Goal: Task Accomplishment & Management: Manage account settings

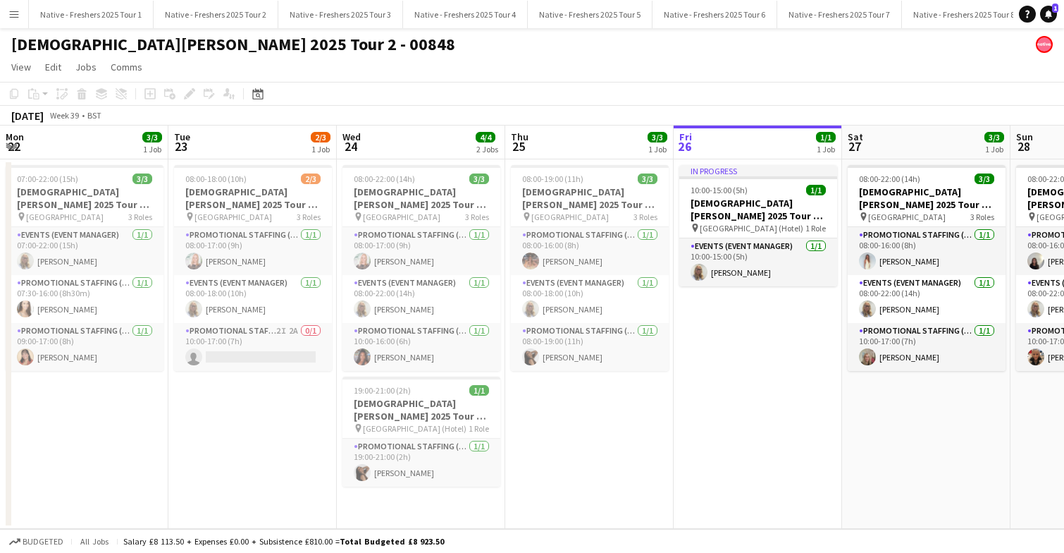
scroll to position [0, 337]
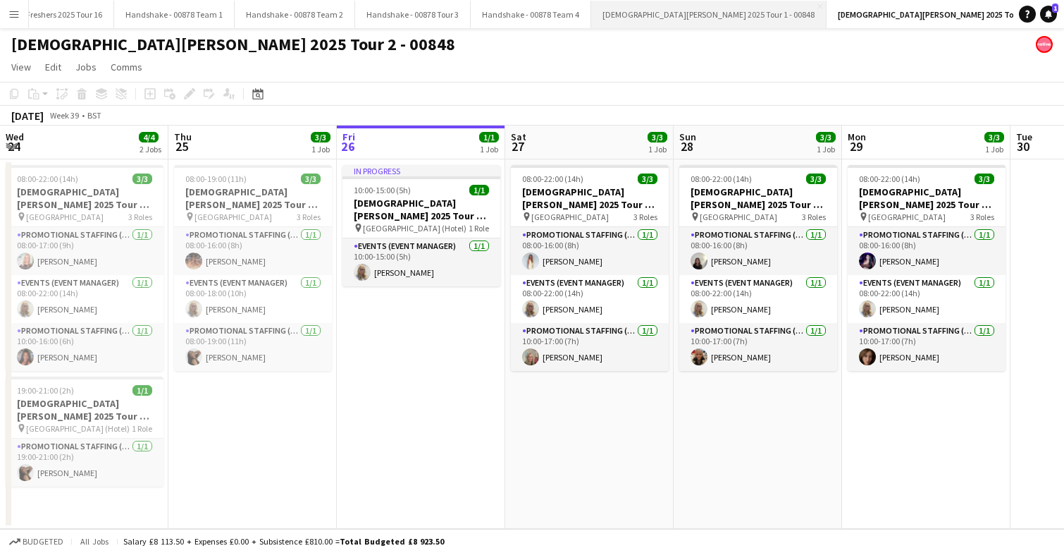
click at [637, 14] on button "Lady Garden 2025 Tour 1 - 00848 Close" at bounding box center [708, 14] width 235 height 27
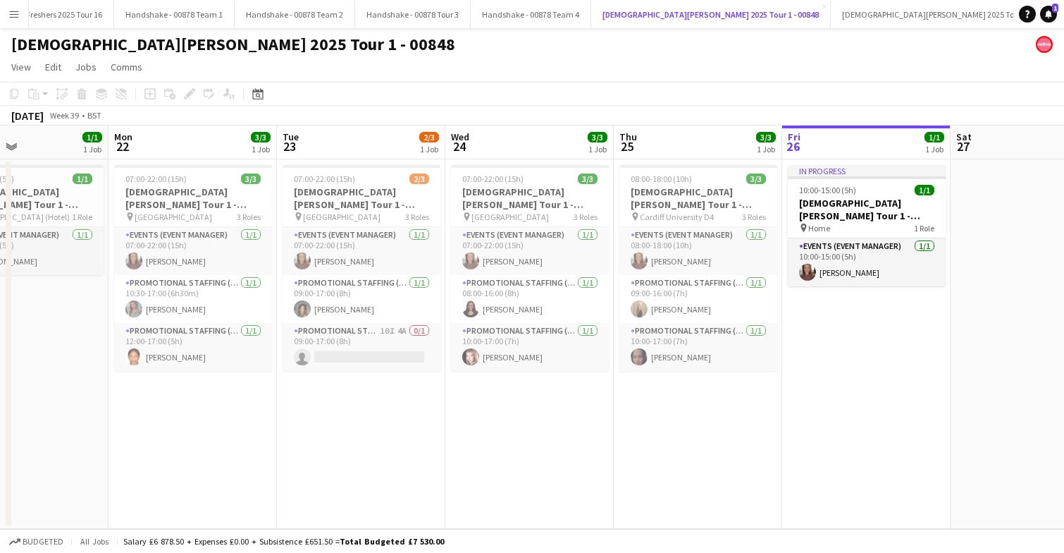
scroll to position [0, 389]
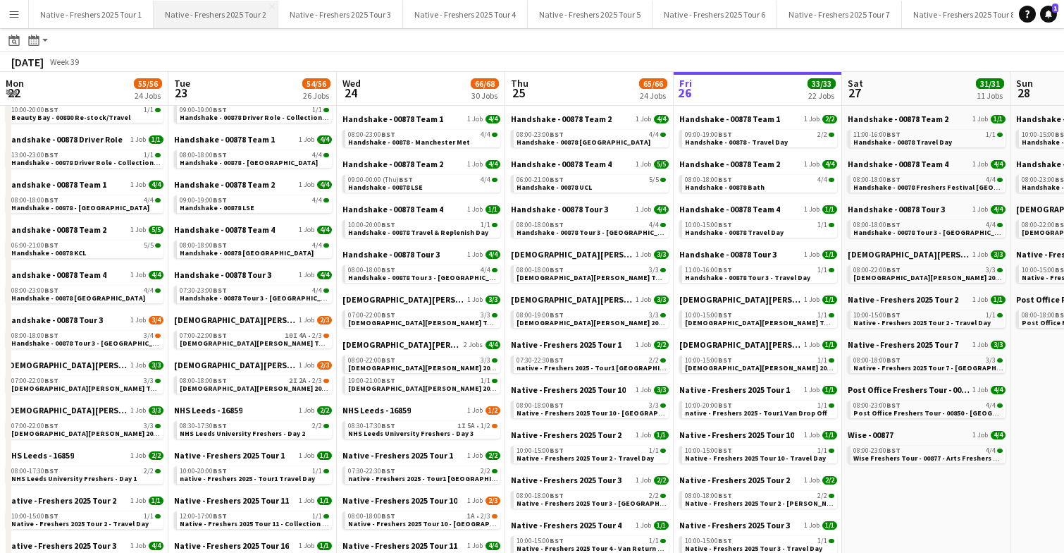
scroll to position [0, 337]
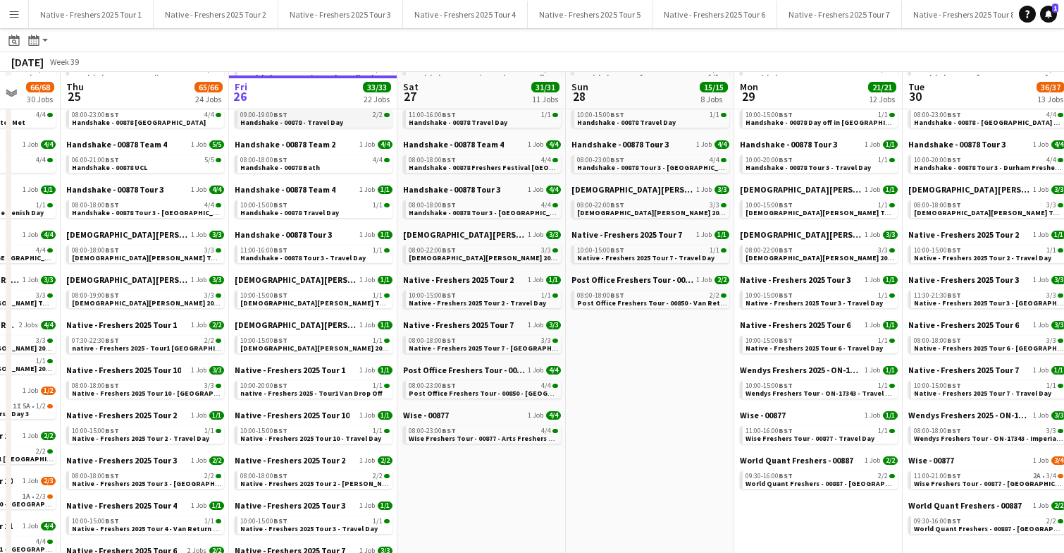
scroll to position [180, 0]
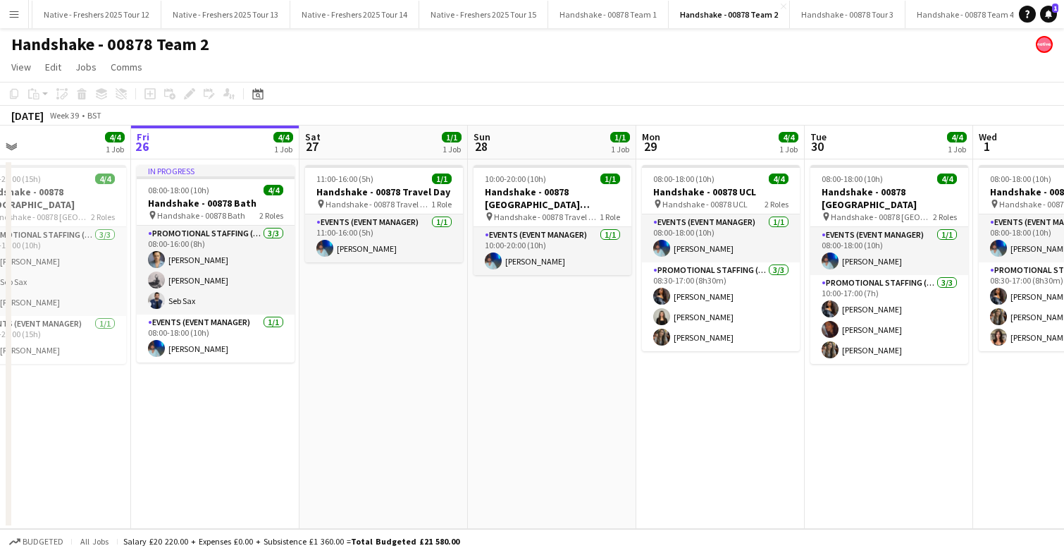
scroll to position [0, 553]
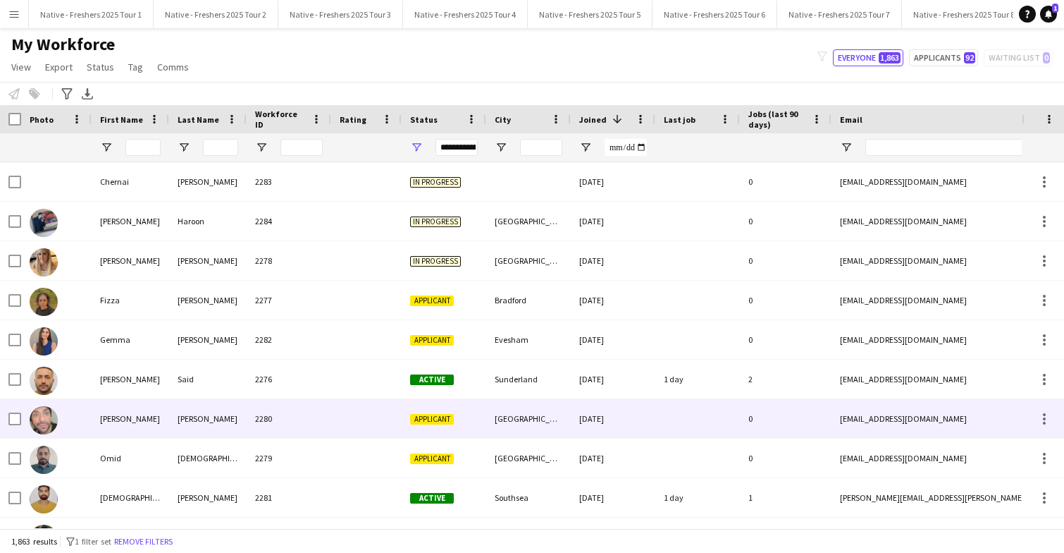
click at [312, 410] on div "2280" at bounding box center [289, 418] width 85 height 39
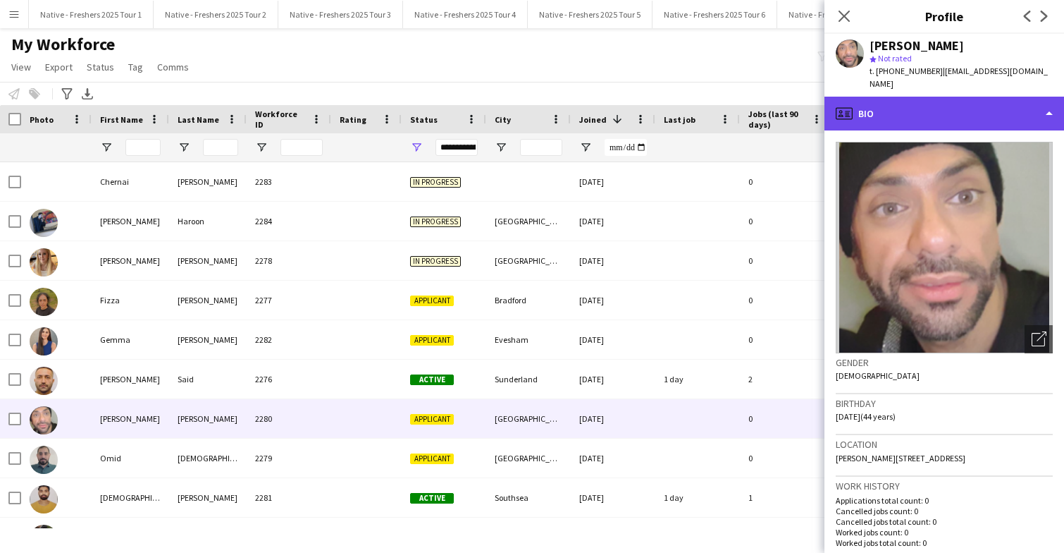
click at [961, 109] on div "profile Bio" at bounding box center [945, 114] width 240 height 34
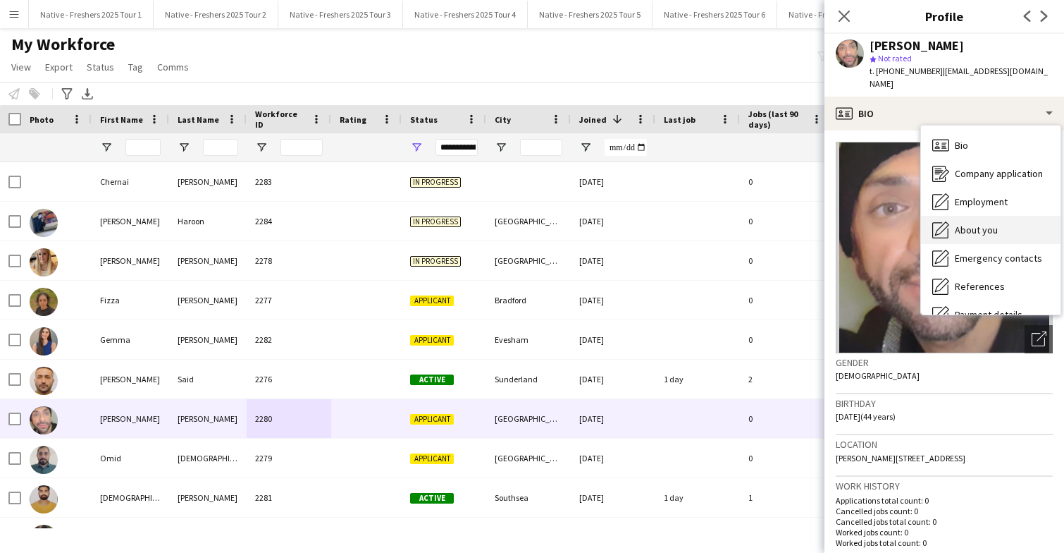
click at [976, 223] on span "About you" at bounding box center [976, 229] width 43 height 13
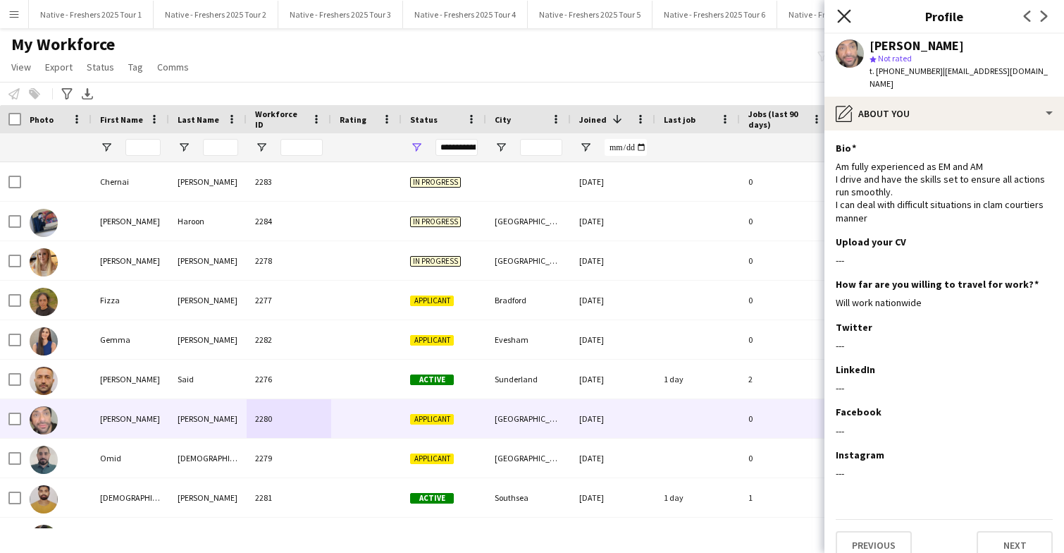
click at [844, 17] on icon at bounding box center [843, 15] width 13 height 13
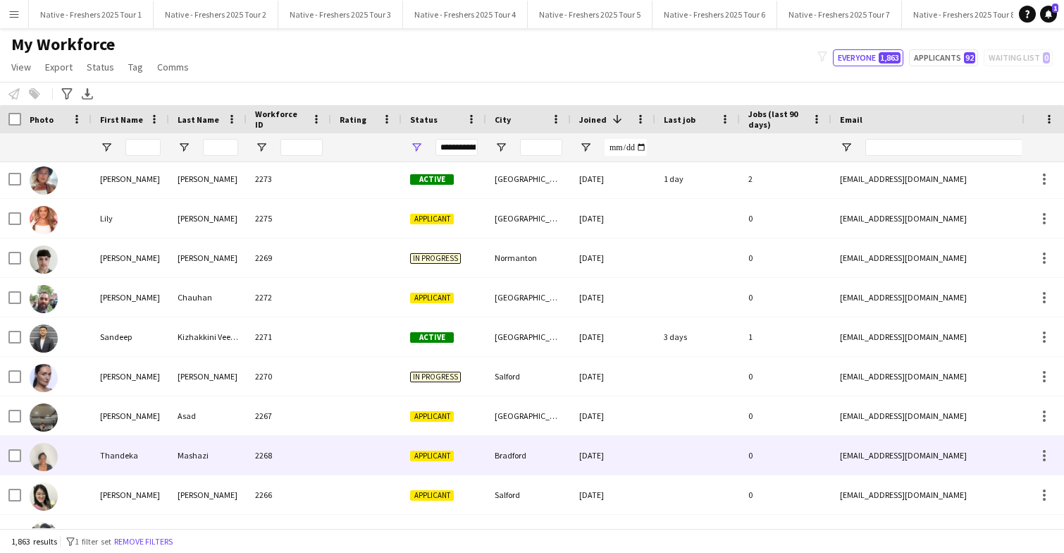
scroll to position [434, 0]
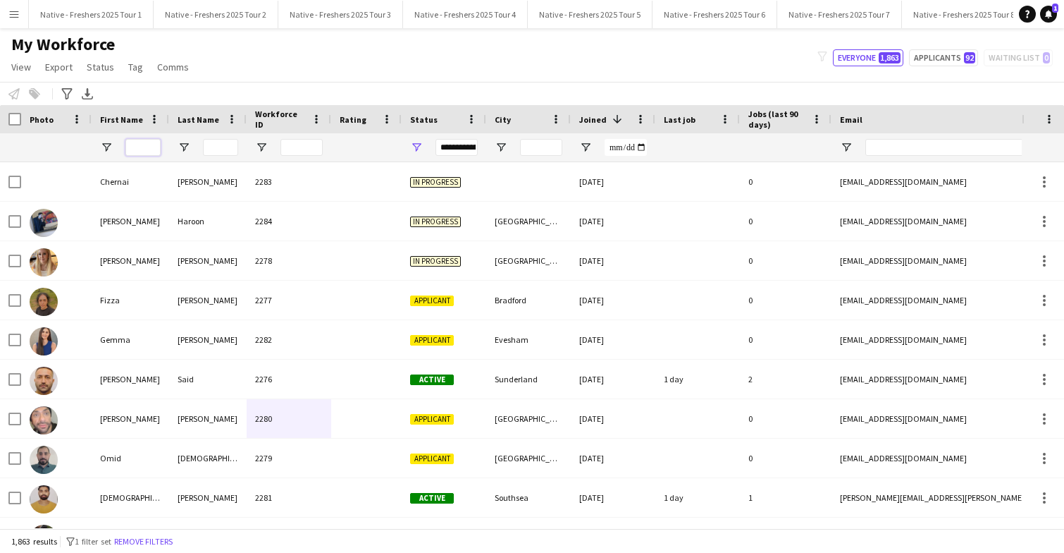
click at [145, 148] on input "First Name Filter Input" at bounding box center [142, 147] width 35 height 17
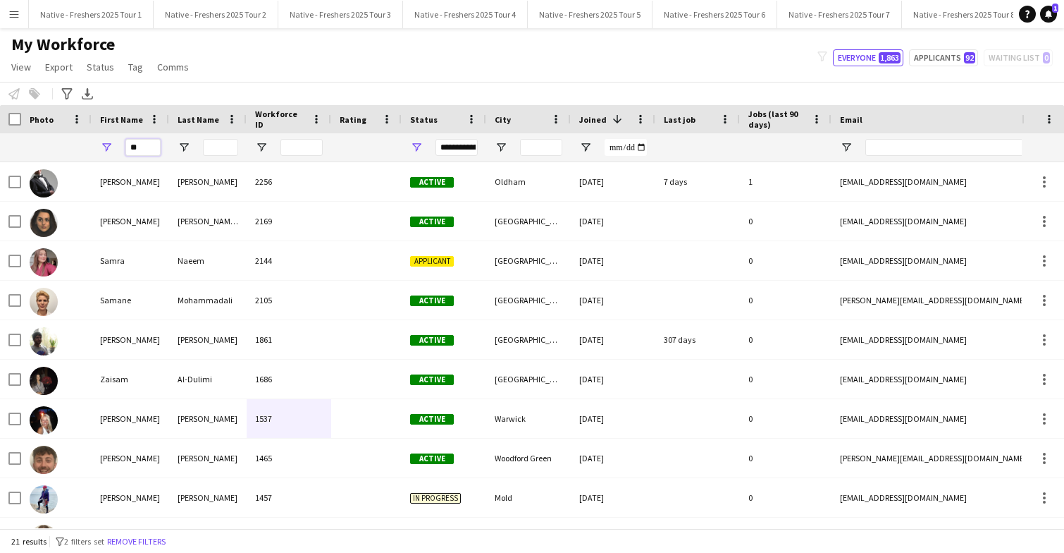
type input "*"
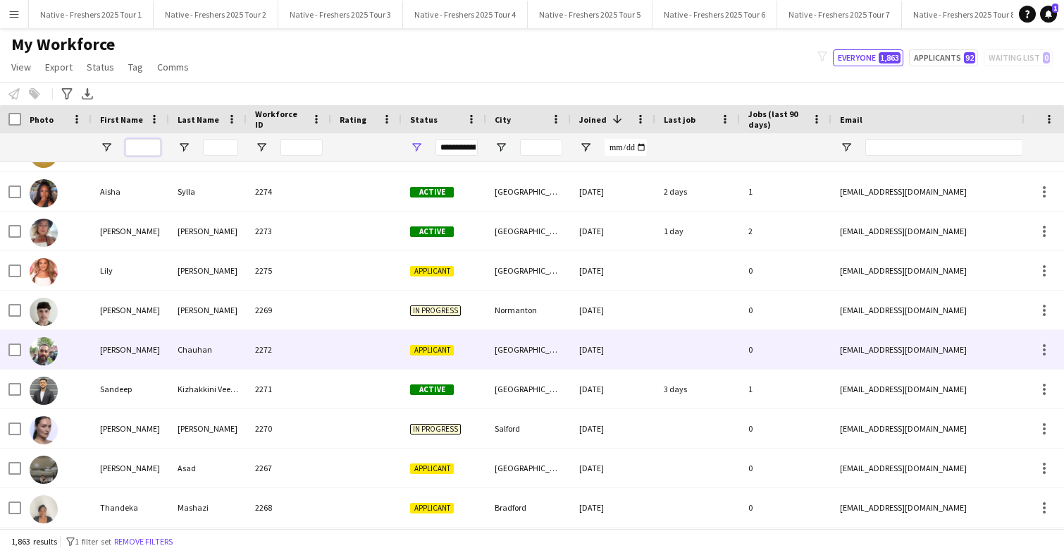
scroll to position [403, 0]
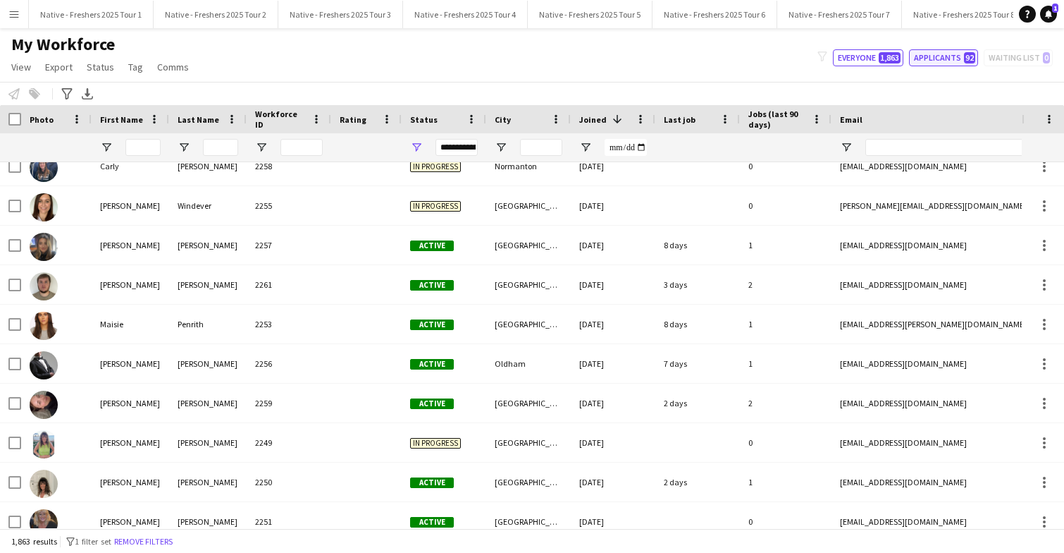
click at [954, 56] on button "Applicants 92" at bounding box center [943, 57] width 69 height 17
type input "**********"
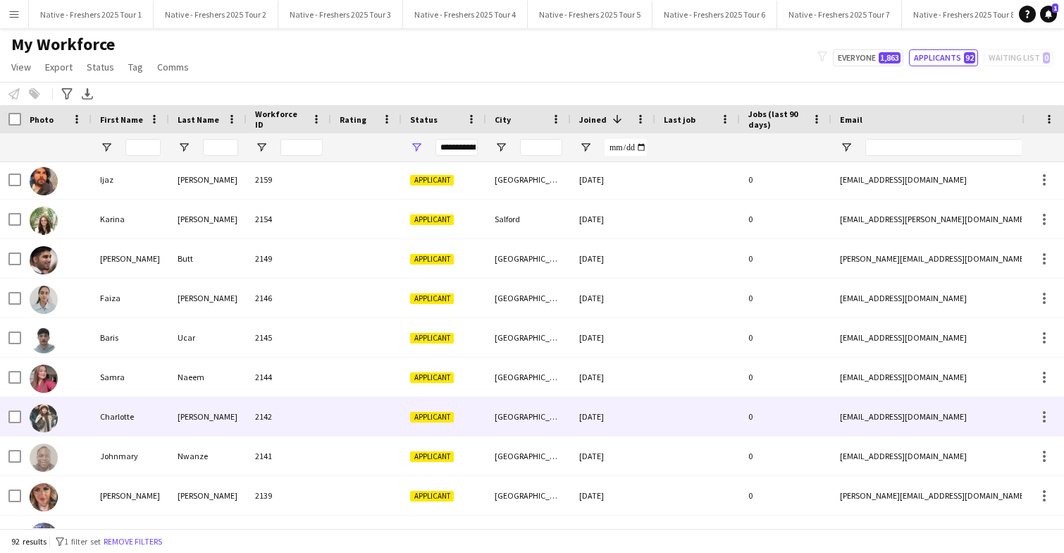
click at [306, 415] on div "2142" at bounding box center [289, 416] width 85 height 39
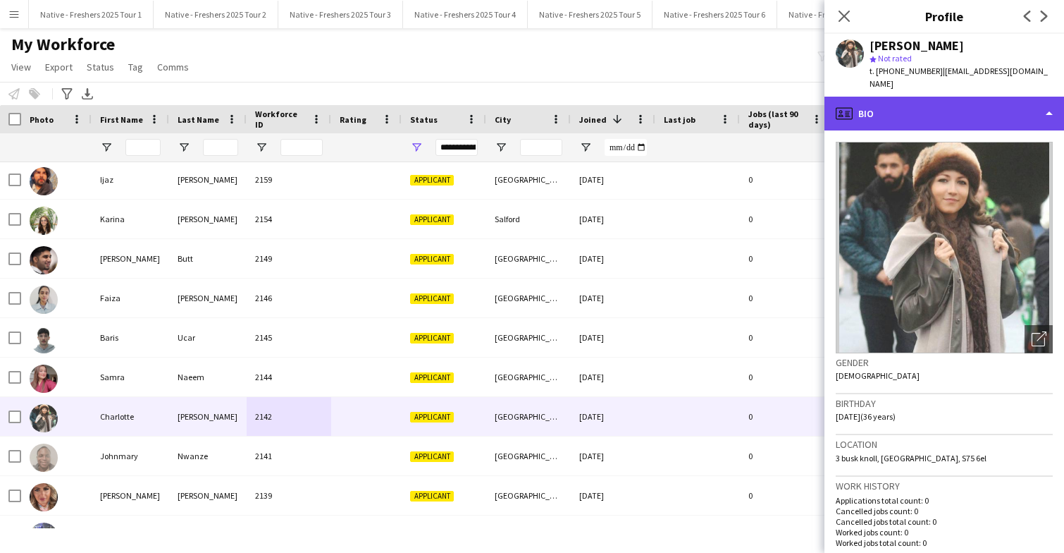
click at [984, 108] on div "profile Bio" at bounding box center [945, 114] width 240 height 34
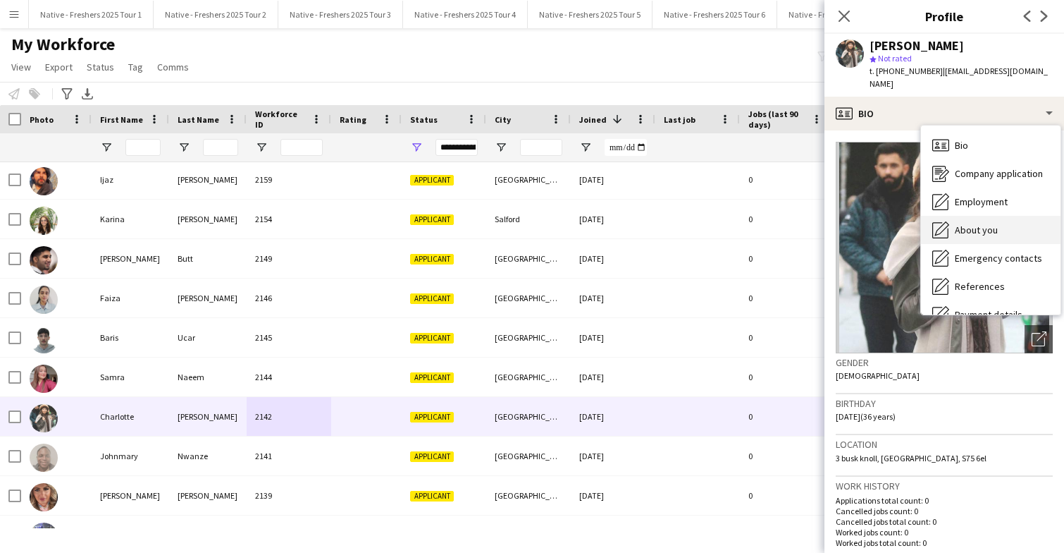
click at [983, 223] on span "About you" at bounding box center [976, 229] width 43 height 13
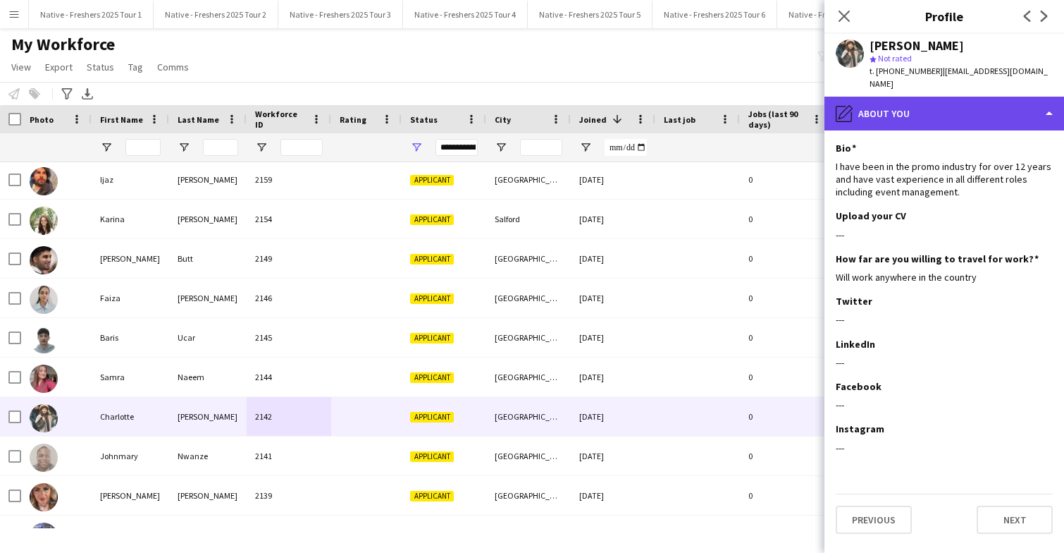
click at [933, 97] on div "pencil4 About you" at bounding box center [945, 114] width 240 height 34
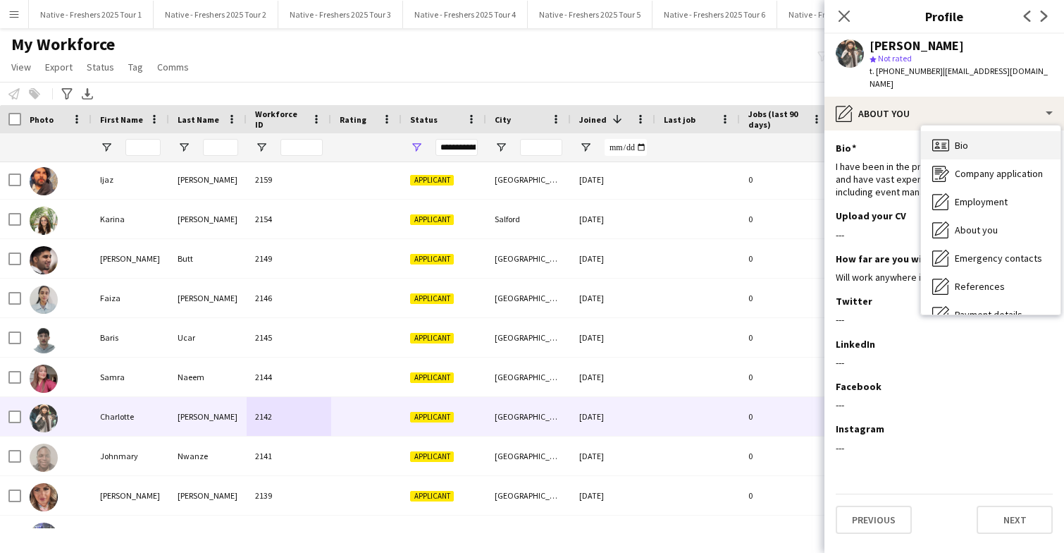
click at [969, 131] on div "Bio Bio" at bounding box center [991, 145] width 140 height 28
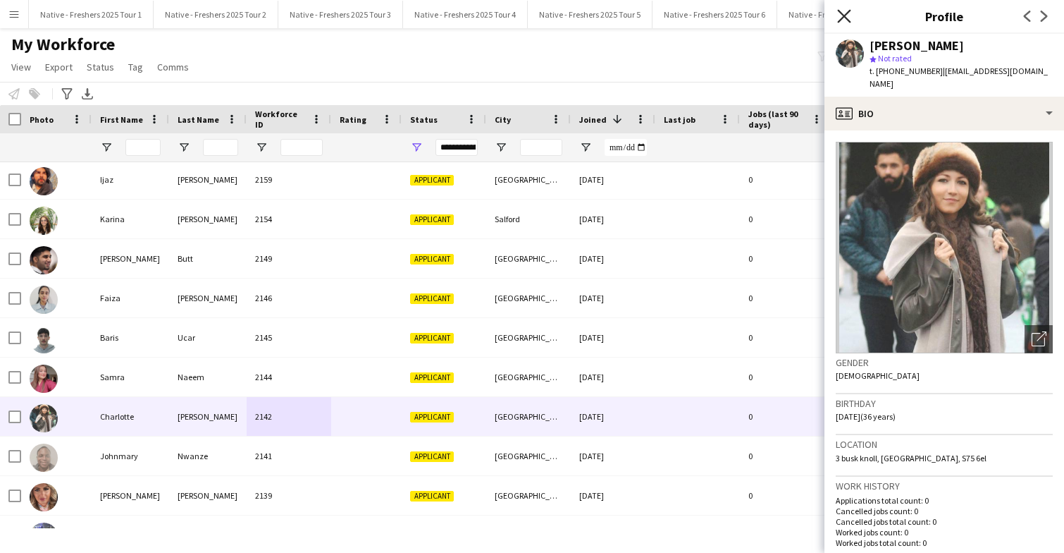
click at [842, 15] on icon at bounding box center [843, 15] width 13 height 13
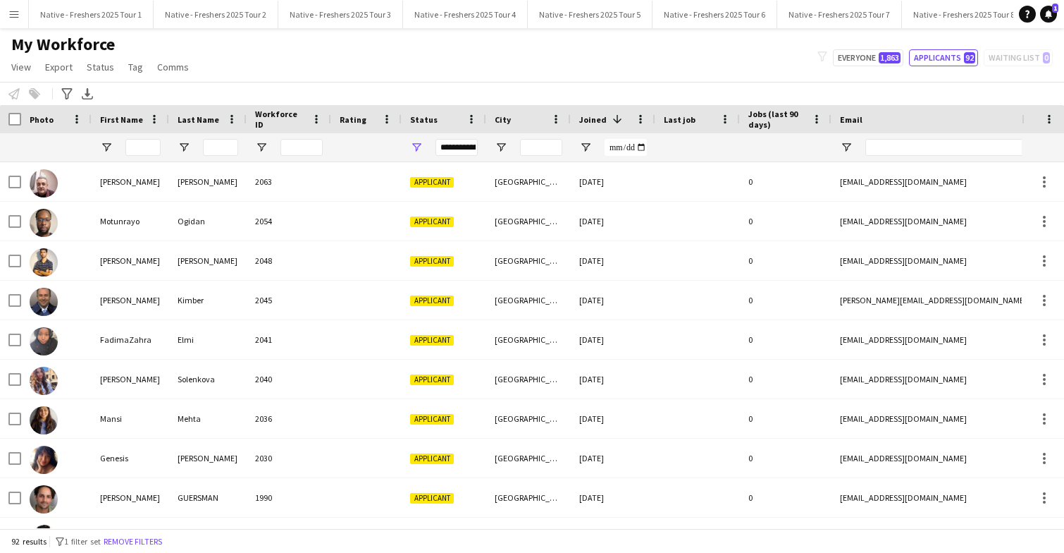
click at [337, 382] on div at bounding box center [366, 378] width 70 height 39
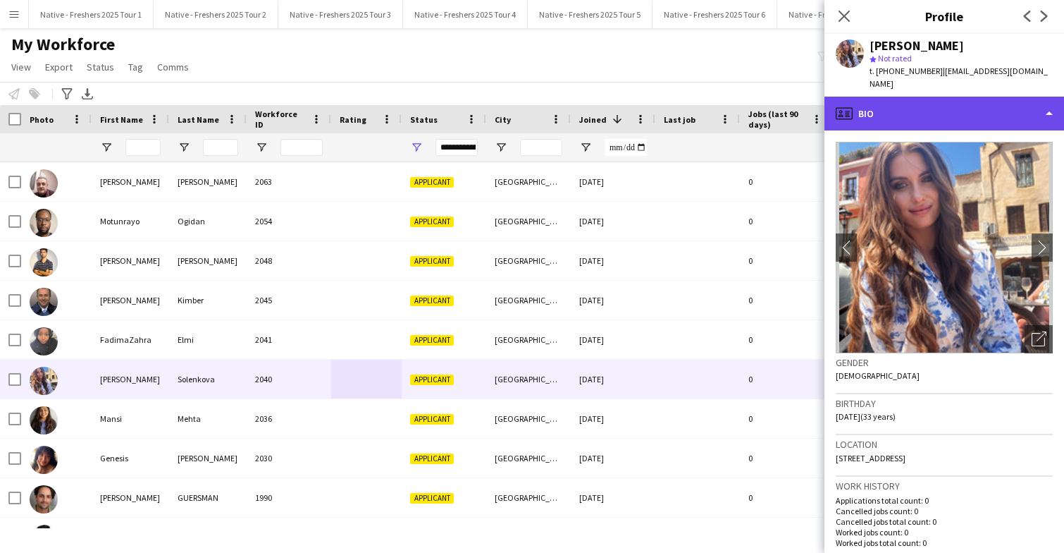
click at [972, 108] on div "profile Bio" at bounding box center [945, 114] width 240 height 34
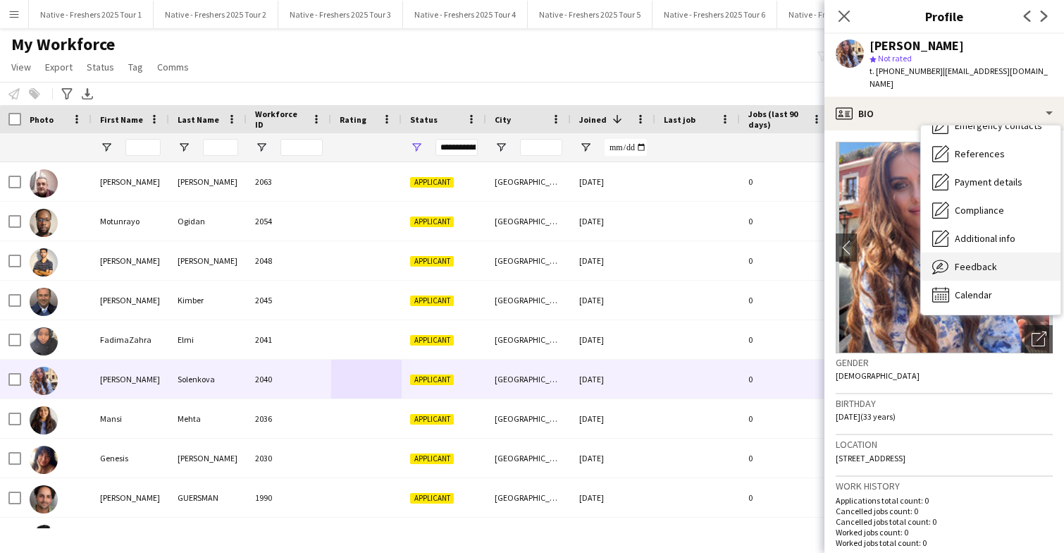
click at [984, 261] on div "Feedback Feedback" at bounding box center [991, 266] width 140 height 28
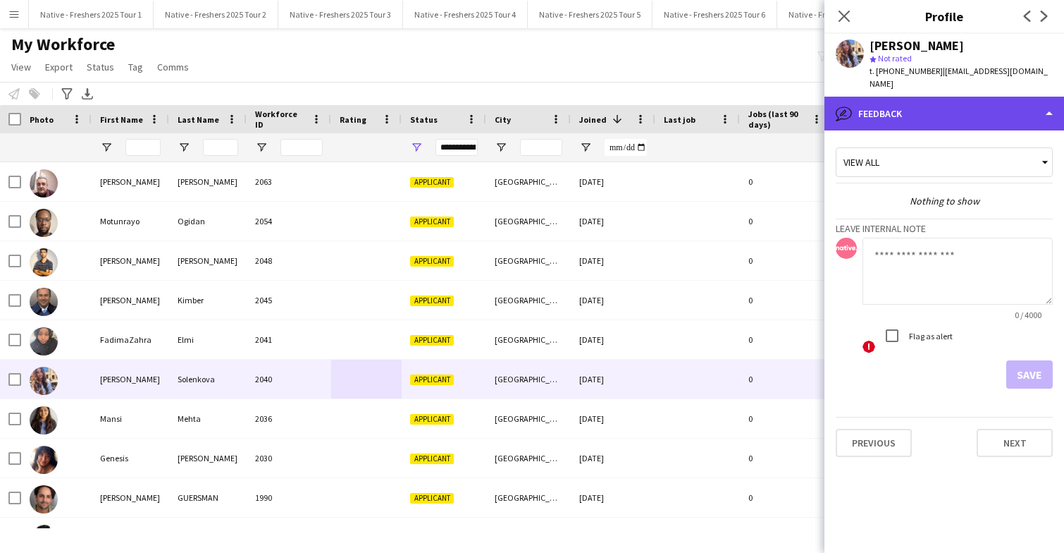
click at [947, 97] on div "bubble-pencil Feedback" at bounding box center [945, 114] width 240 height 34
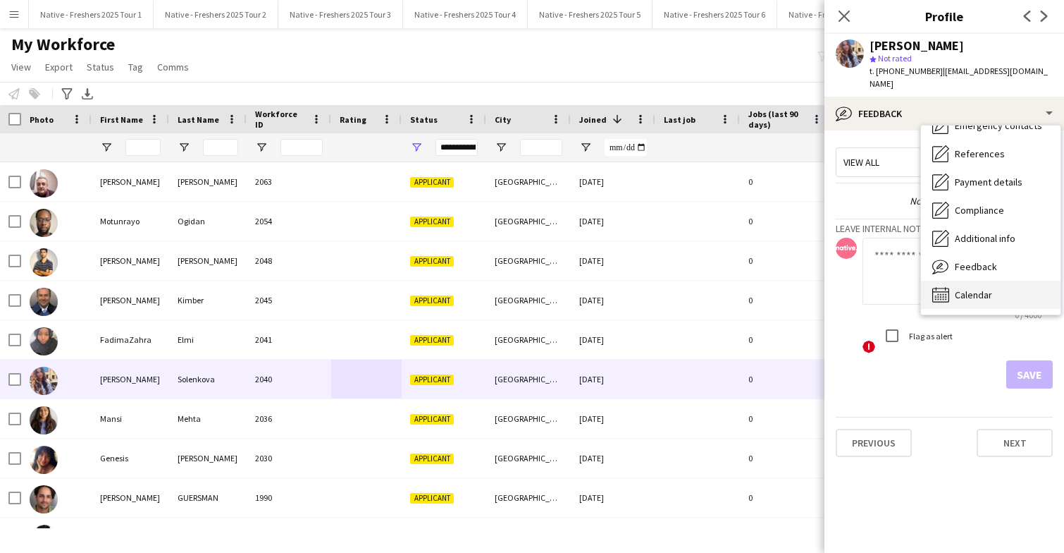
click at [974, 281] on div "Calendar Calendar" at bounding box center [991, 295] width 140 height 28
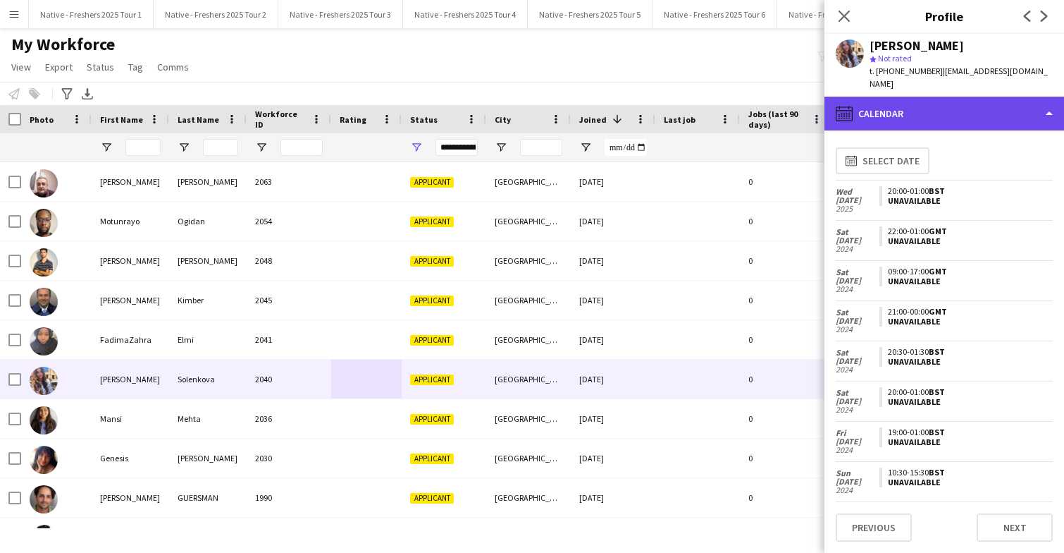
click at [971, 97] on div "calendar-full Calendar" at bounding box center [945, 114] width 240 height 34
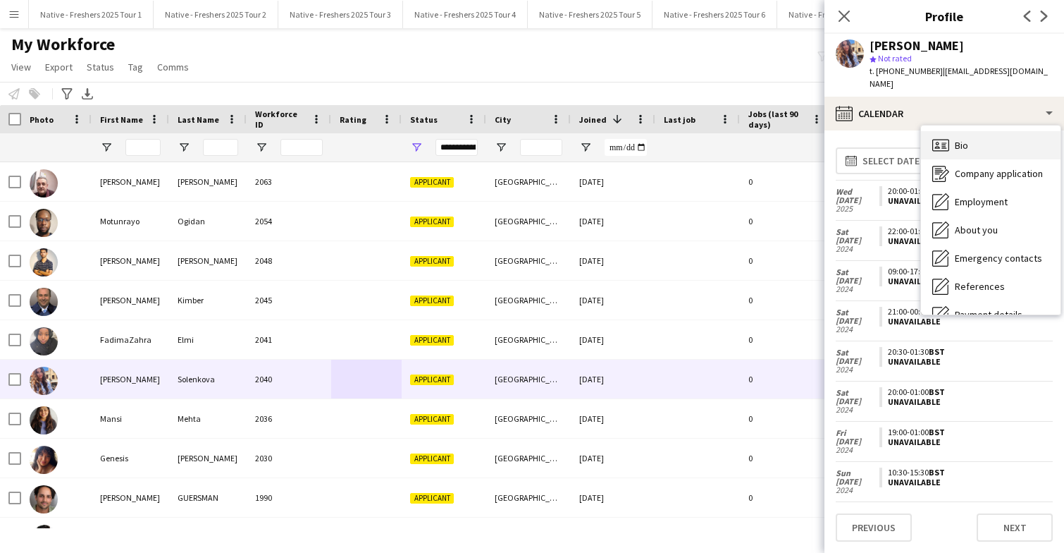
click at [988, 139] on div "Bio Bio" at bounding box center [991, 145] width 140 height 28
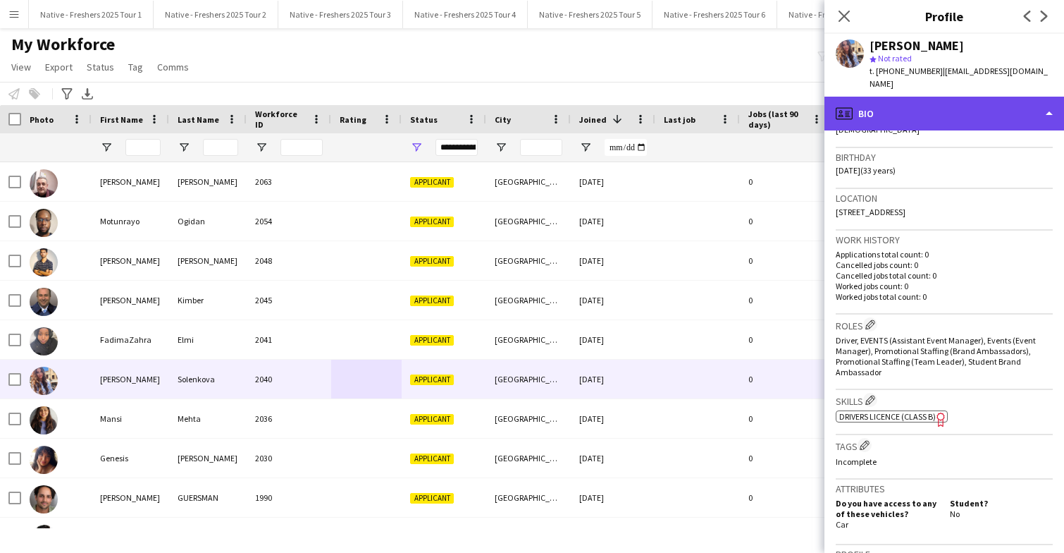
click at [944, 97] on div "profile Bio" at bounding box center [945, 114] width 240 height 34
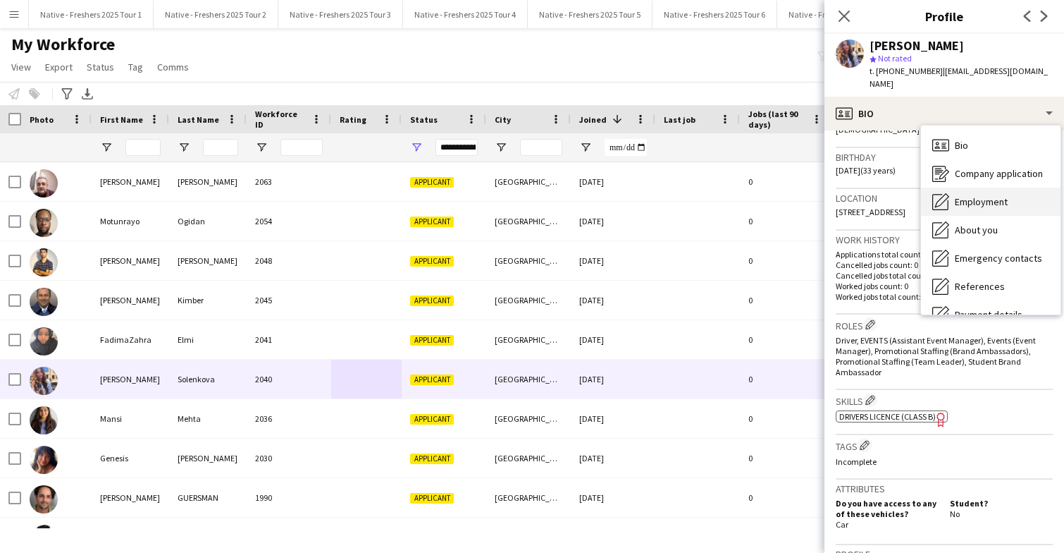
click at [985, 195] on span "Employment" at bounding box center [981, 201] width 53 height 13
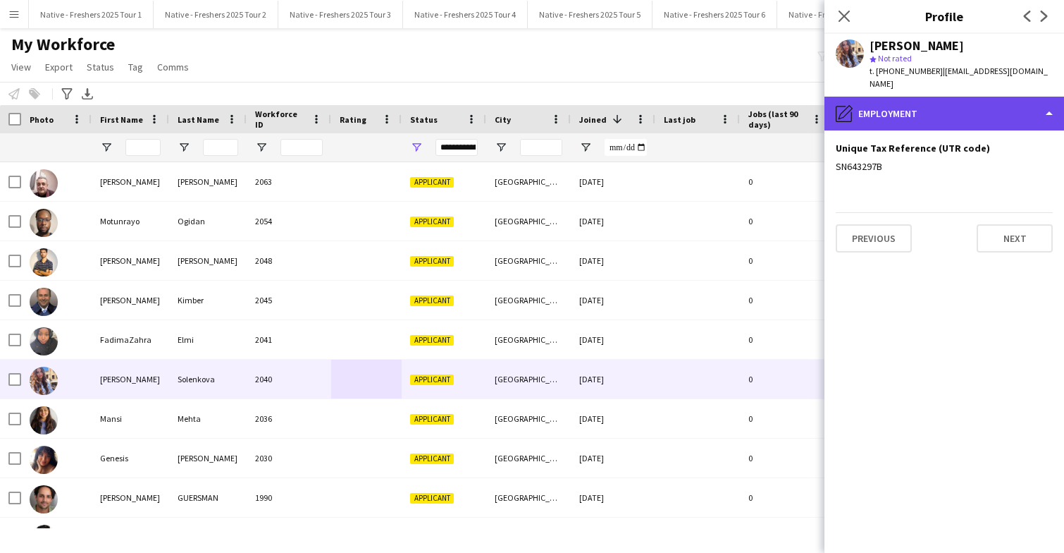
click at [968, 97] on div "pencil4 Employment" at bounding box center [945, 114] width 240 height 34
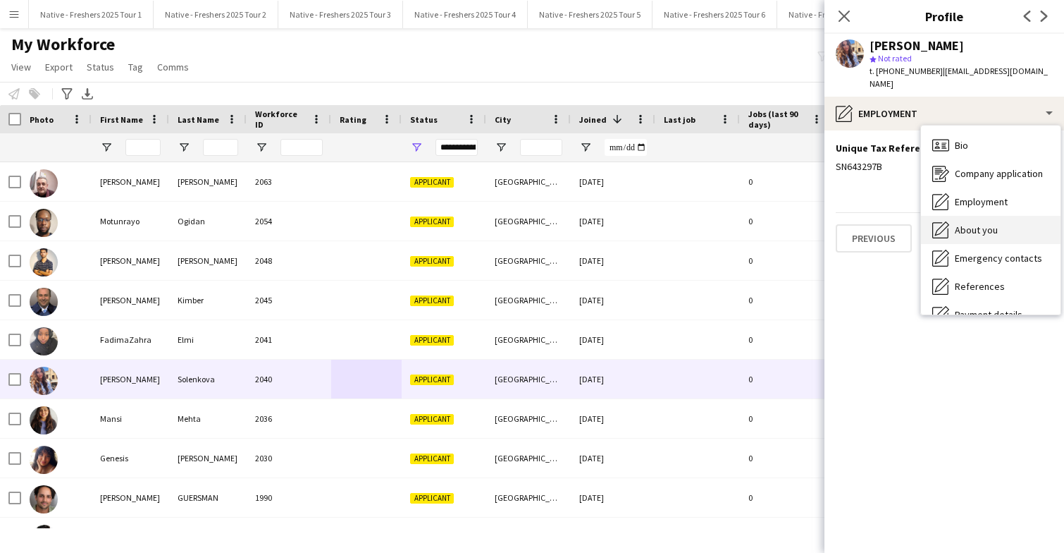
click at [975, 223] on div "About you About you" at bounding box center [991, 230] width 140 height 28
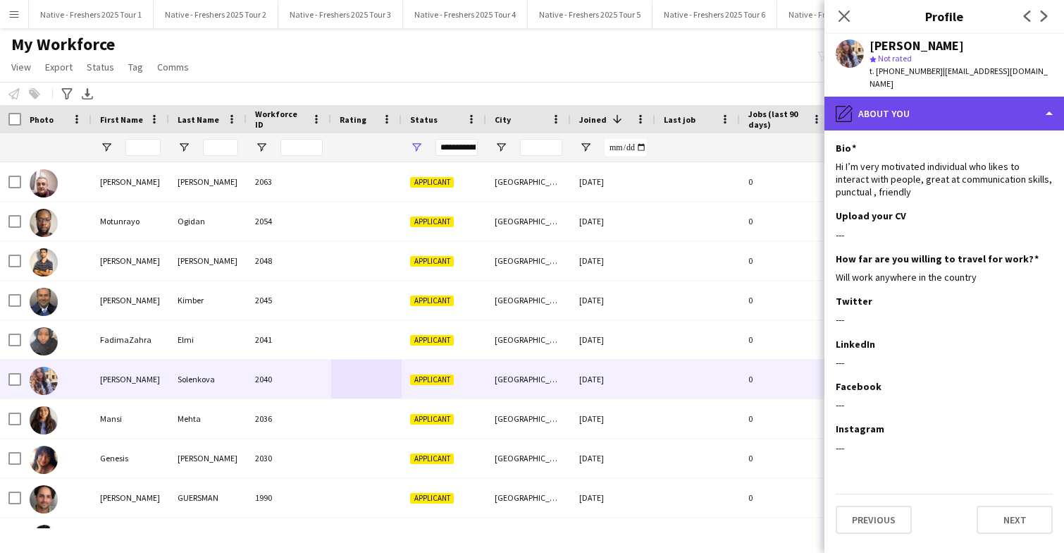
click at [973, 100] on div "pencil4 About you" at bounding box center [945, 114] width 240 height 34
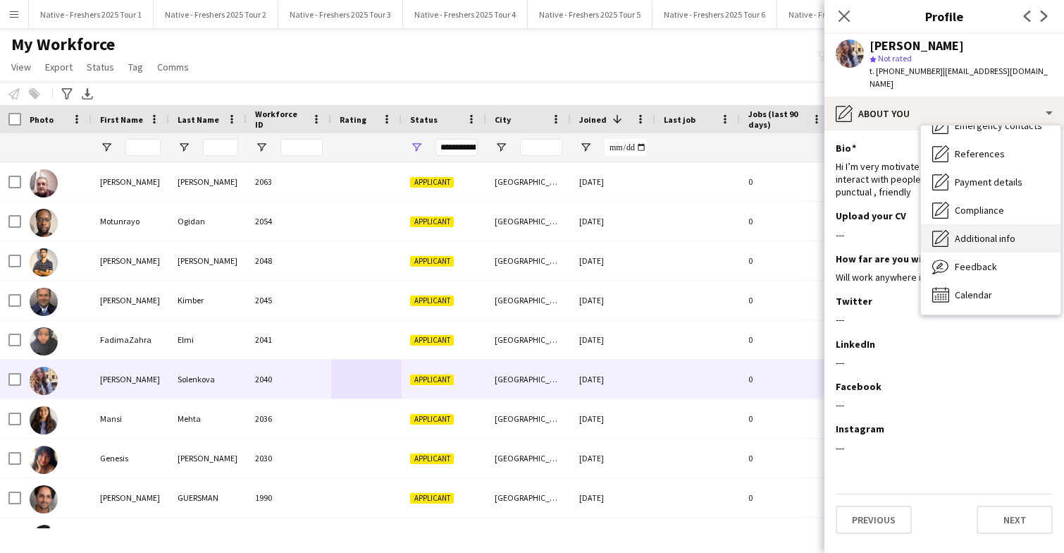
click at [986, 232] on span "Additional info" at bounding box center [985, 238] width 61 height 13
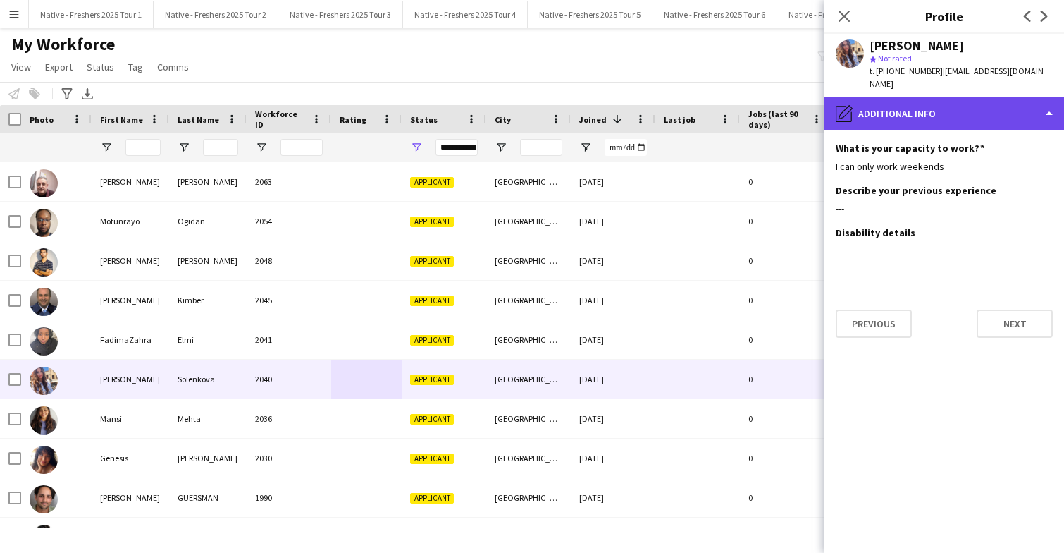
click at [969, 101] on div "pencil4 Additional info" at bounding box center [945, 114] width 240 height 34
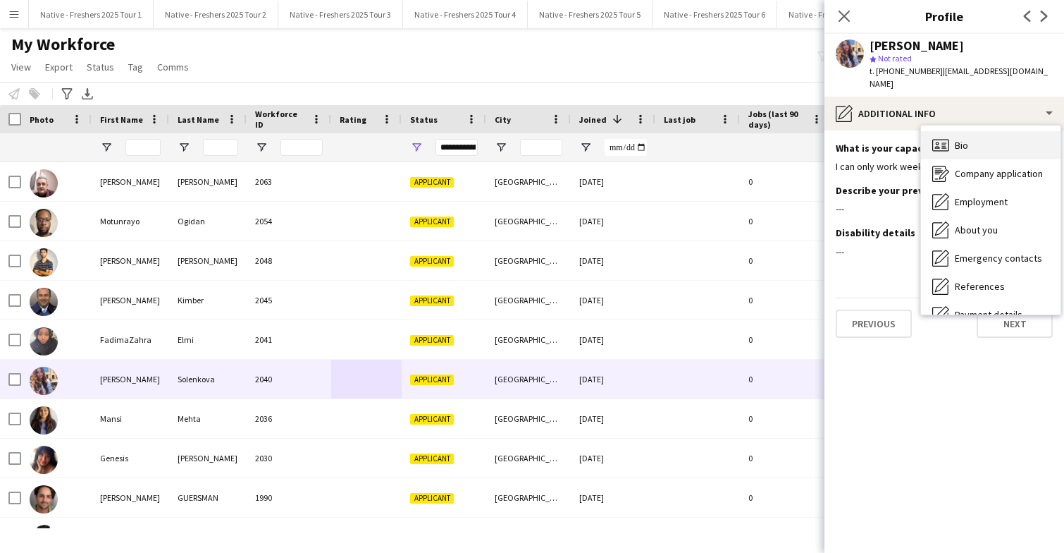
click at [983, 131] on div "Bio Bio" at bounding box center [991, 145] width 140 height 28
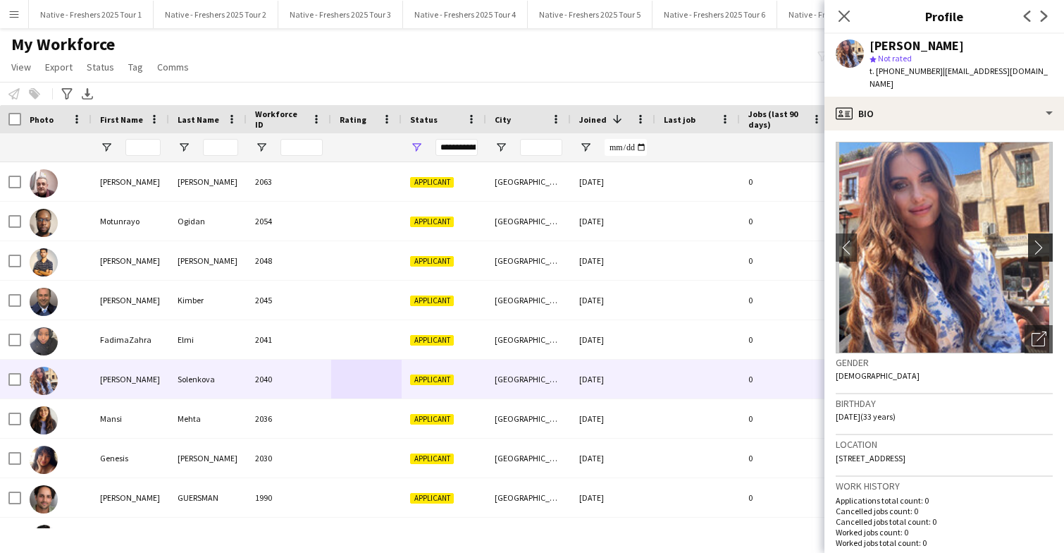
click at [1043, 240] on app-icon "chevron-right" at bounding box center [1043, 247] width 22 height 15
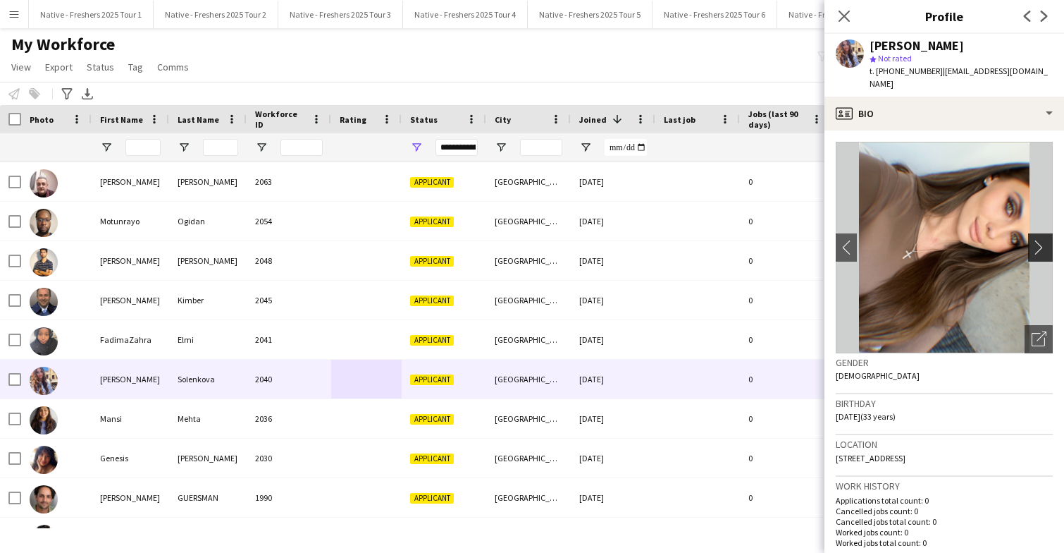
click at [1043, 240] on app-icon "chevron-right" at bounding box center [1043, 247] width 22 height 15
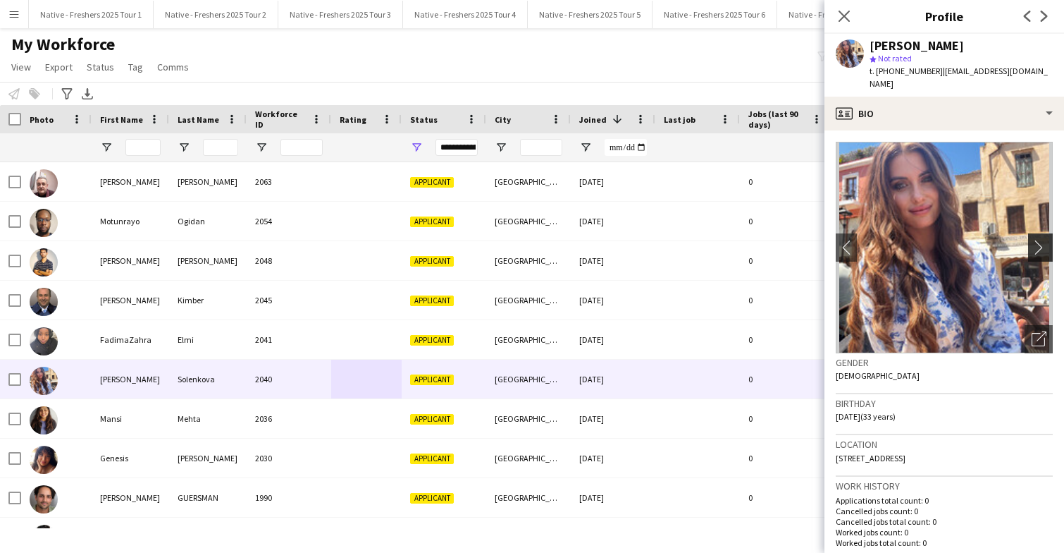
click at [1043, 240] on app-icon "chevron-right" at bounding box center [1043, 247] width 22 height 15
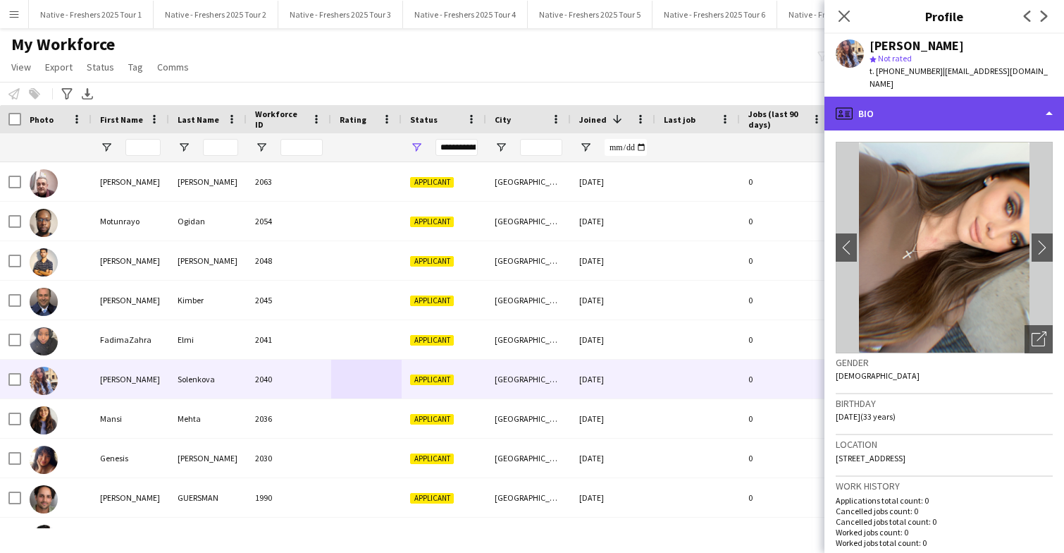
click at [978, 97] on div "profile Bio" at bounding box center [945, 114] width 240 height 34
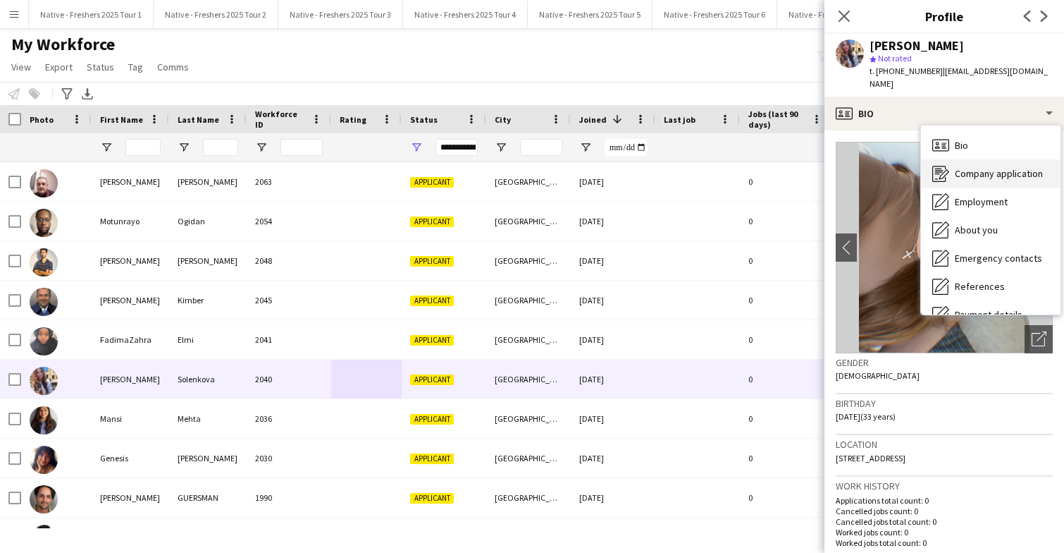
click at [997, 167] on span "Company application" at bounding box center [999, 173] width 88 height 13
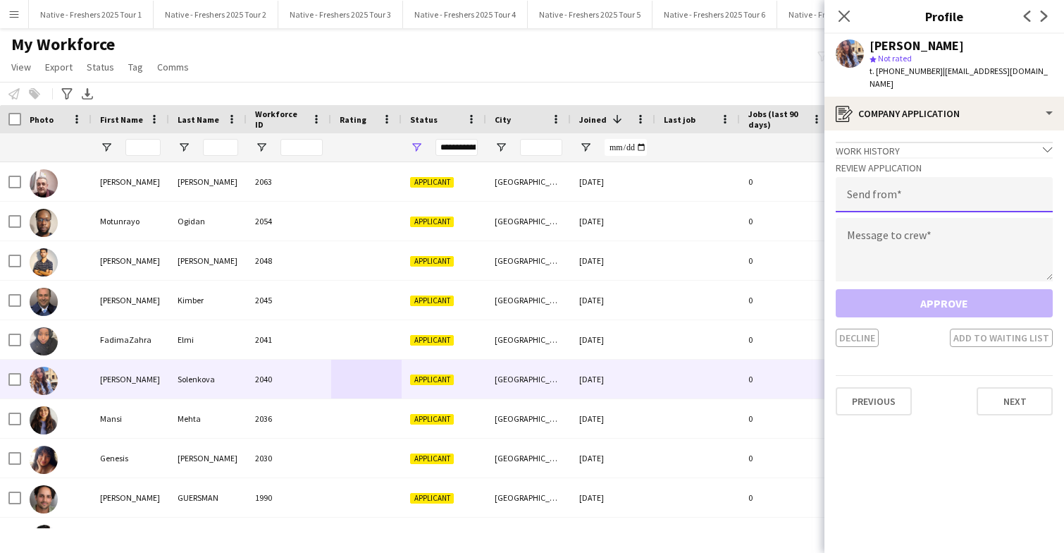
click at [947, 177] on input "email" at bounding box center [944, 194] width 217 height 35
type input "**********"
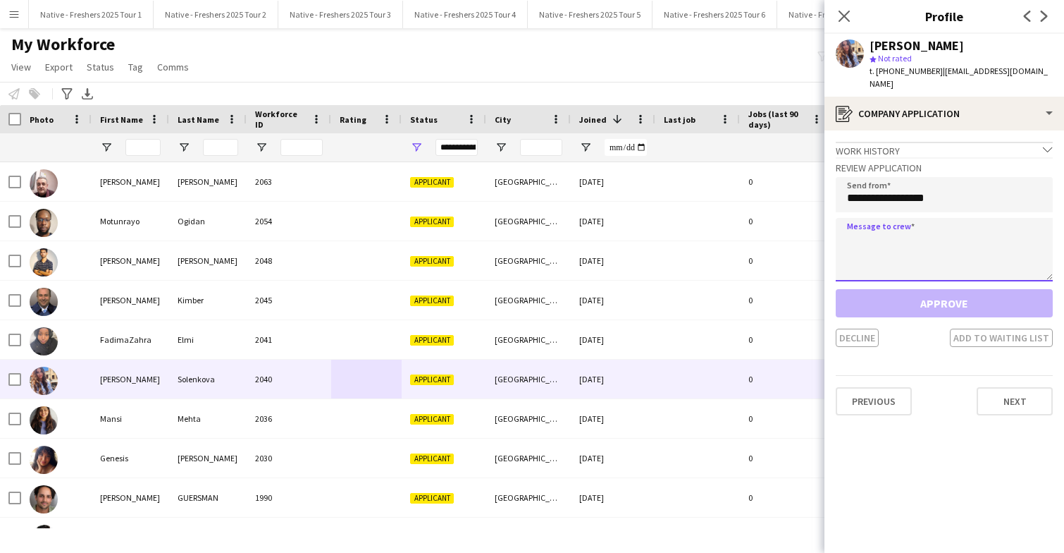
click at [961, 242] on textarea at bounding box center [944, 249] width 217 height 63
paste textarea "**********"
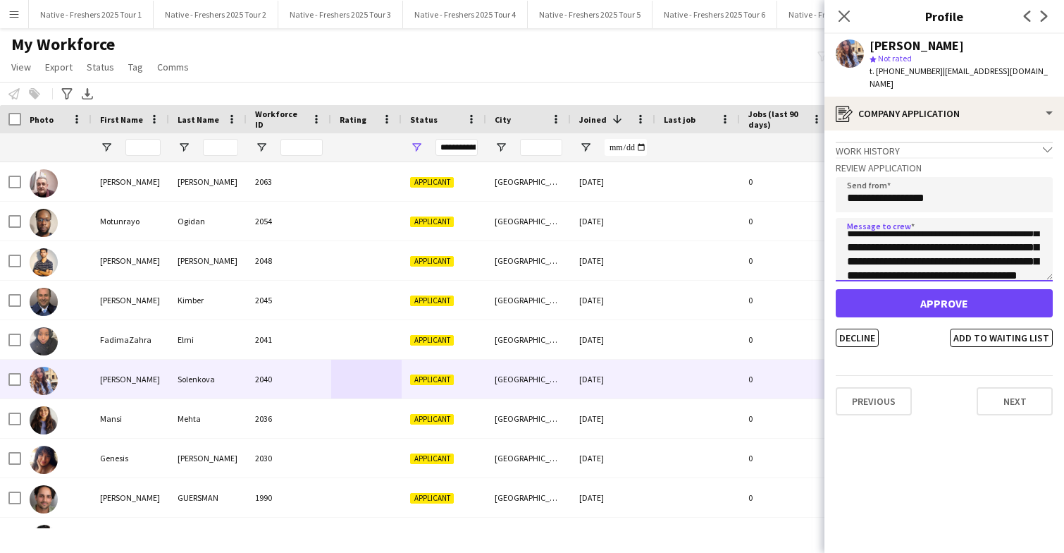
scroll to position [0, 0]
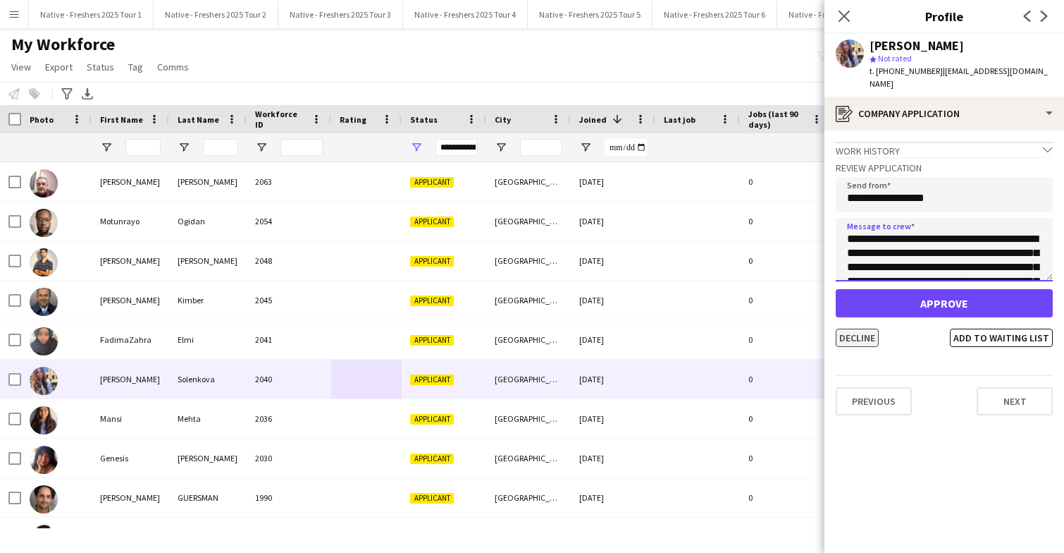
type textarea "**********"
click at [864, 328] on button "Decline" at bounding box center [857, 337] width 43 height 18
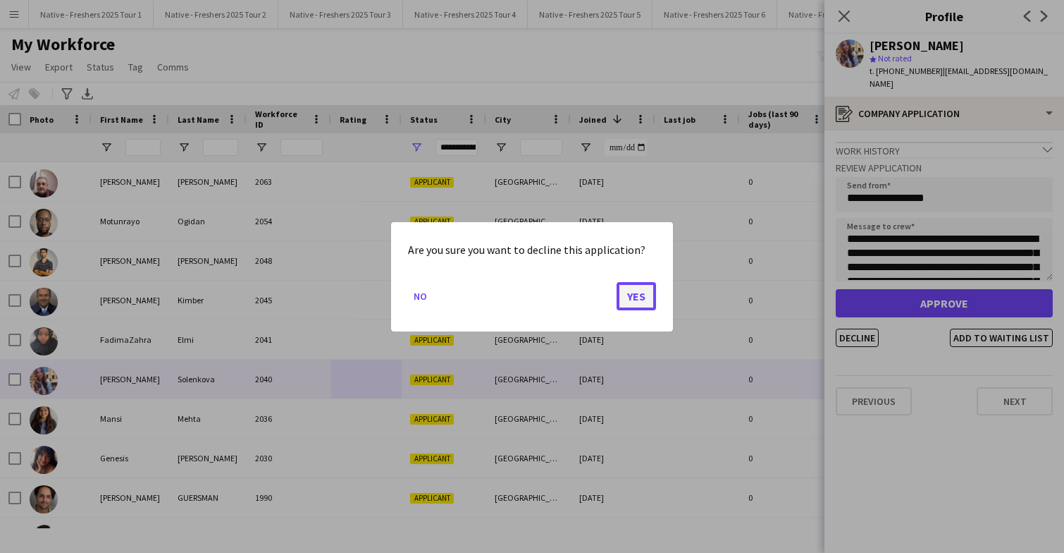
click at [637, 290] on button "Yes" at bounding box center [636, 295] width 39 height 28
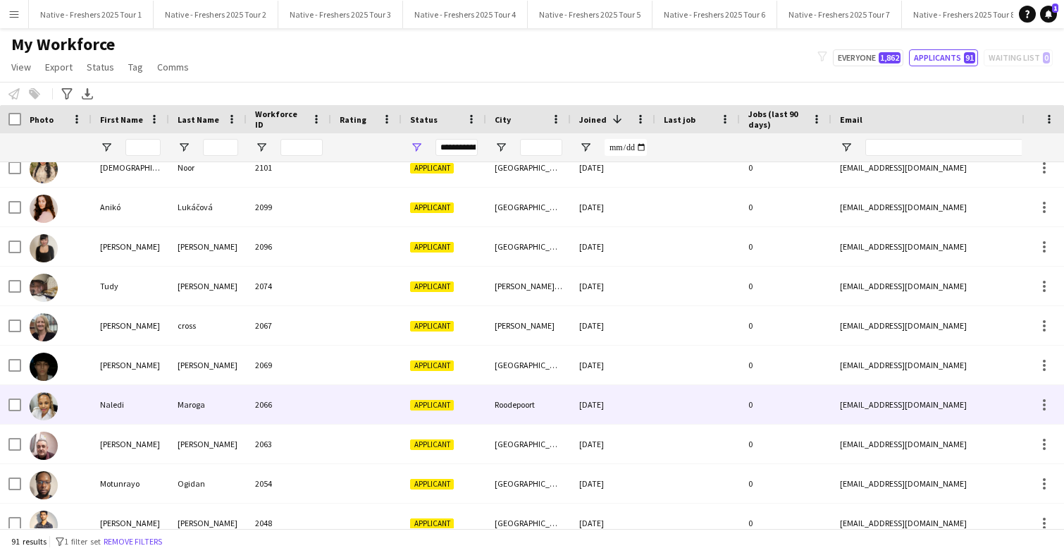
scroll to position [2445, 0]
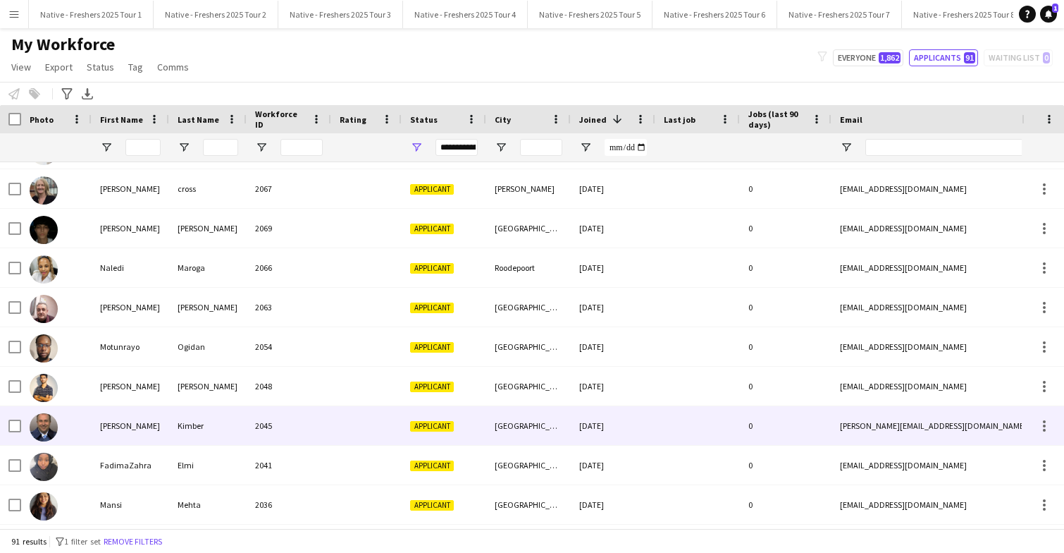
click at [381, 431] on div at bounding box center [366, 425] width 70 height 39
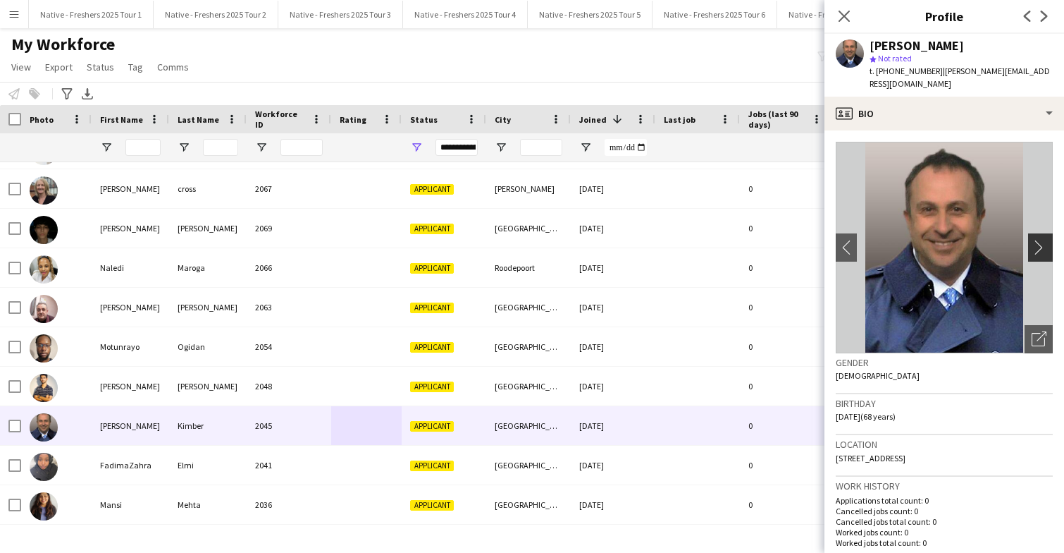
click at [1042, 240] on app-icon "chevron-right" at bounding box center [1043, 247] width 22 height 15
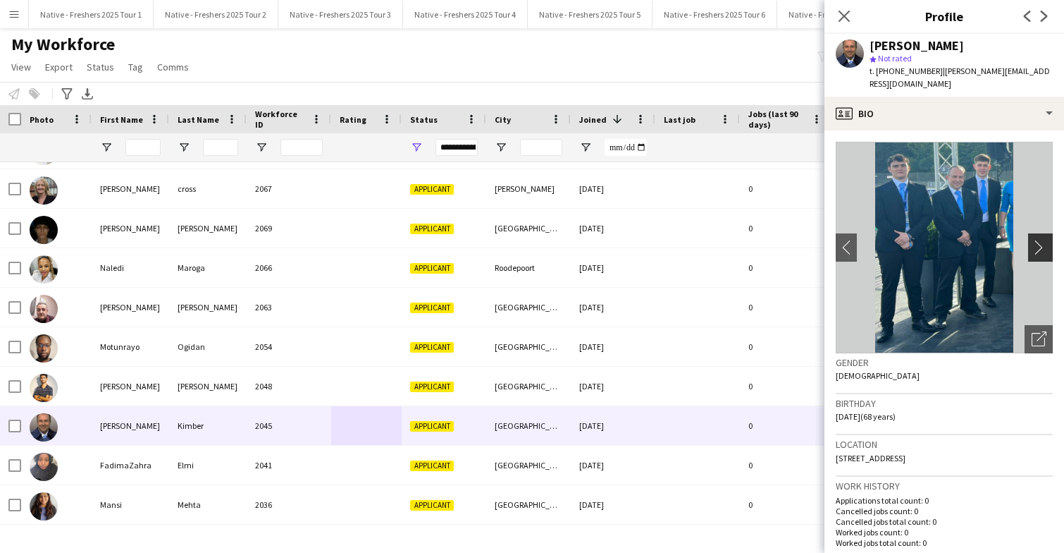
click at [1042, 240] on app-icon "chevron-right" at bounding box center [1043, 247] width 22 height 15
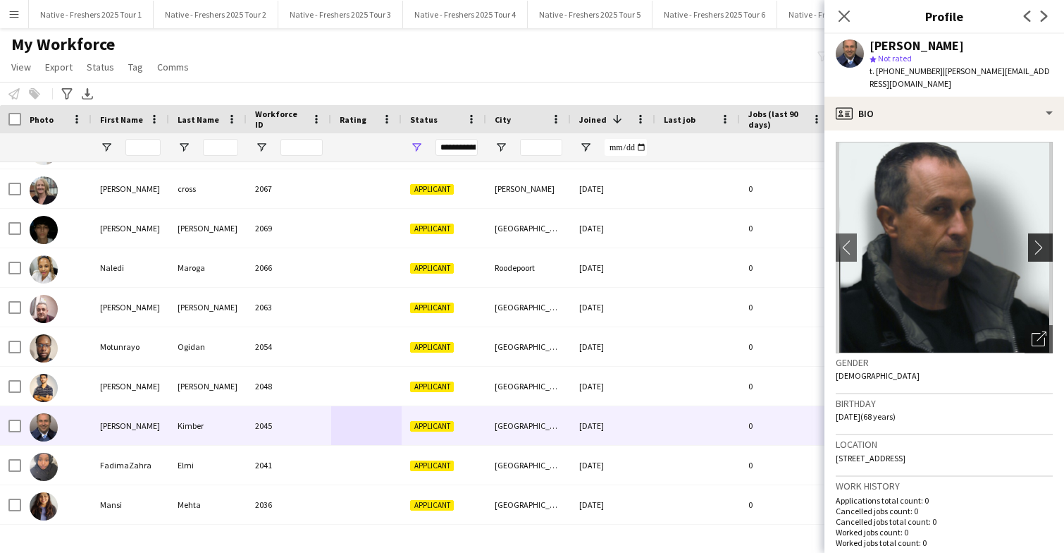
click at [1041, 240] on app-icon "chevron-right" at bounding box center [1043, 247] width 22 height 15
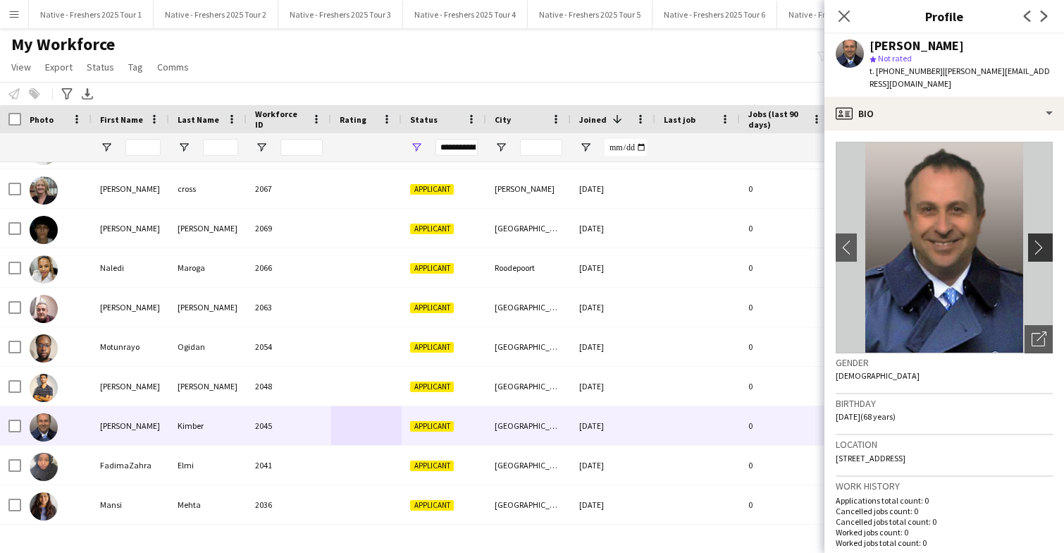
click at [1041, 240] on app-icon "chevron-right" at bounding box center [1043, 247] width 22 height 15
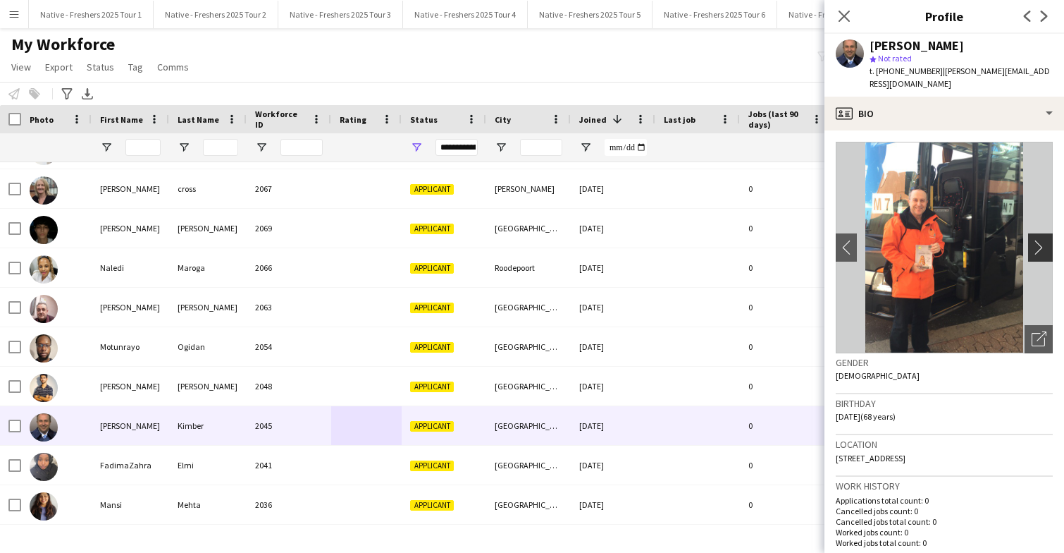
click at [1041, 240] on app-icon "chevron-right" at bounding box center [1043, 247] width 22 height 15
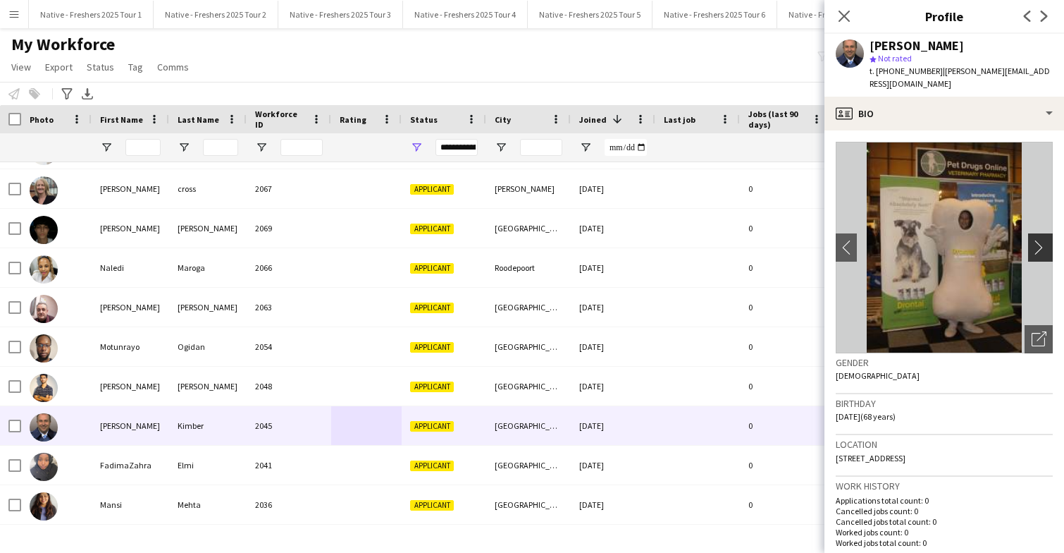
click at [1041, 240] on app-icon "chevron-right" at bounding box center [1043, 247] width 22 height 15
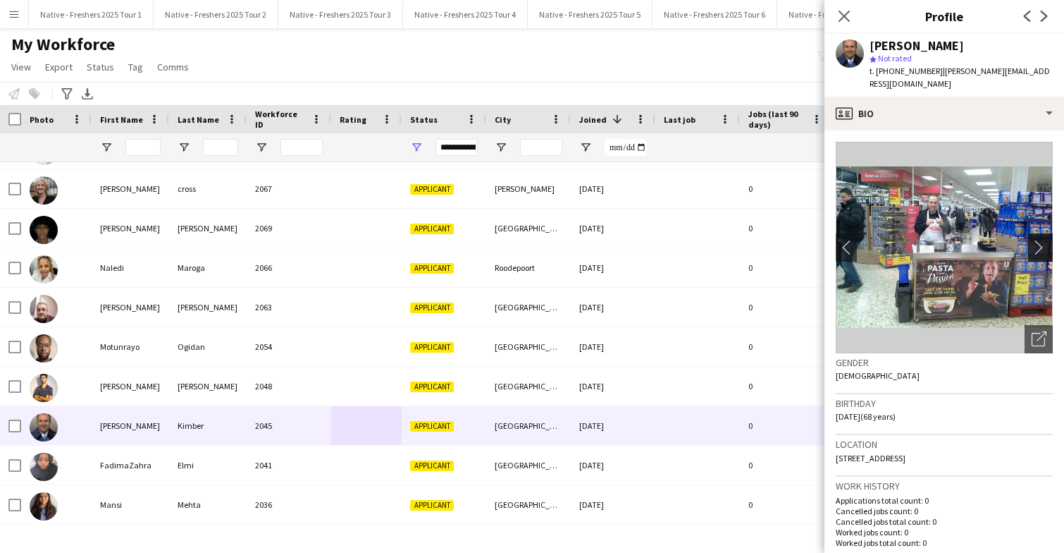
click at [1043, 240] on app-icon "chevron-right" at bounding box center [1043, 247] width 22 height 15
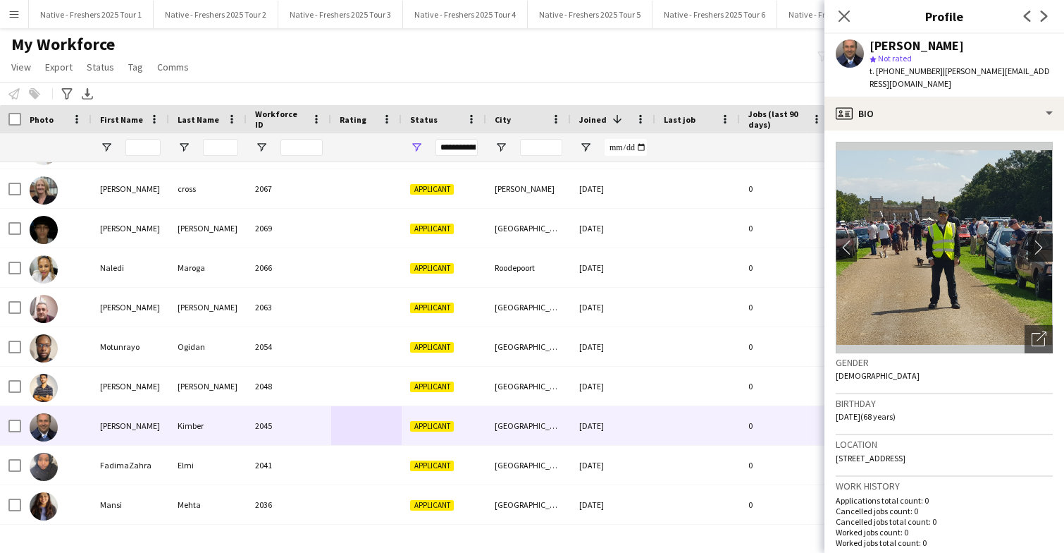
click at [1043, 240] on app-icon "chevron-right" at bounding box center [1043, 247] width 22 height 15
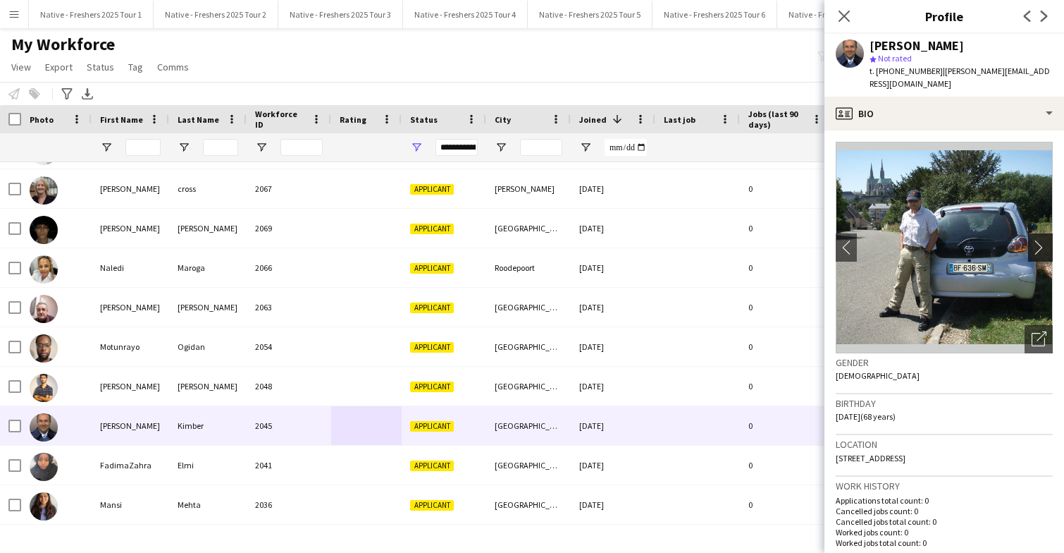
click at [1043, 240] on app-icon "chevron-right" at bounding box center [1043, 247] width 22 height 15
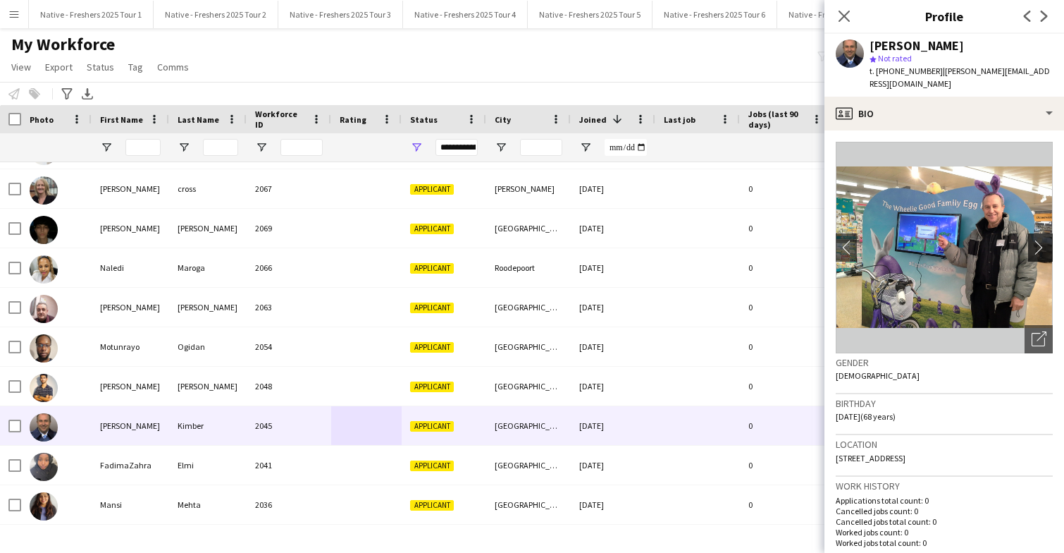
click at [1043, 240] on app-icon "chevron-right" at bounding box center [1043, 247] width 22 height 15
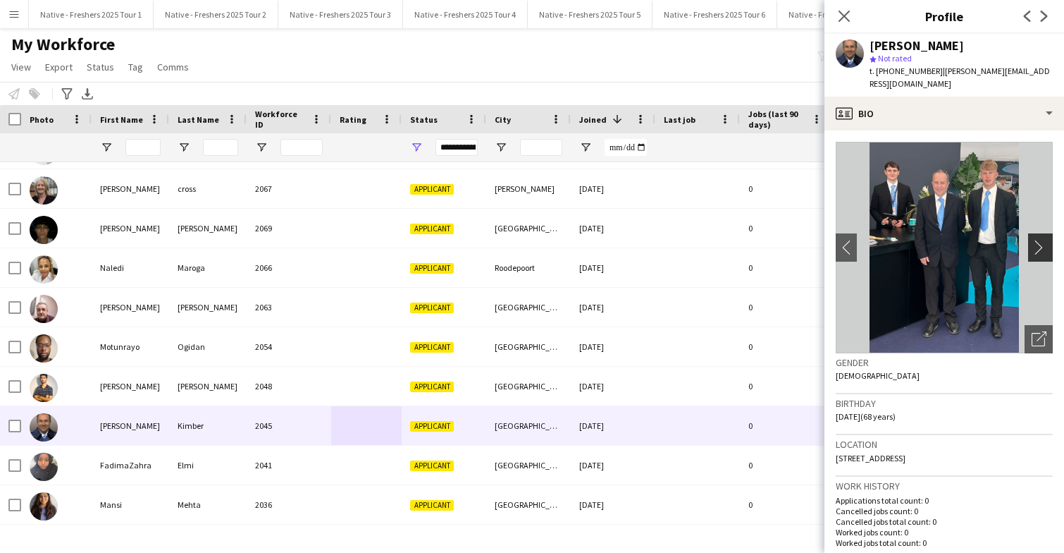
click at [1043, 240] on app-icon "chevron-right" at bounding box center [1043, 247] width 22 height 15
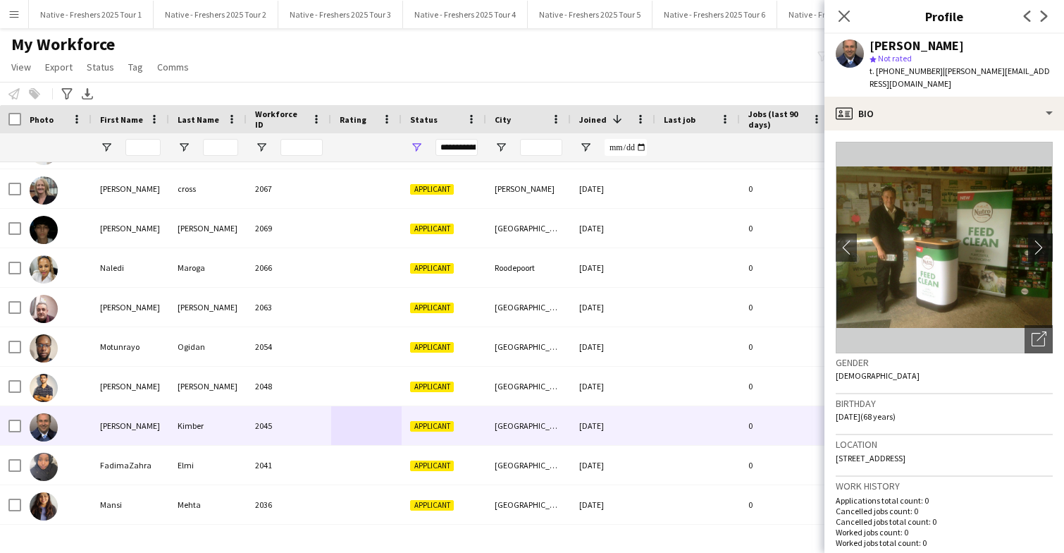
click at [1043, 240] on app-icon "chevron-right" at bounding box center [1043, 247] width 22 height 15
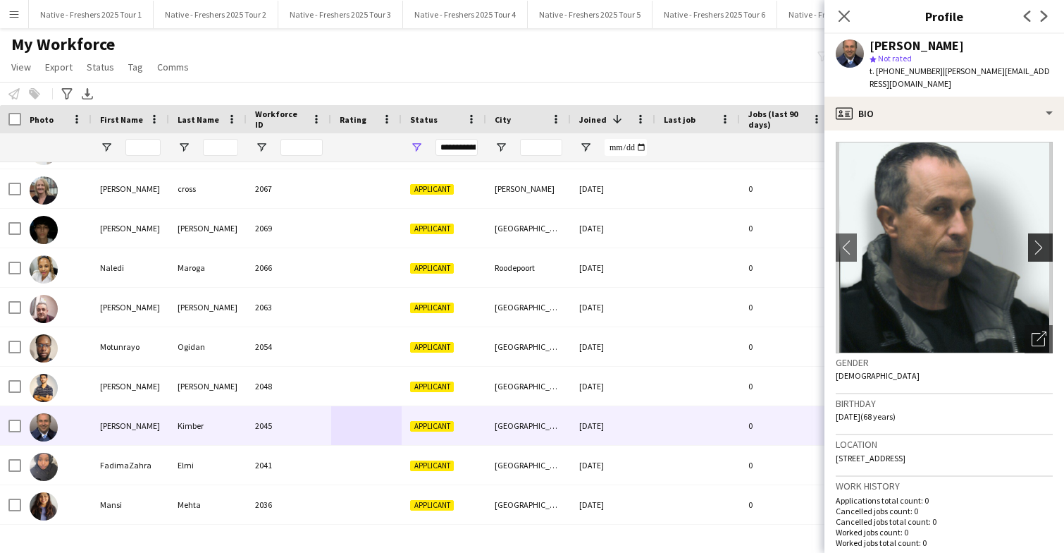
click at [1043, 240] on app-icon "chevron-right" at bounding box center [1043, 247] width 22 height 15
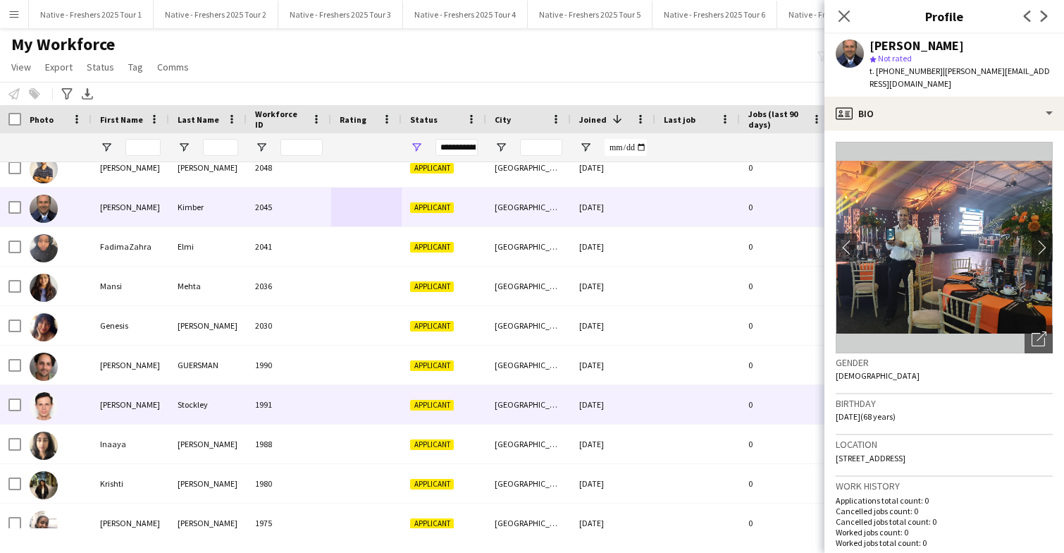
scroll to position [2738, 0]
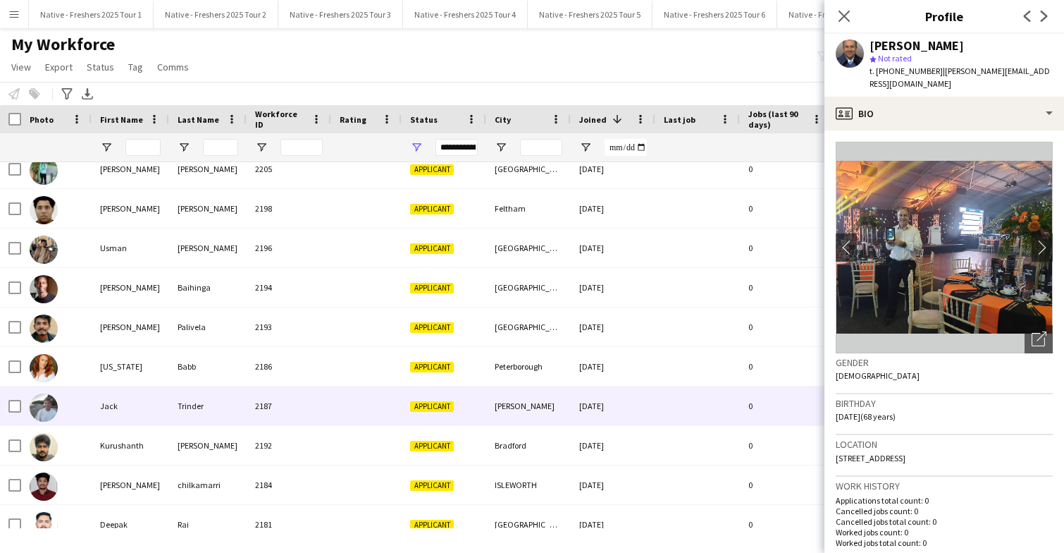
click at [352, 402] on div at bounding box center [366, 405] width 70 height 39
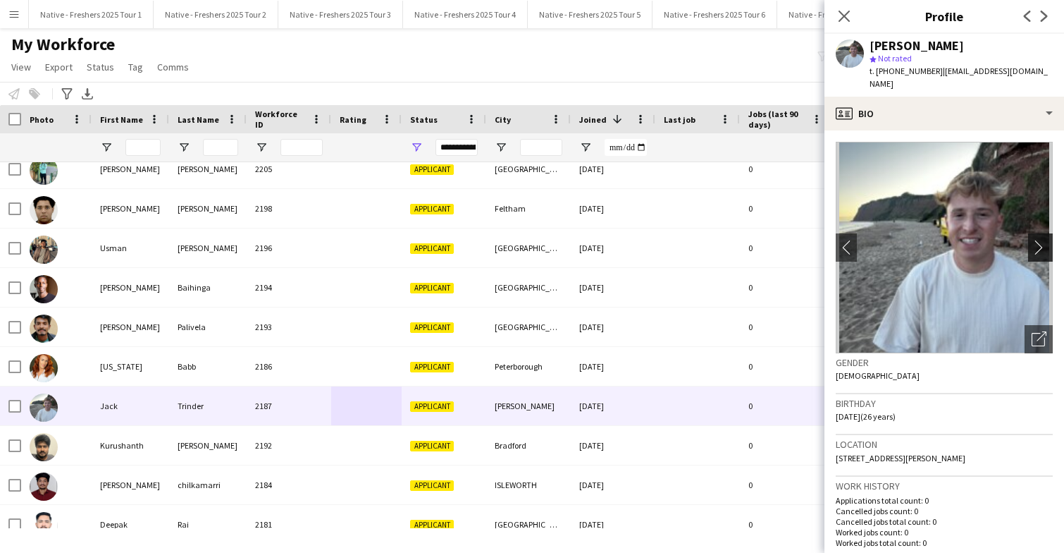
click at [1041, 240] on app-icon "chevron-right" at bounding box center [1043, 247] width 22 height 15
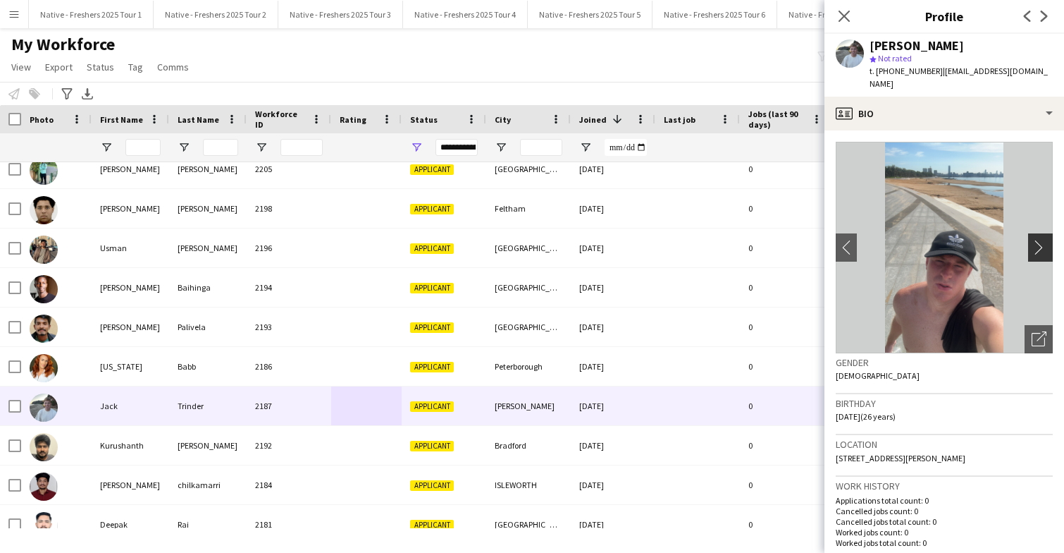
click at [1041, 240] on app-icon "chevron-right" at bounding box center [1043, 247] width 22 height 15
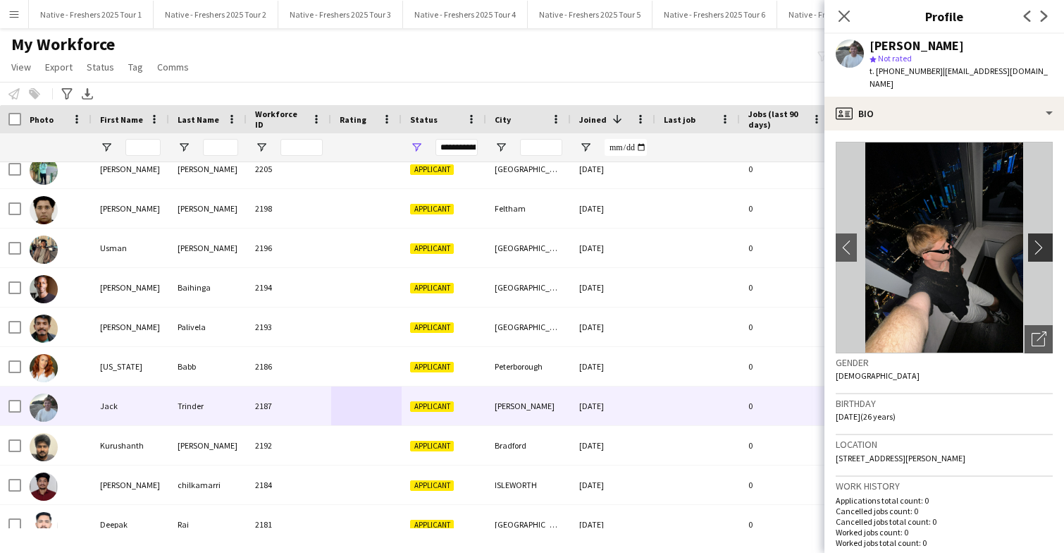
click at [1041, 240] on app-icon "chevron-right" at bounding box center [1043, 247] width 22 height 15
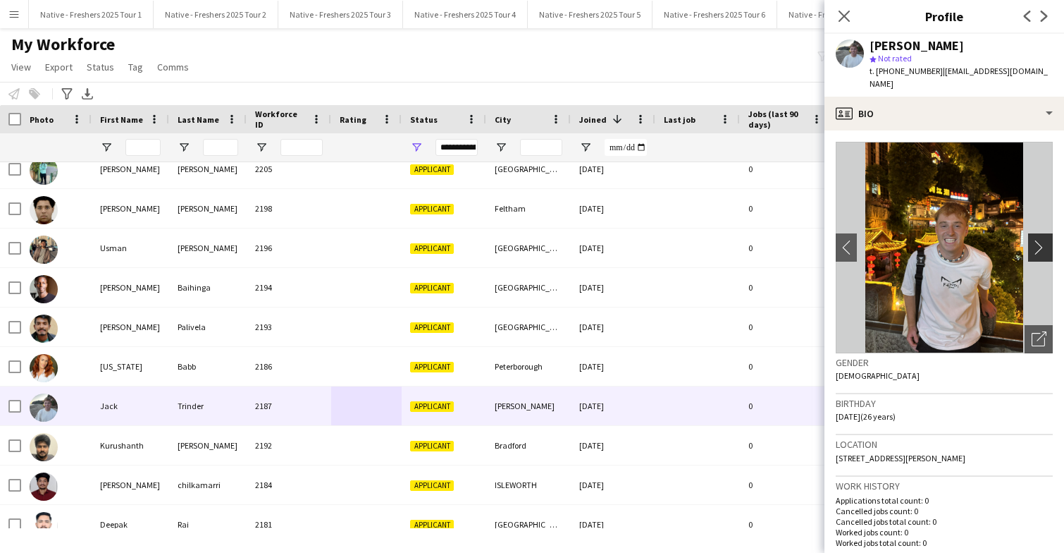
click at [1041, 240] on app-icon "chevron-right" at bounding box center [1043, 247] width 22 height 15
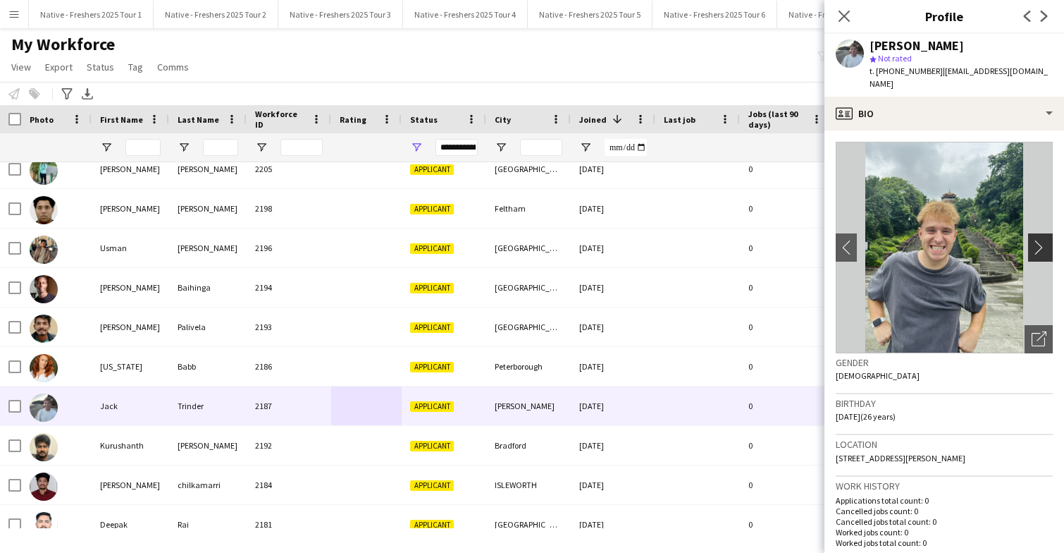
click at [1041, 240] on app-icon "chevron-right" at bounding box center [1043, 247] width 22 height 15
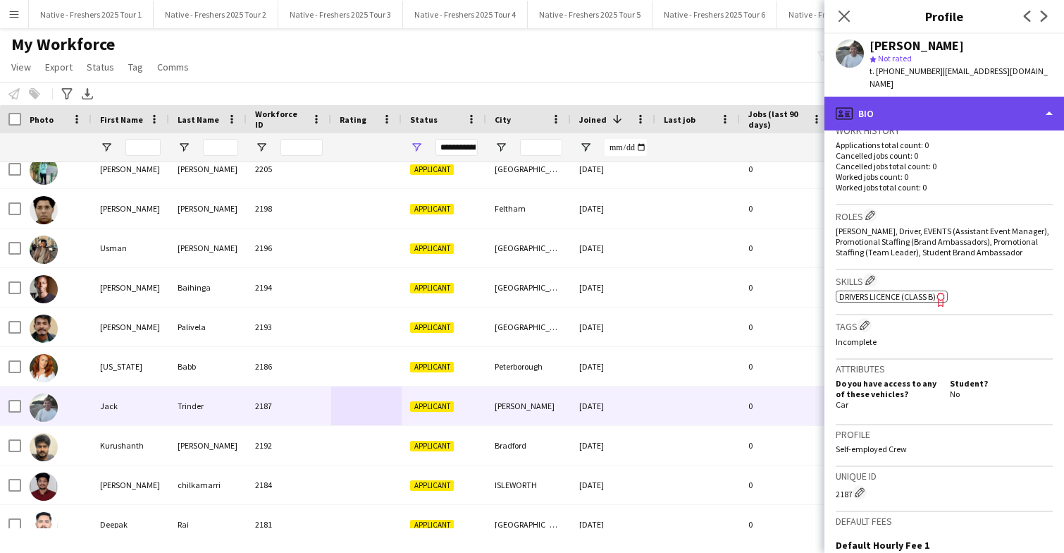
click at [968, 102] on div "profile Bio" at bounding box center [945, 114] width 240 height 34
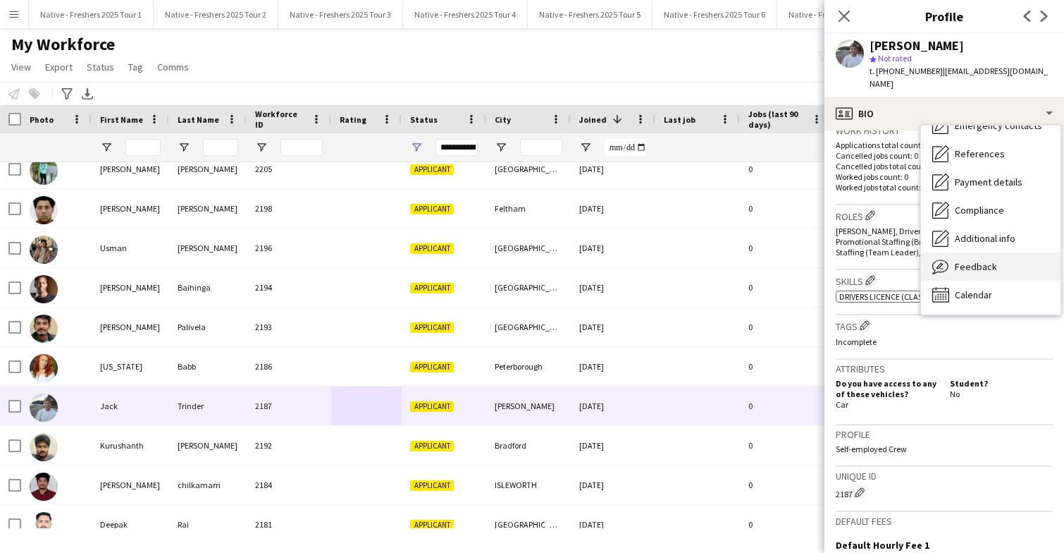
click at [994, 260] on span "Feedback" at bounding box center [976, 266] width 42 height 13
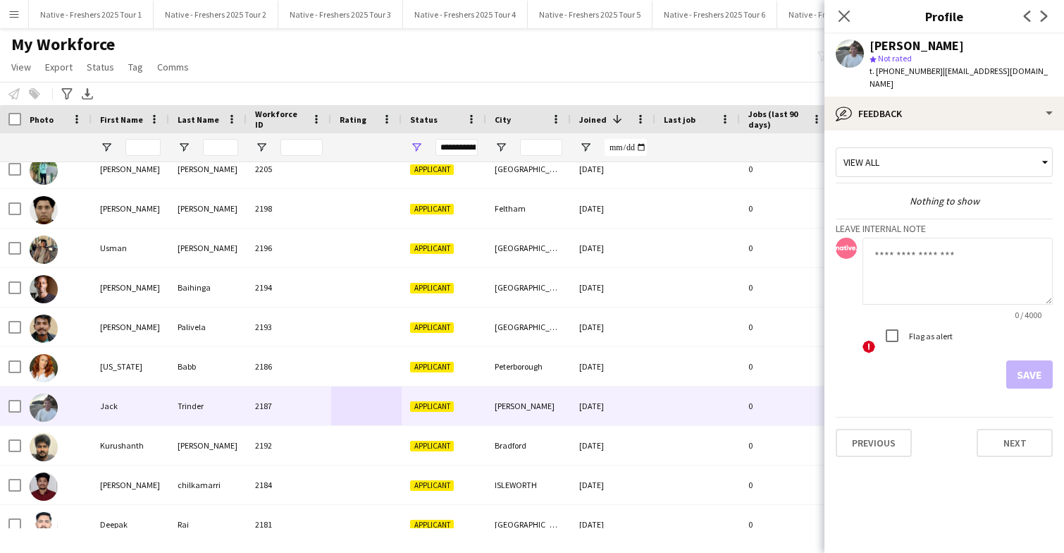
click at [942, 254] on textarea at bounding box center [958, 271] width 190 height 67
click at [1041, 245] on textarea "**********" at bounding box center [958, 271] width 190 height 67
type textarea "*"
type textarea "**********"
click at [1029, 362] on button "Save" at bounding box center [1030, 374] width 47 height 28
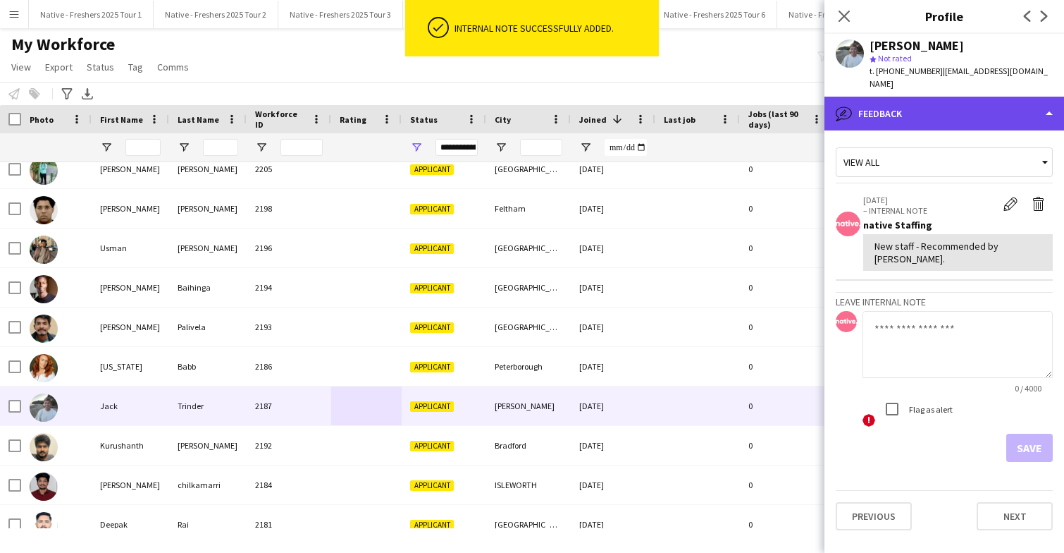
click at [981, 97] on div "bubble-pencil Feedback" at bounding box center [945, 114] width 240 height 34
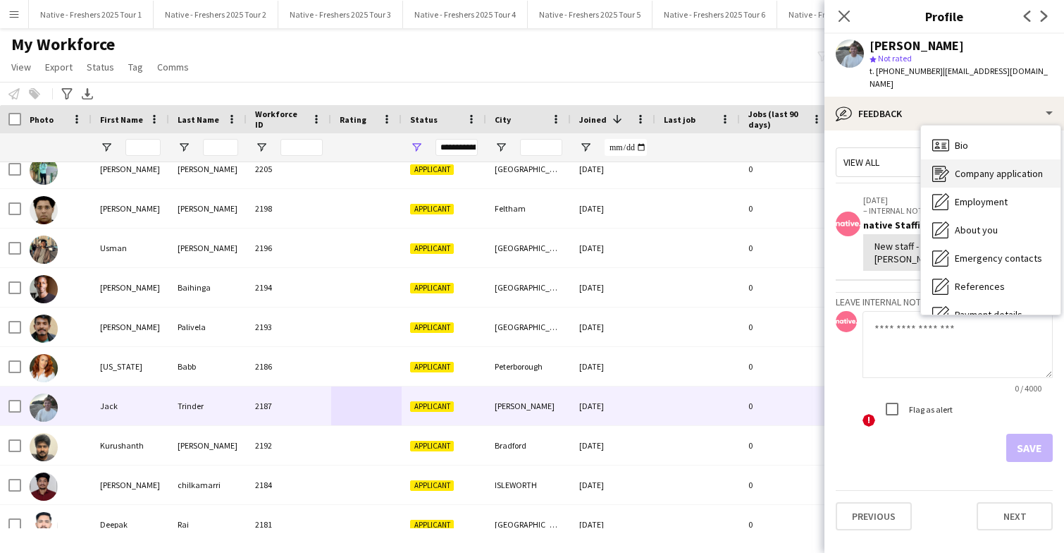
click at [995, 167] on span "Company application" at bounding box center [999, 173] width 88 height 13
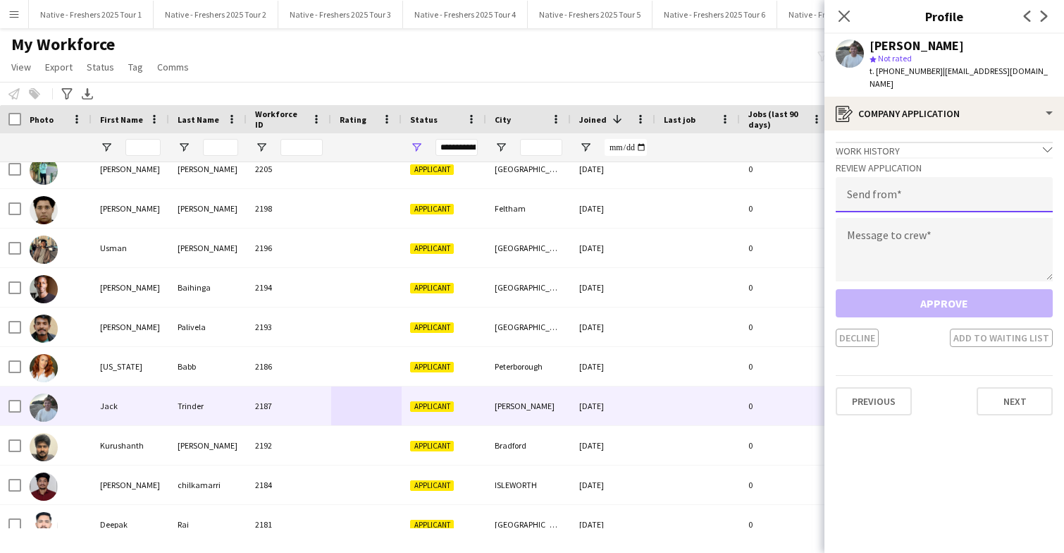
click at [944, 180] on input "email" at bounding box center [944, 194] width 217 height 35
type input "**********"
click at [924, 248] on textarea at bounding box center [944, 249] width 217 height 63
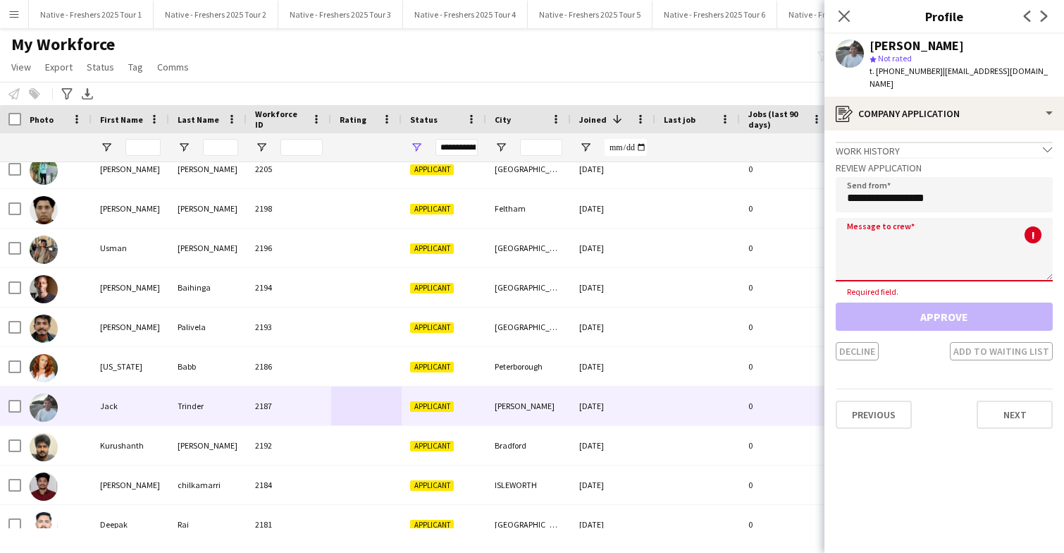
paste textarea "**********"
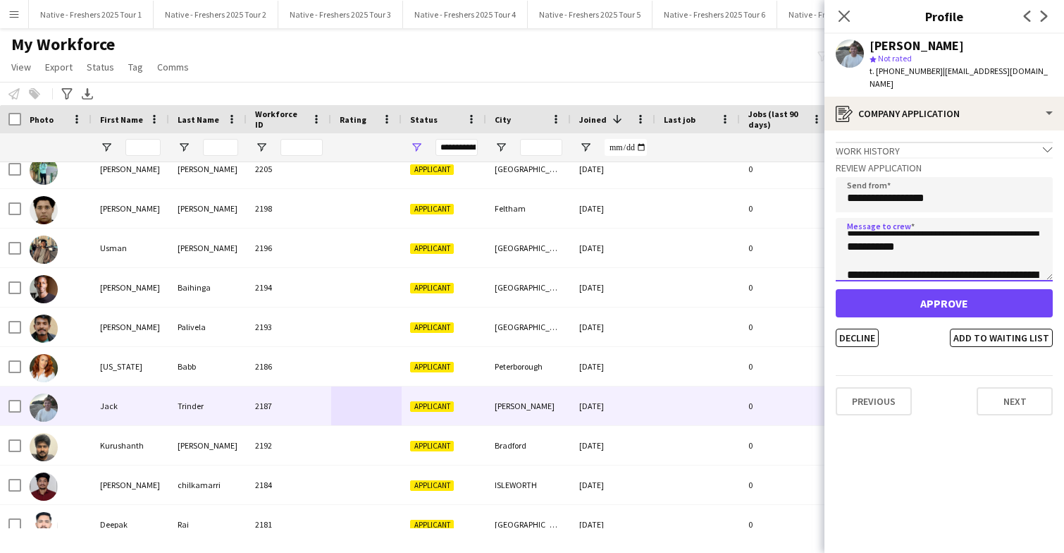
scroll to position [372, 0]
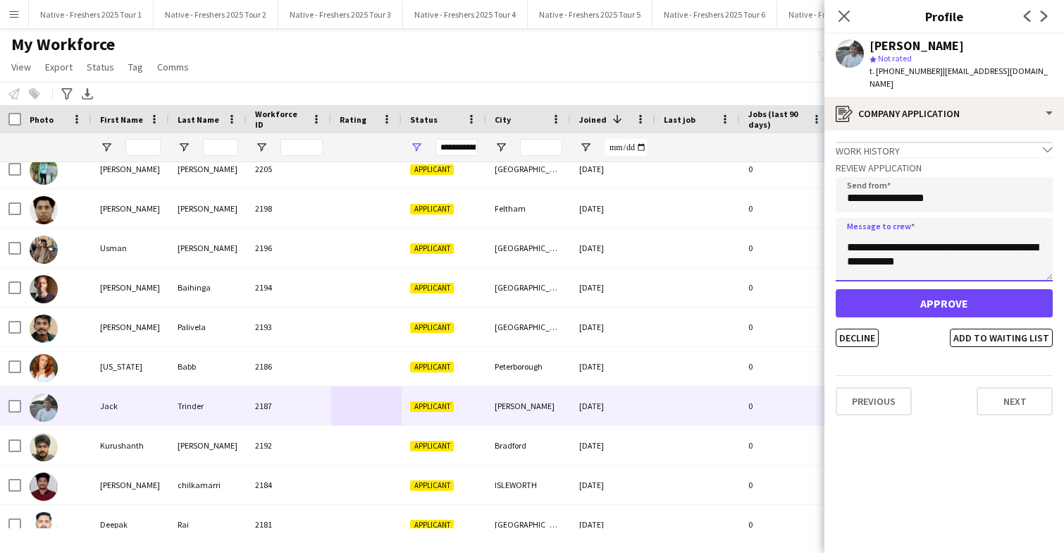
type textarea "**********"
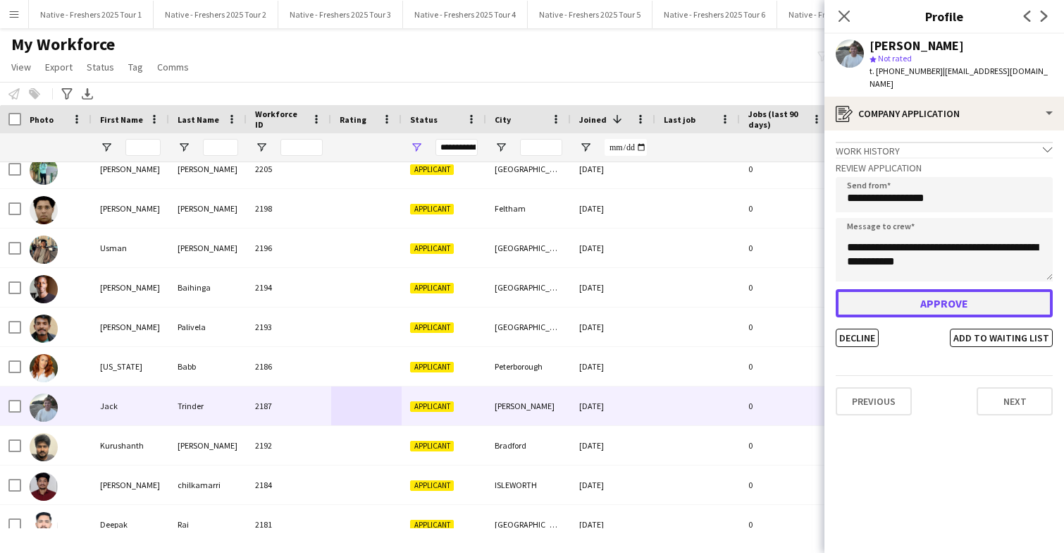
click at [927, 290] on button "Approve" at bounding box center [944, 303] width 217 height 28
click at [845, 18] on icon at bounding box center [843, 15] width 13 height 13
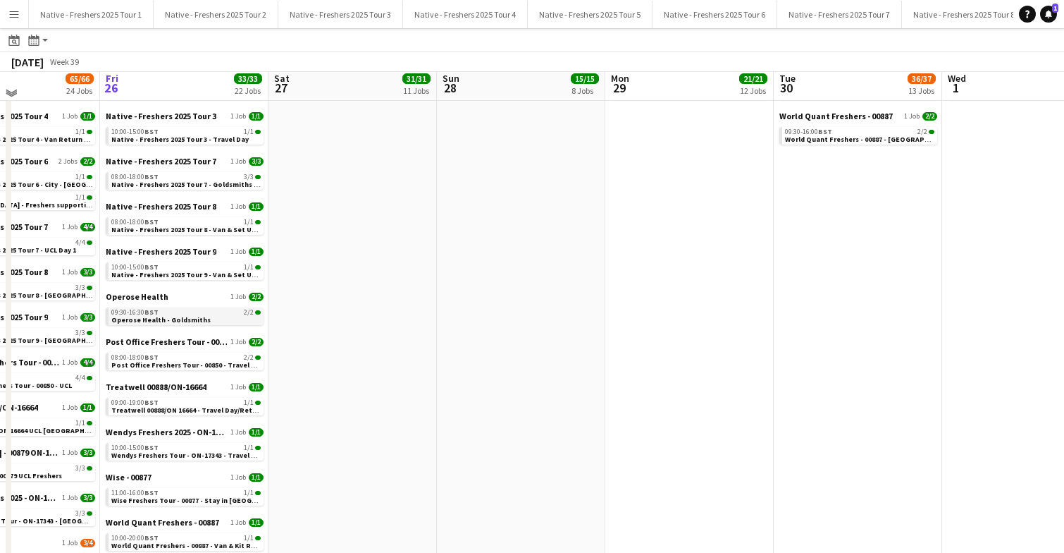
scroll to position [587, 0]
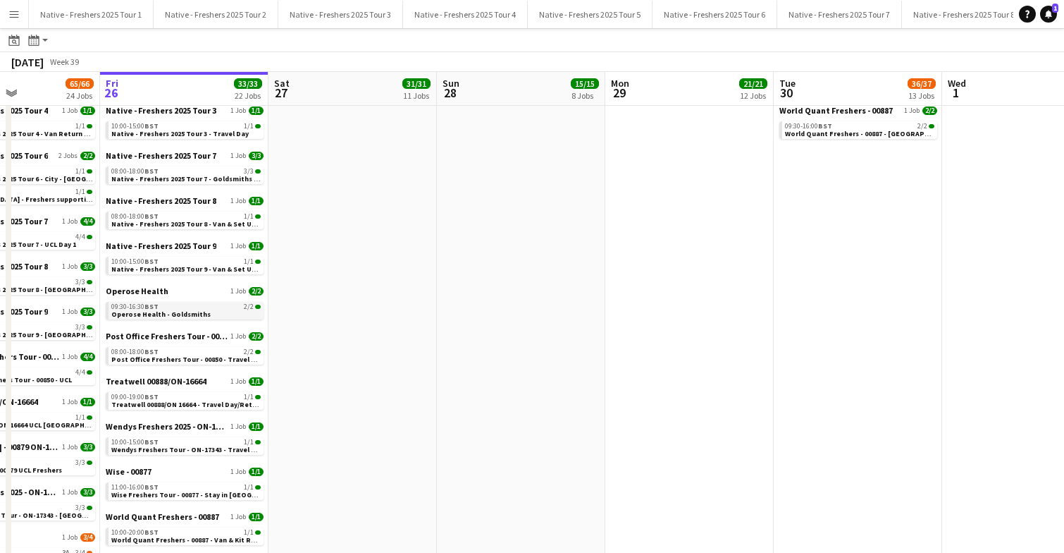
click at [207, 317] on link "09:30-16:30 BST 2/2 Operose Health - Goldsmiths" at bounding box center [185, 310] width 149 height 16
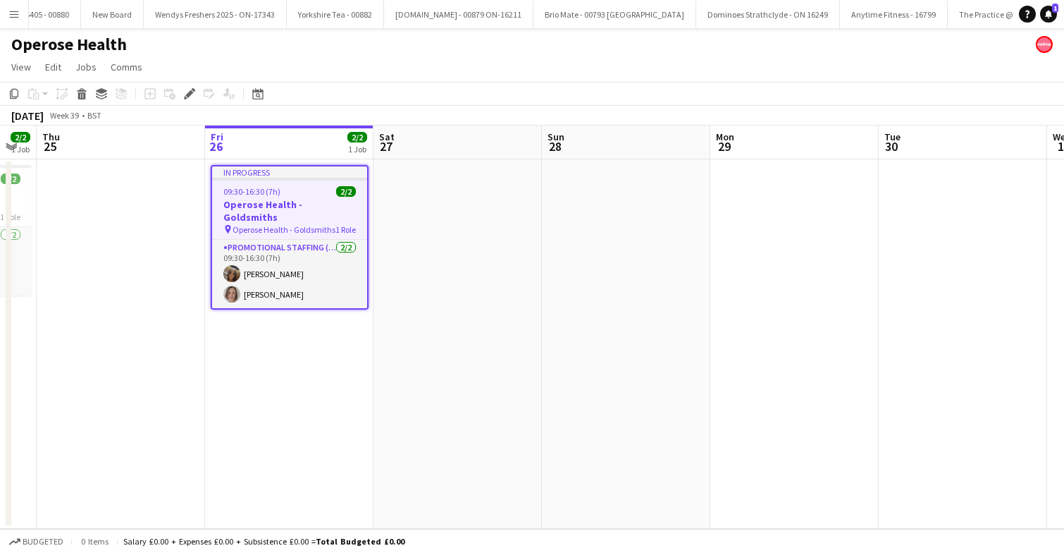
scroll to position [0, 653]
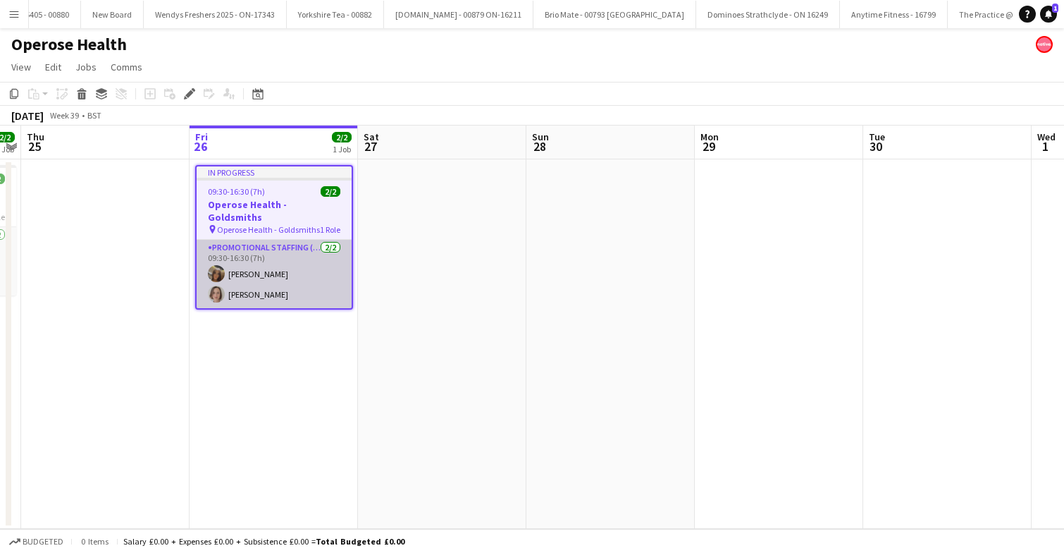
click at [268, 264] on app-card-role "Promotional Staffing (Brand Ambassadors) 2/2 09:30-16:30 (7h) Maylinda Perlesi …" at bounding box center [274, 274] width 155 height 68
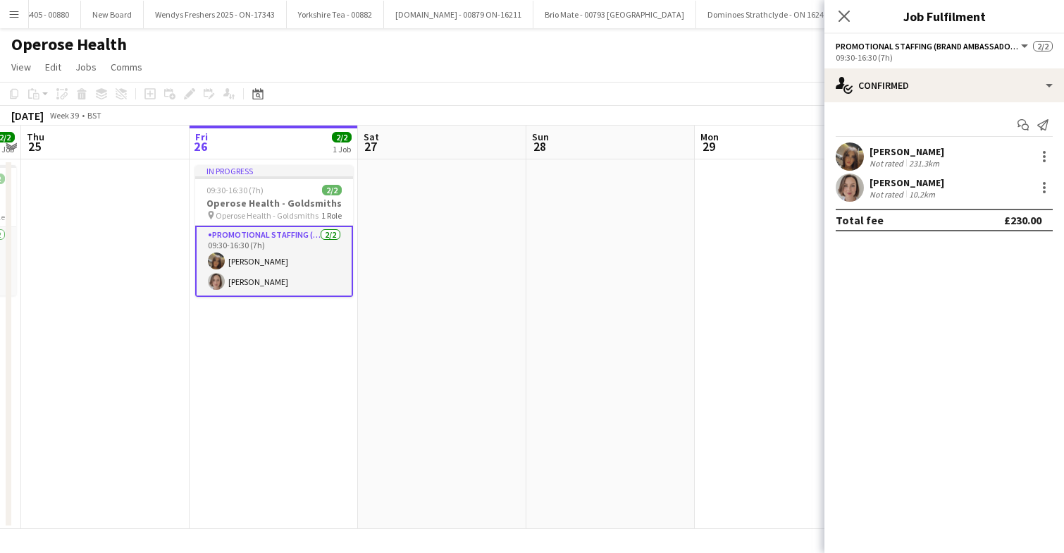
click at [856, 186] on app-user-avatar at bounding box center [850, 187] width 28 height 28
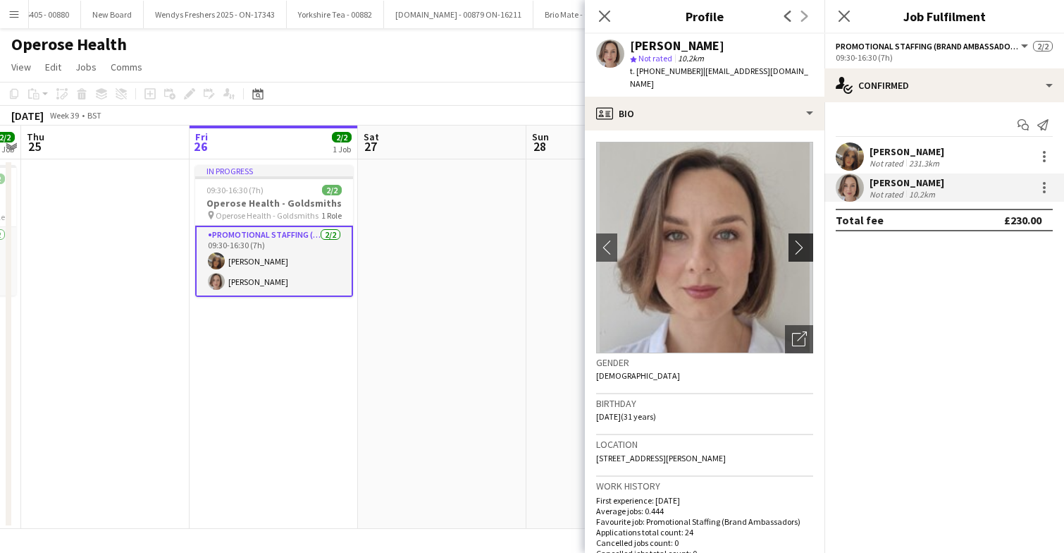
click at [797, 240] on app-icon "chevron-right" at bounding box center [803, 247] width 22 height 15
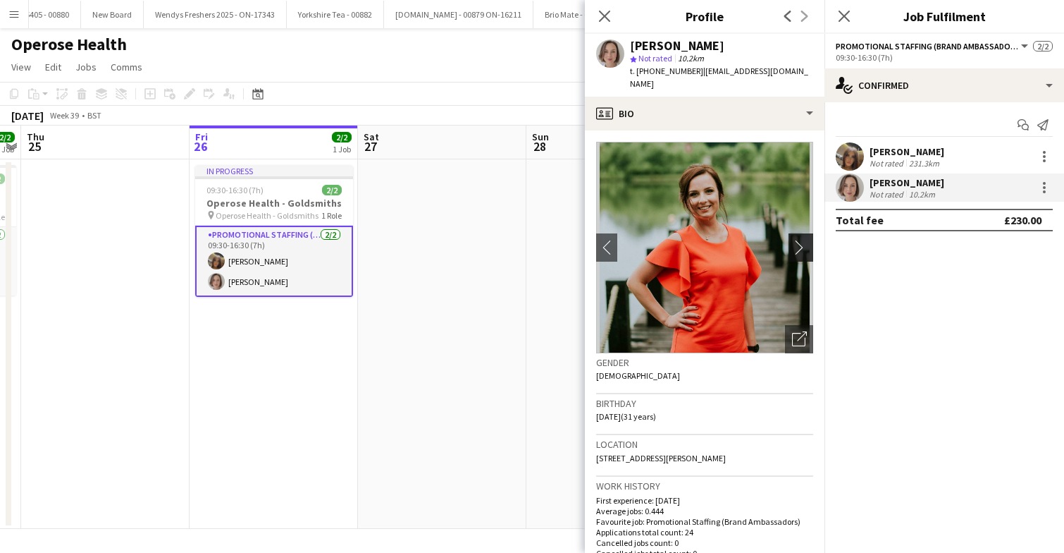
click at [797, 240] on app-icon "chevron-right" at bounding box center [803, 247] width 22 height 15
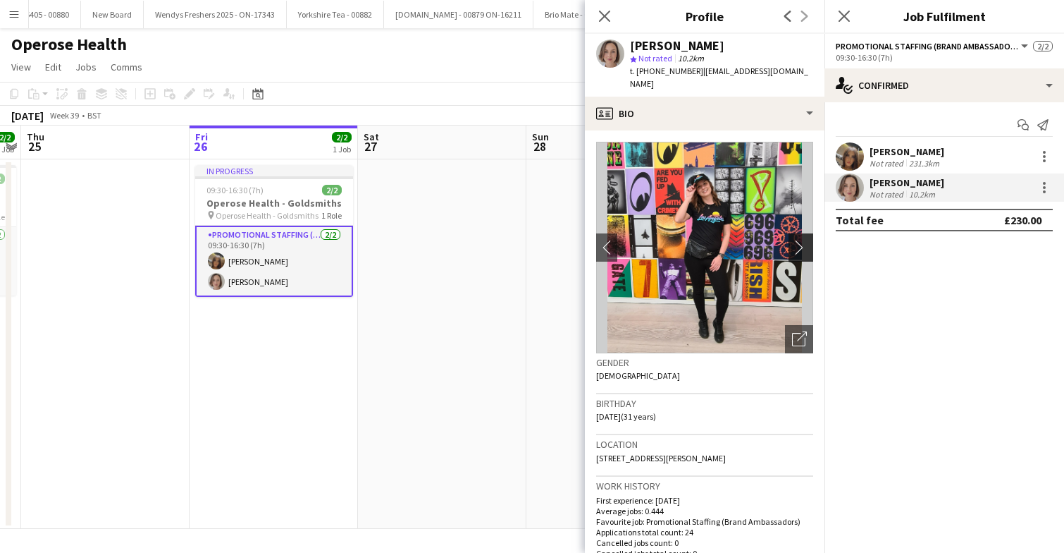
click at [797, 240] on app-icon "chevron-right" at bounding box center [803, 247] width 22 height 15
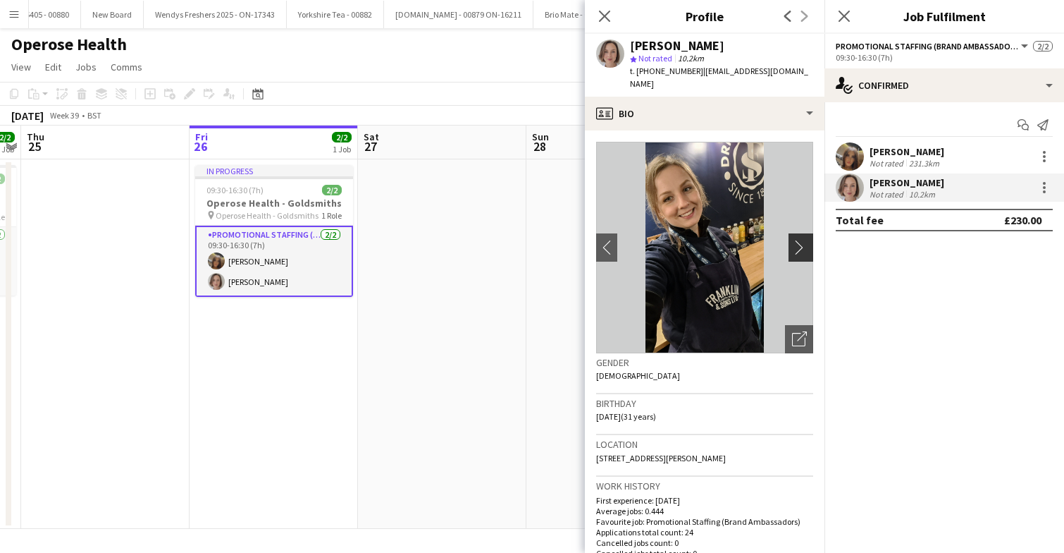
click at [797, 240] on app-icon "chevron-right" at bounding box center [803, 247] width 22 height 15
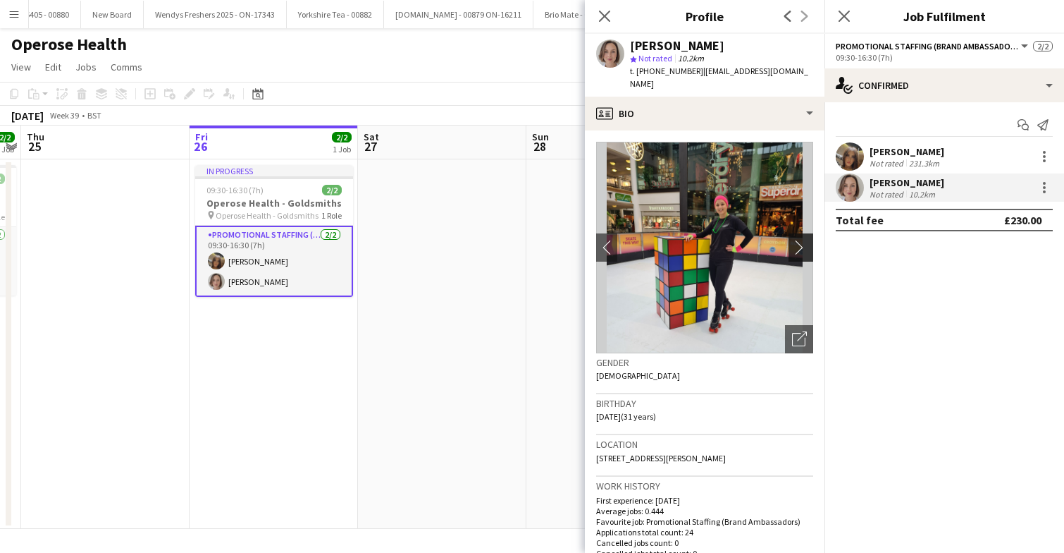
click at [797, 240] on app-icon "chevron-right" at bounding box center [803, 247] width 22 height 15
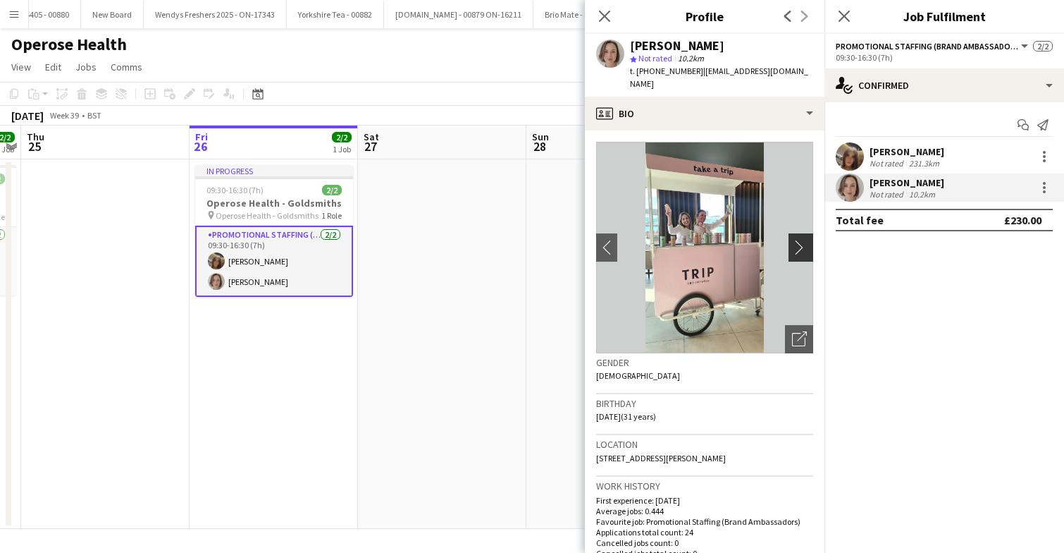
click at [797, 240] on app-icon "chevron-right" at bounding box center [803, 247] width 22 height 15
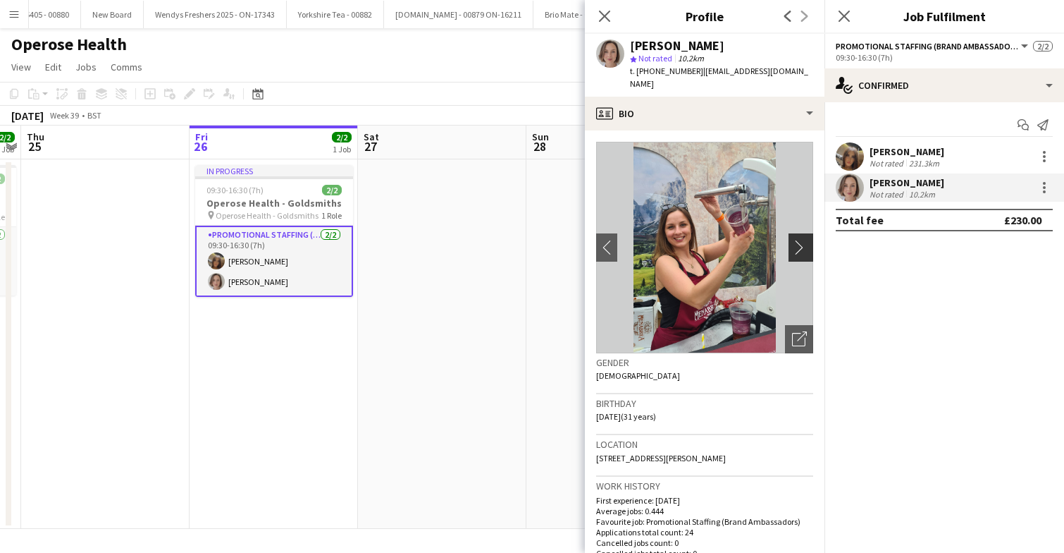
click at [797, 240] on app-icon "chevron-right" at bounding box center [803, 247] width 22 height 15
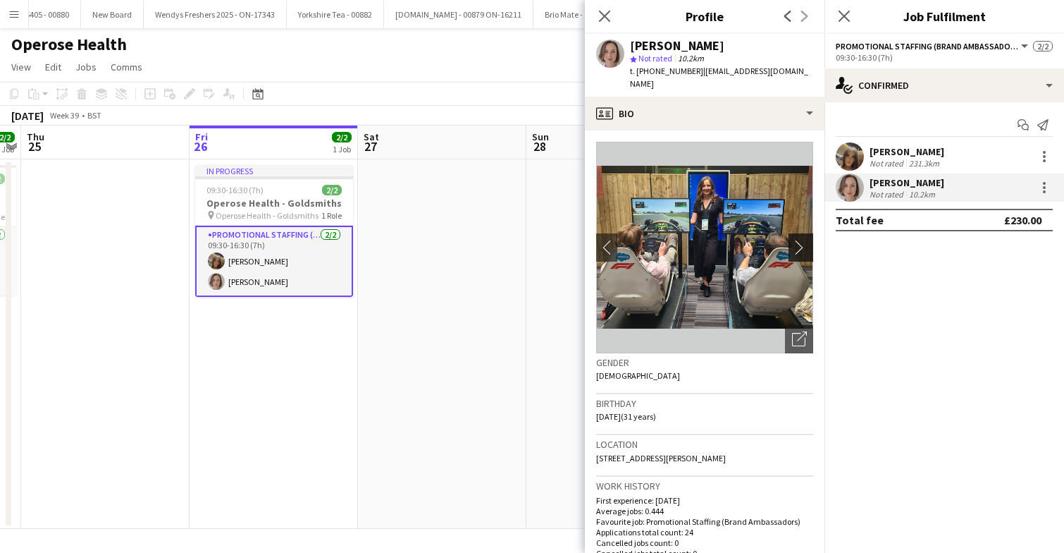
click at [797, 240] on app-icon "chevron-right" at bounding box center [803, 247] width 22 height 15
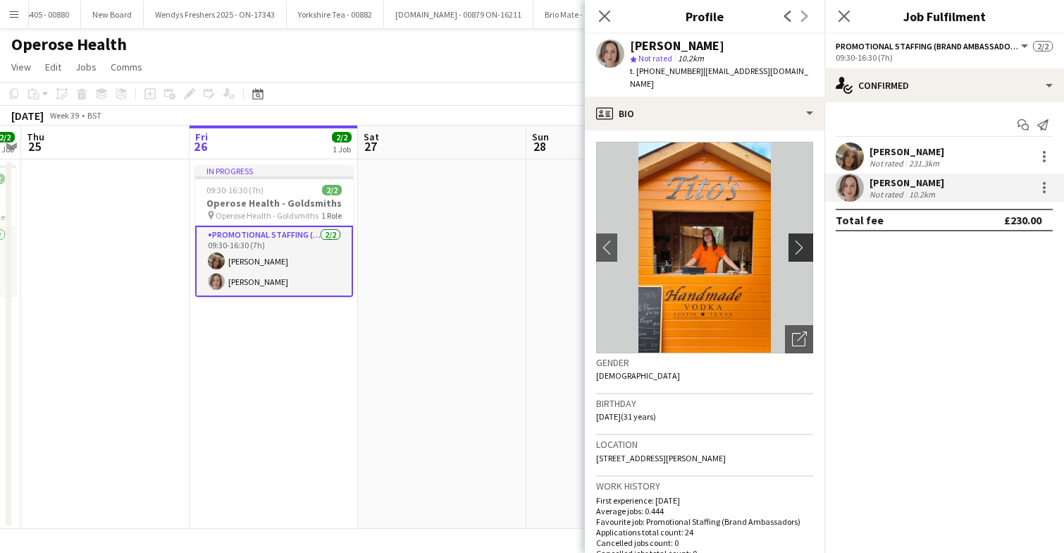
click at [797, 240] on app-icon "chevron-right" at bounding box center [803, 247] width 22 height 15
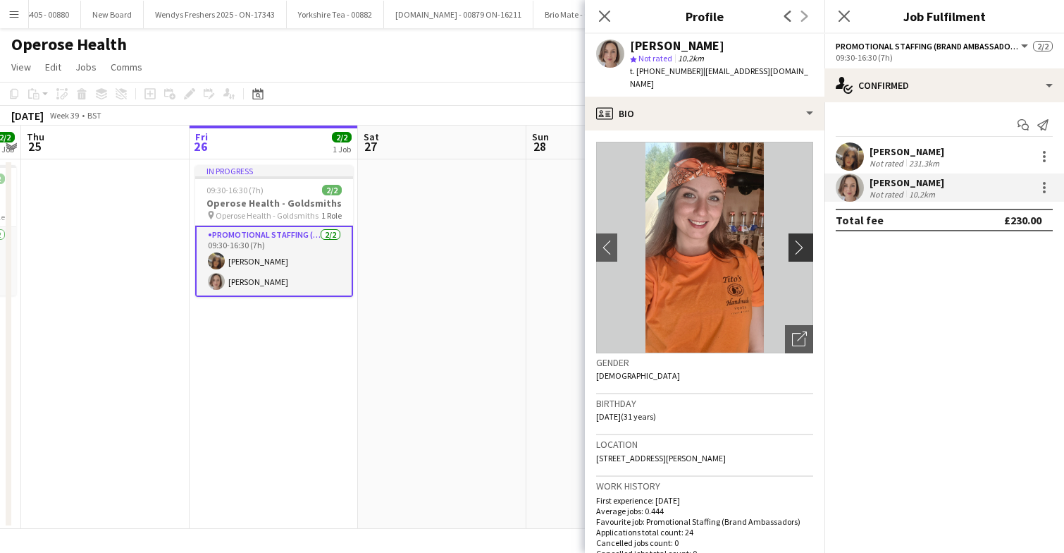
click at [797, 240] on app-icon "chevron-right" at bounding box center [803, 247] width 22 height 15
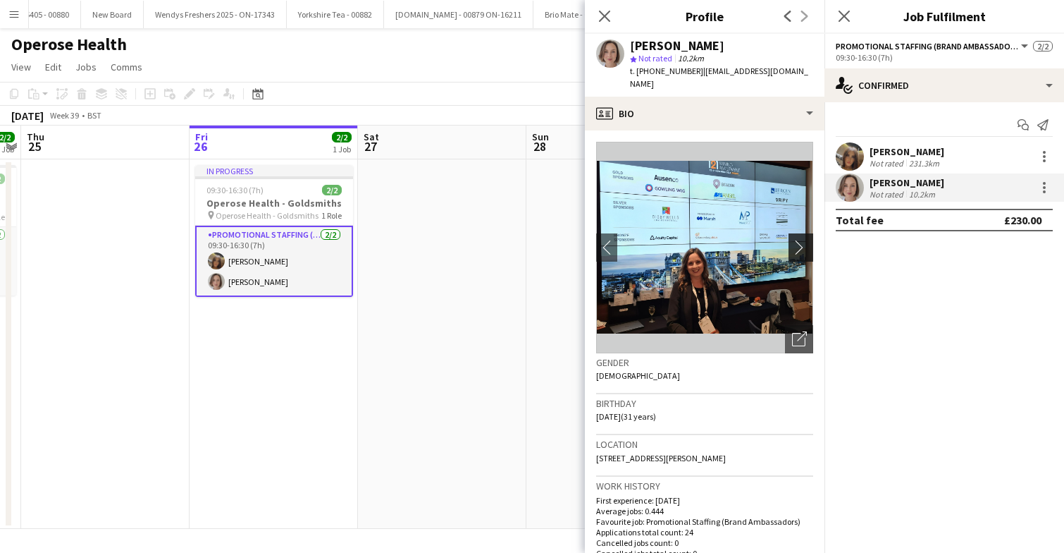
click at [797, 240] on app-icon "chevron-right" at bounding box center [803, 247] width 22 height 15
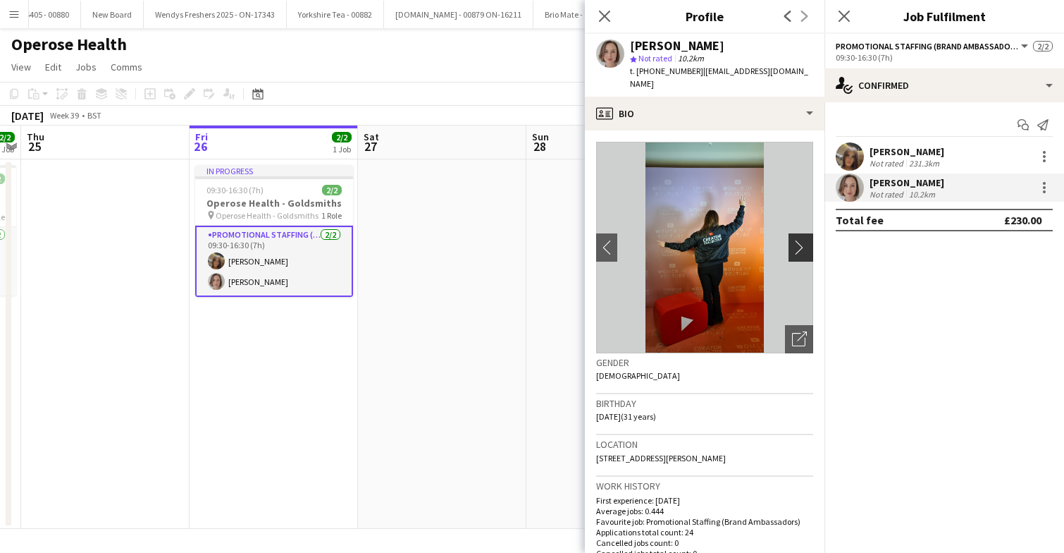
click at [797, 240] on app-icon "chevron-right" at bounding box center [803, 247] width 22 height 15
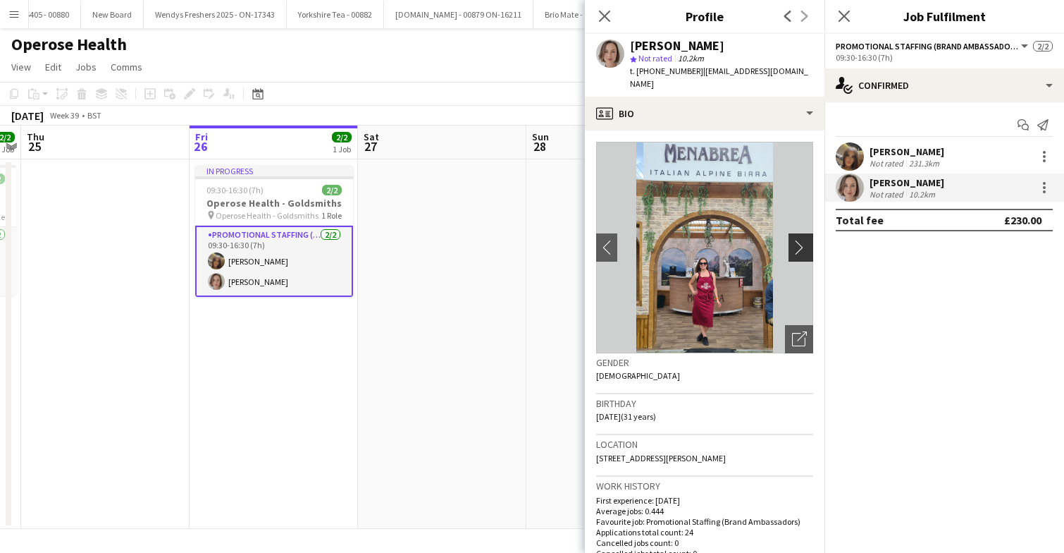
click at [797, 240] on app-icon "chevron-right" at bounding box center [803, 247] width 22 height 15
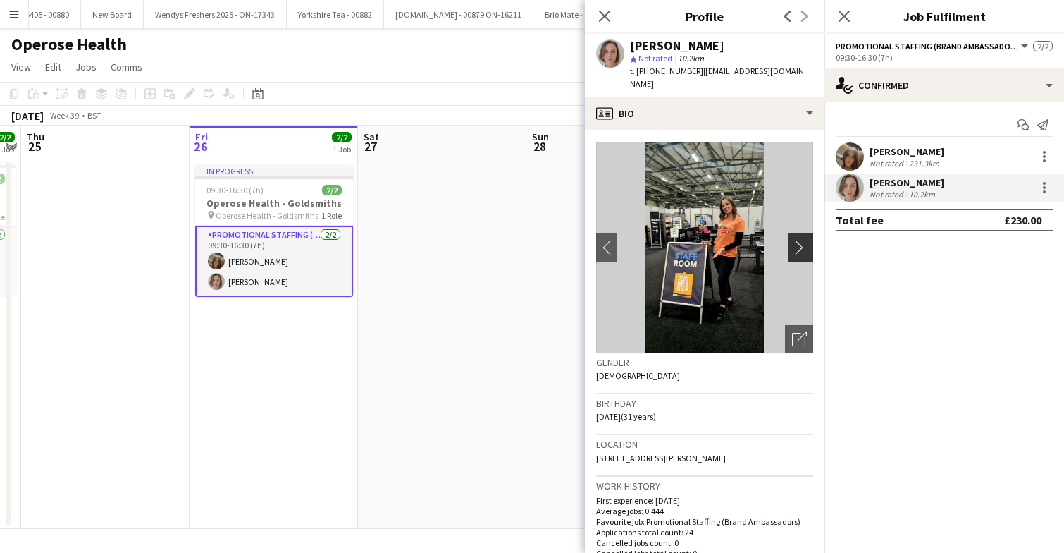
click at [797, 240] on app-icon "chevron-right" at bounding box center [803, 247] width 22 height 15
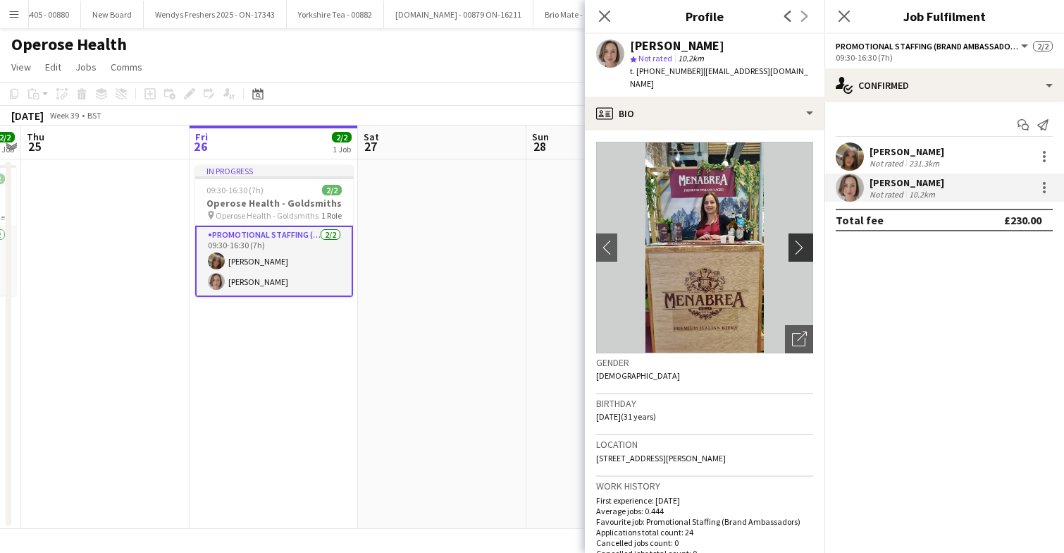
click at [797, 240] on app-icon "chevron-right" at bounding box center [803, 247] width 22 height 15
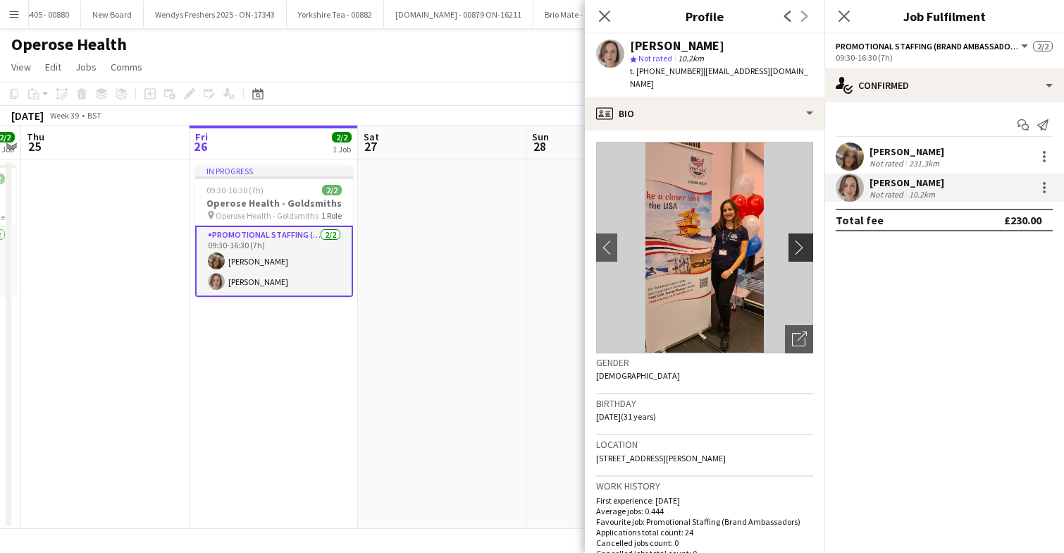
click at [797, 240] on app-icon "chevron-right" at bounding box center [803, 247] width 22 height 15
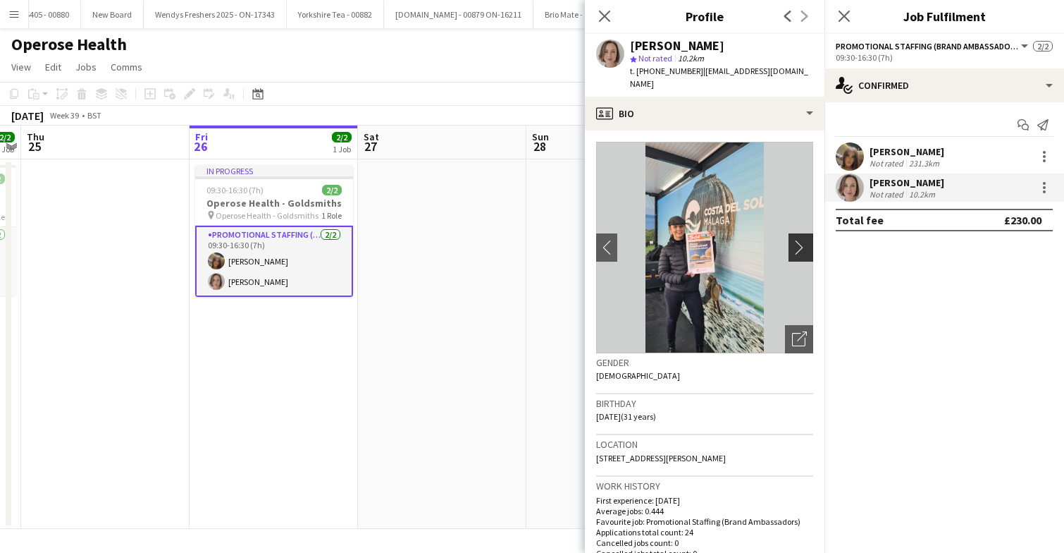
click at [797, 240] on app-icon "chevron-right" at bounding box center [803, 247] width 22 height 15
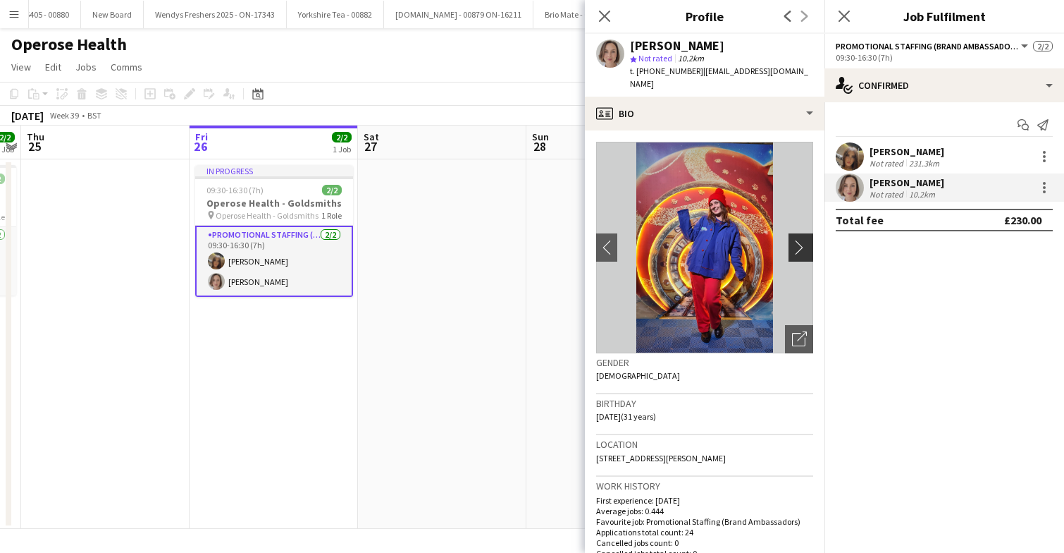
click at [797, 240] on app-icon "chevron-right" at bounding box center [803, 247] width 22 height 15
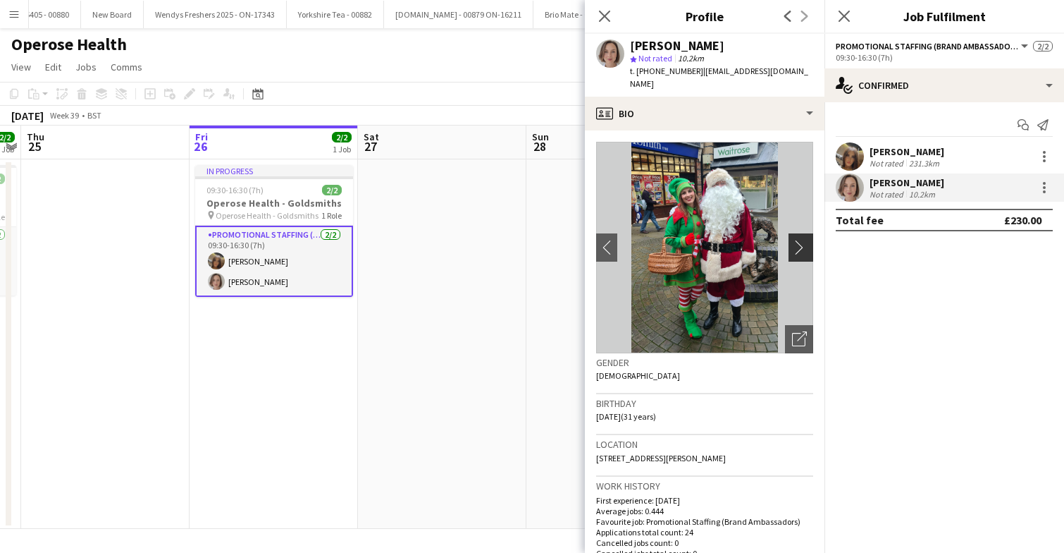
click at [797, 240] on app-icon "chevron-right" at bounding box center [803, 247] width 22 height 15
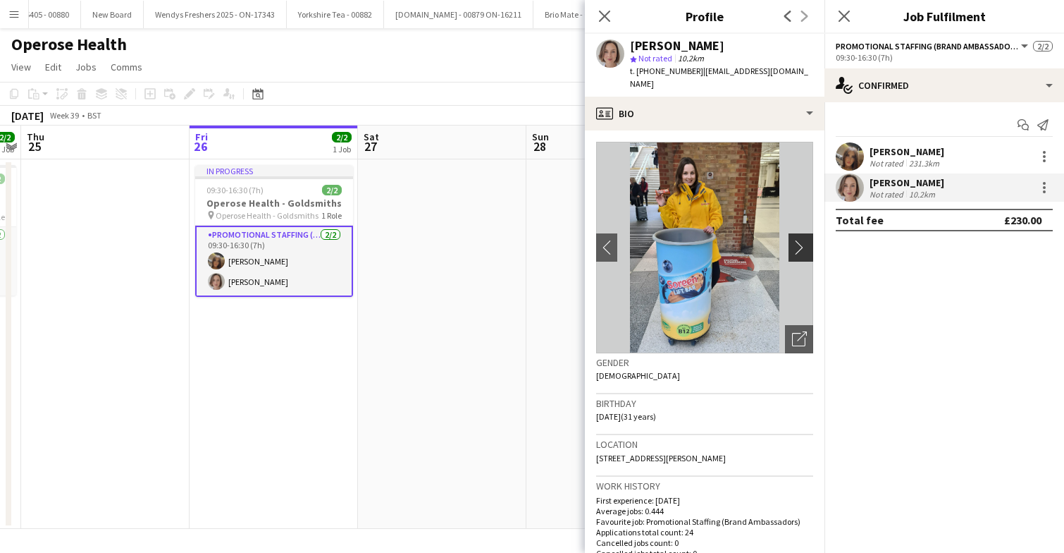
click at [797, 240] on app-icon "chevron-right" at bounding box center [803, 247] width 22 height 15
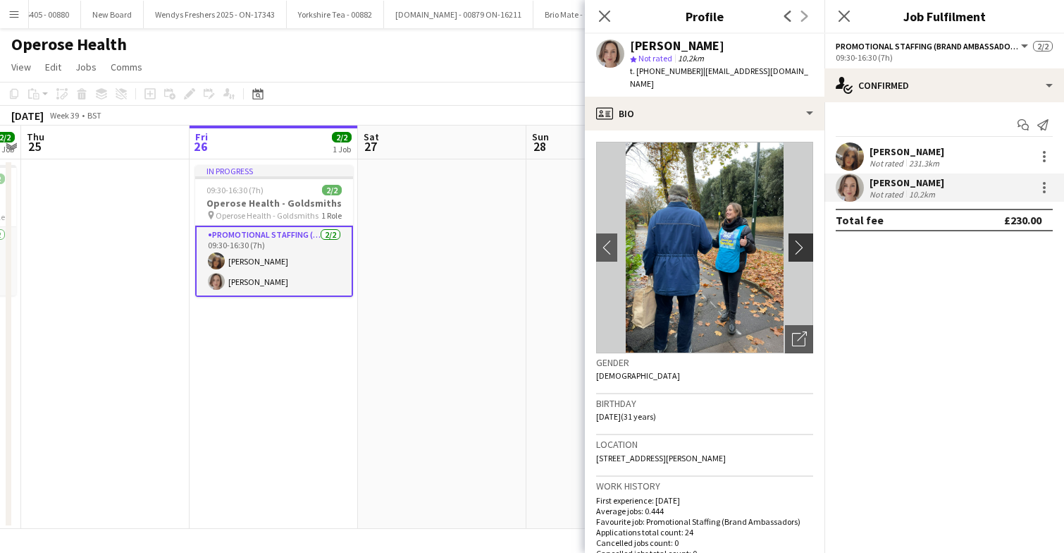
click at [797, 240] on app-icon "chevron-right" at bounding box center [803, 247] width 22 height 15
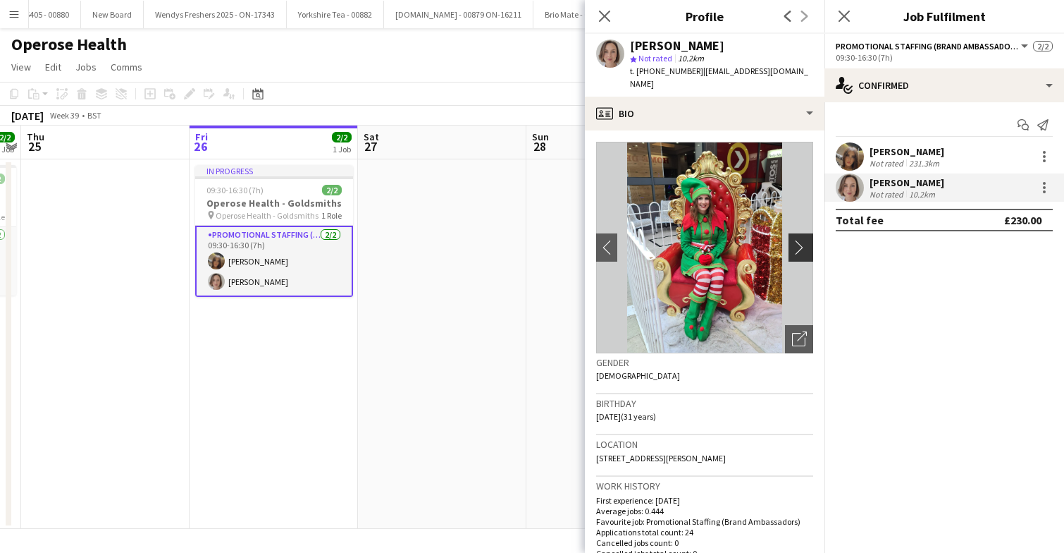
click at [797, 240] on app-icon "chevron-right" at bounding box center [803, 247] width 22 height 15
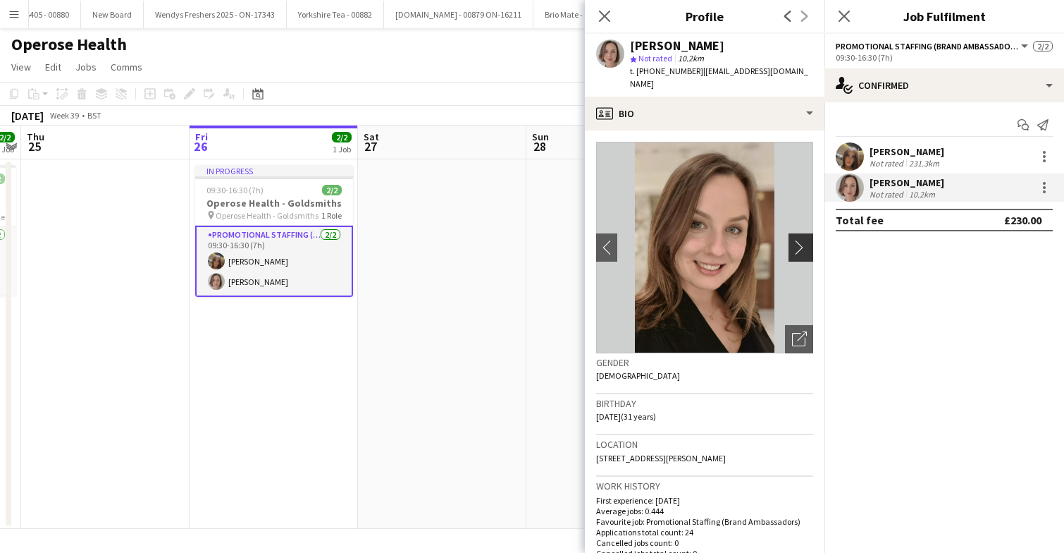
click at [797, 240] on app-icon "chevron-right" at bounding box center [803, 247] width 22 height 15
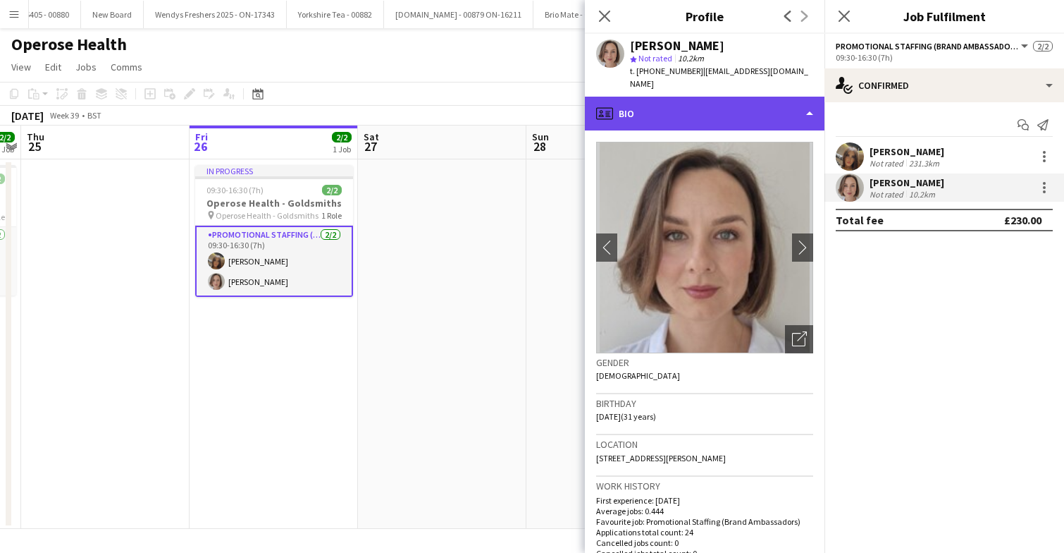
click at [778, 107] on div "profile Bio" at bounding box center [705, 114] width 240 height 34
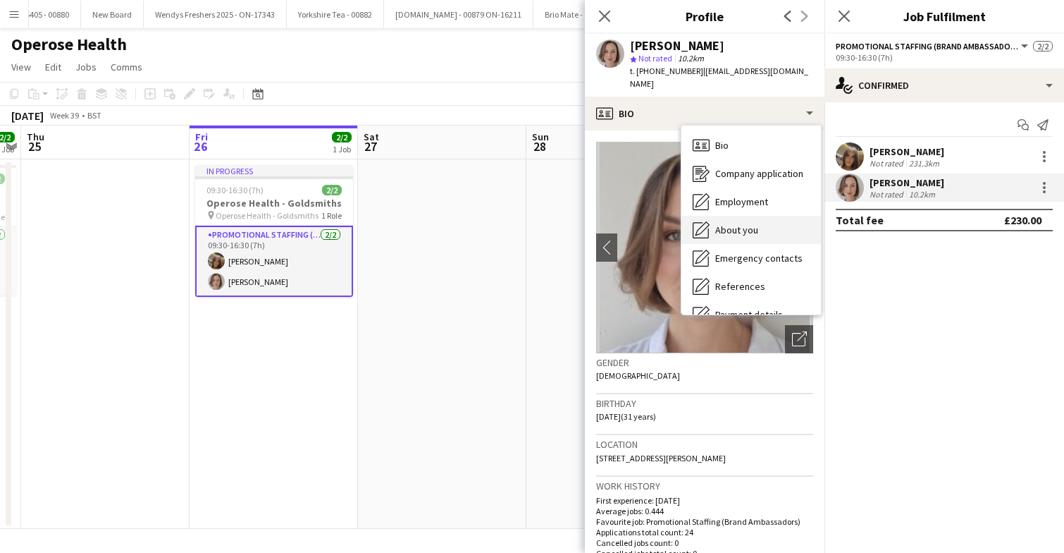
click at [766, 218] on div "About you About you" at bounding box center [752, 230] width 140 height 28
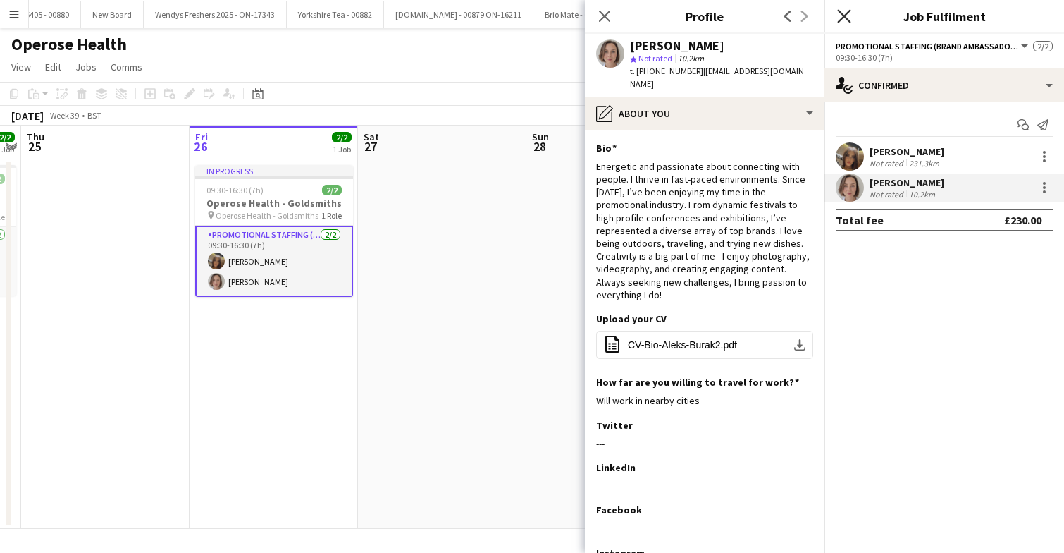
click at [844, 13] on icon "Close pop-in" at bounding box center [843, 15] width 13 height 13
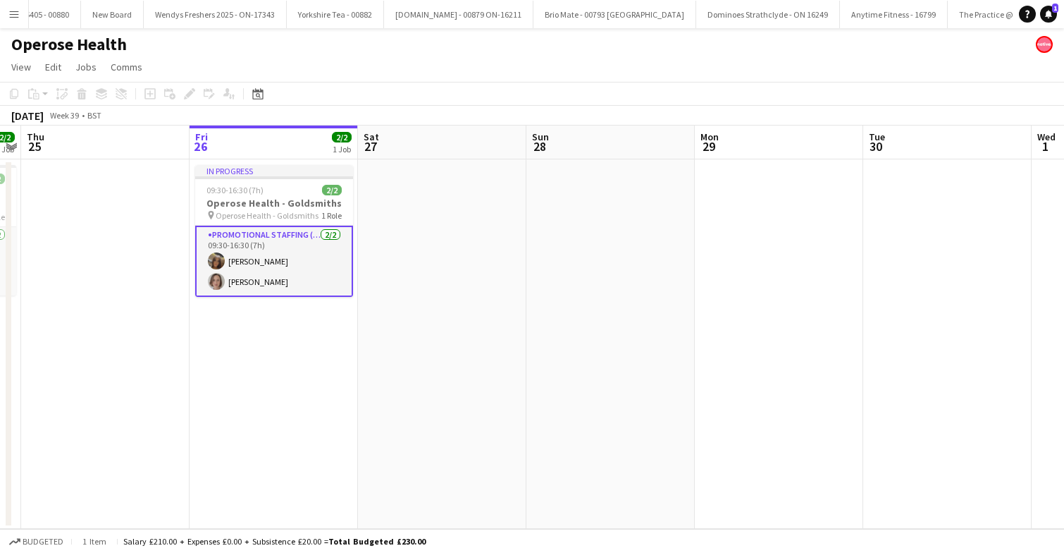
click at [277, 258] on app-card-role "Promotional Staffing (Brand Ambassadors) 2/2 09:30-16:30 (7h) Maylinda Perlesi …" at bounding box center [274, 261] width 158 height 71
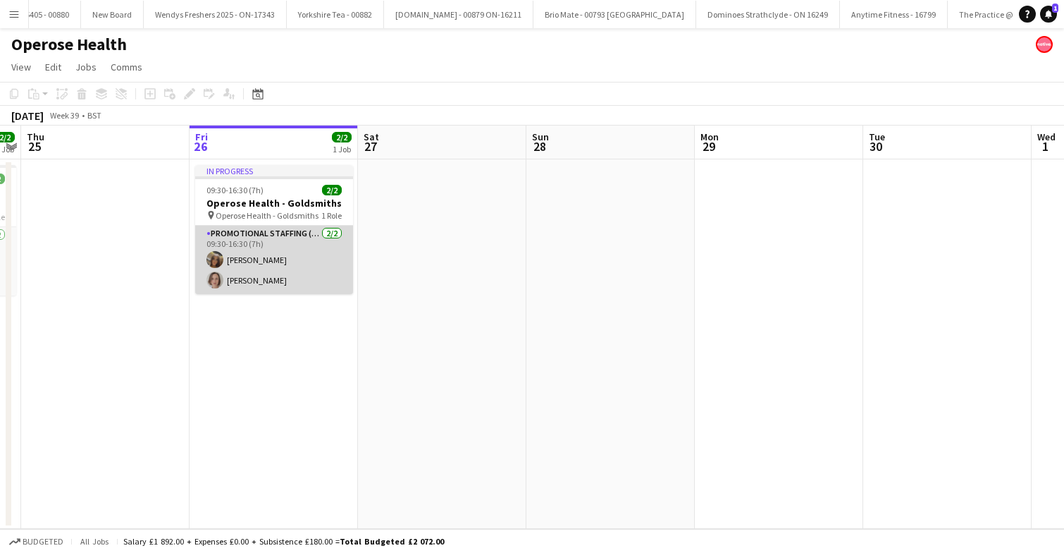
click at [277, 258] on app-card-role "Promotional Staffing (Brand Ambassadors) 2/2 09:30-16:30 (7h) Maylinda Perlesi …" at bounding box center [274, 260] width 158 height 68
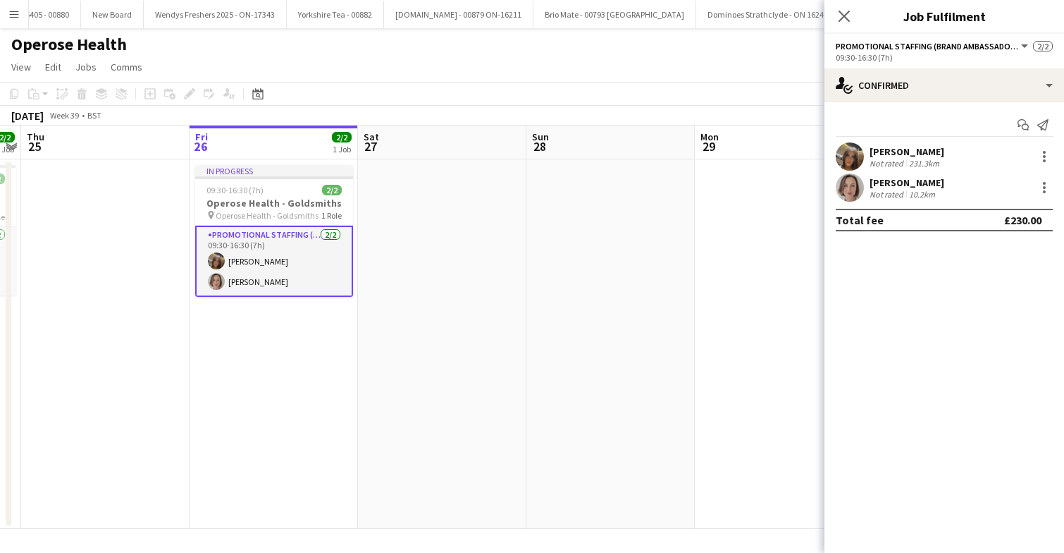
click at [849, 188] on app-user-avatar at bounding box center [850, 187] width 28 height 28
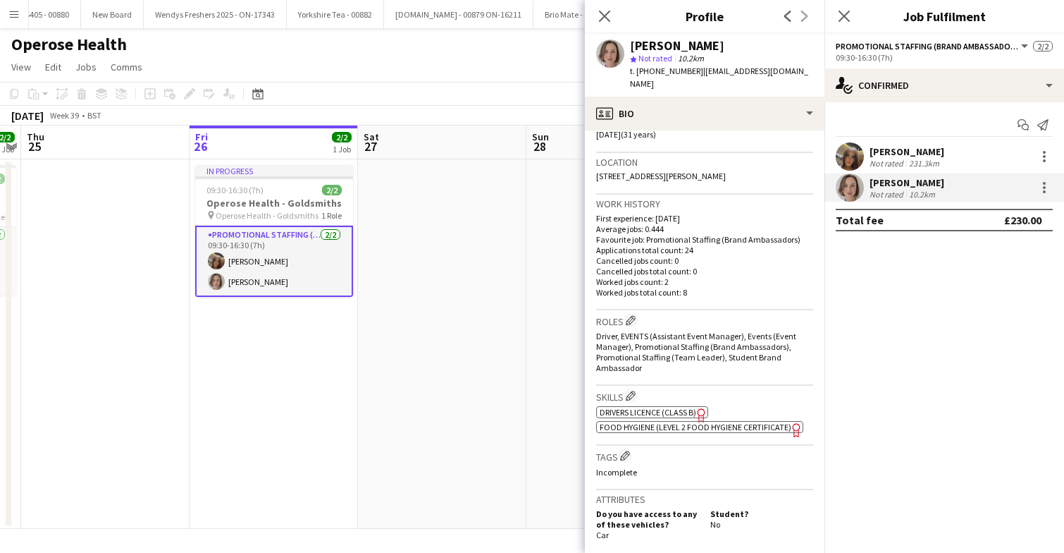
scroll to position [609, 0]
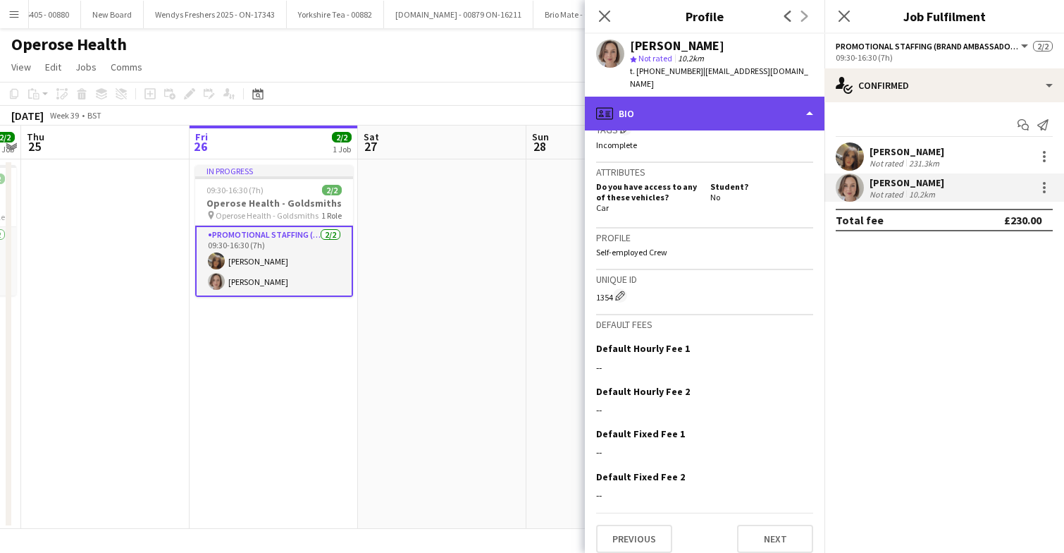
click at [764, 110] on div "profile Bio" at bounding box center [705, 114] width 240 height 34
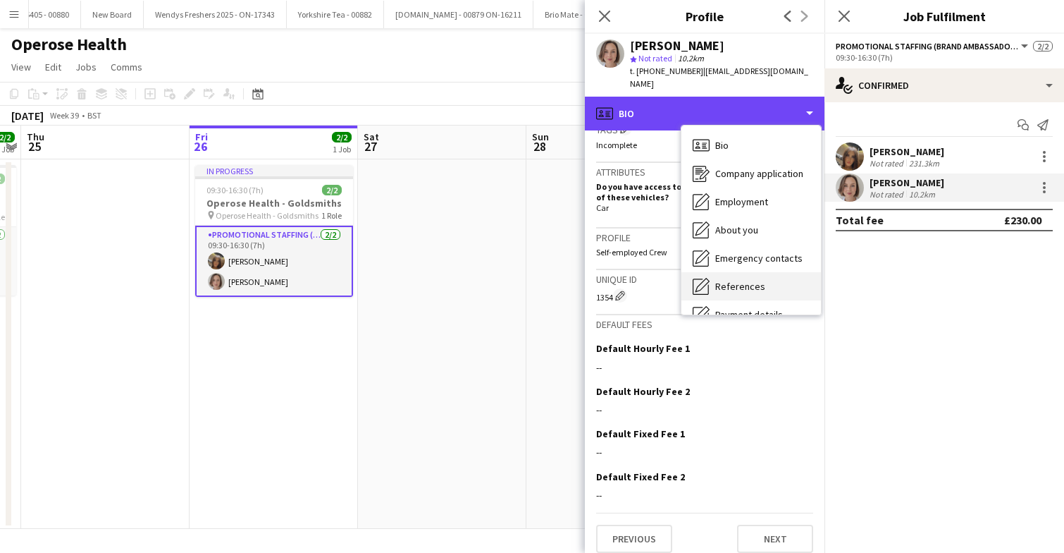
scroll to position [133, 0]
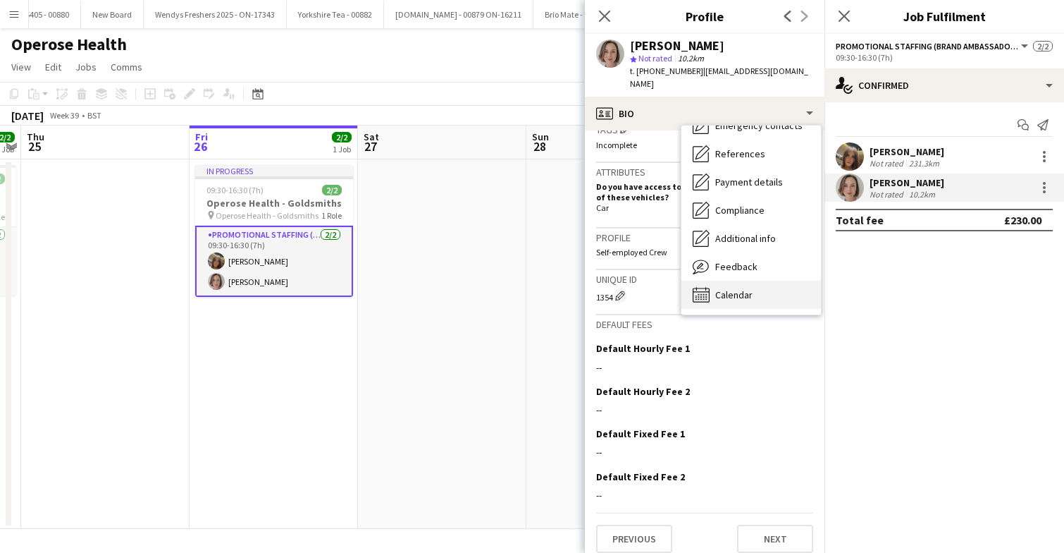
click at [773, 281] on div "Calendar Calendar" at bounding box center [752, 295] width 140 height 28
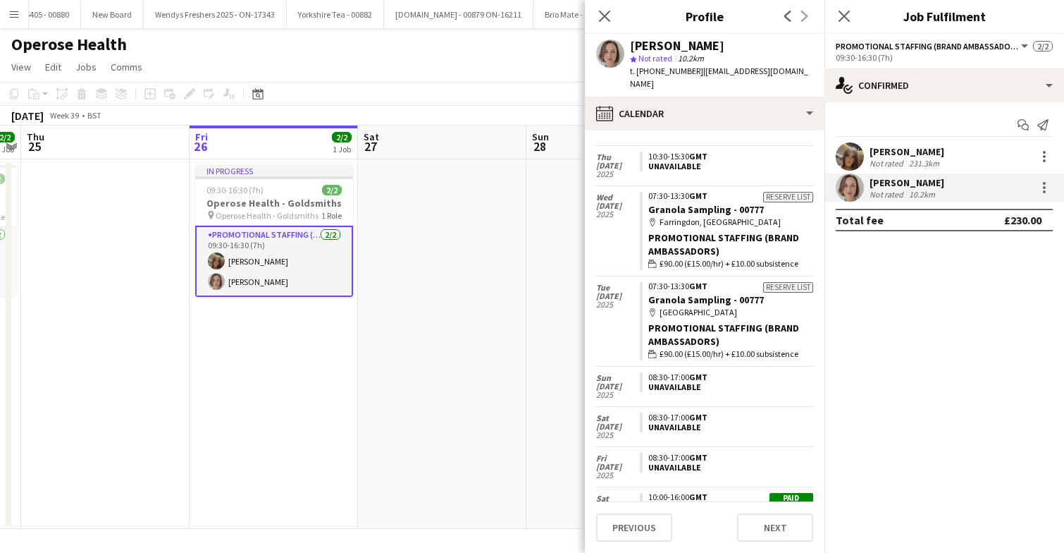
scroll to position [947, 0]
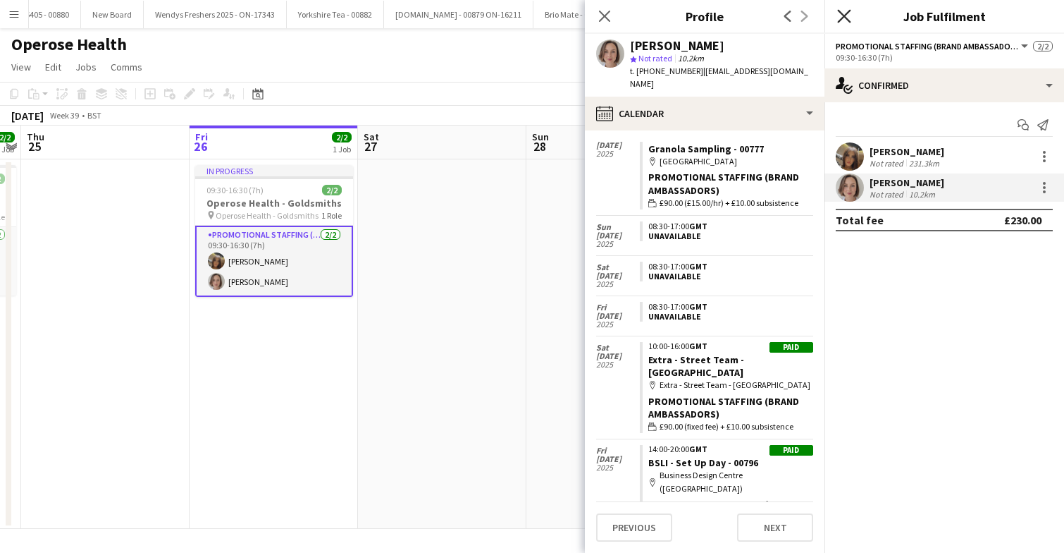
click at [848, 18] on icon "Close pop-in" at bounding box center [843, 15] width 13 height 13
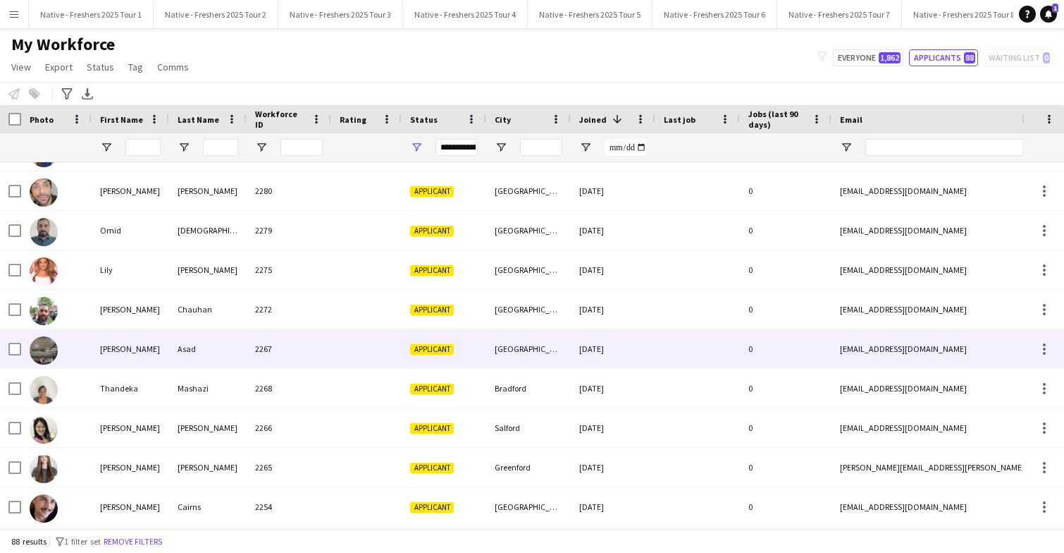
scroll to position [50, 0]
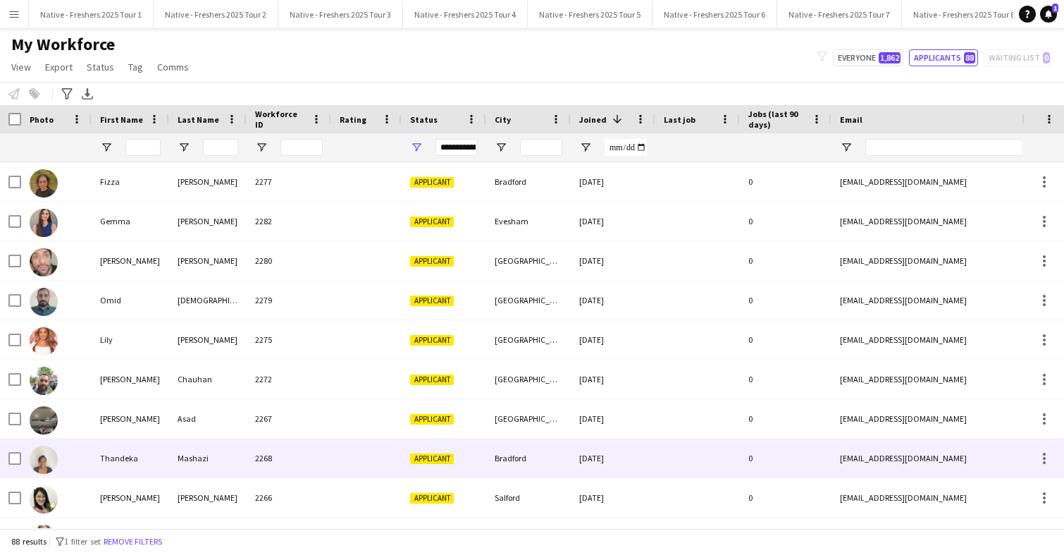
click at [680, 453] on div at bounding box center [698, 457] width 85 height 39
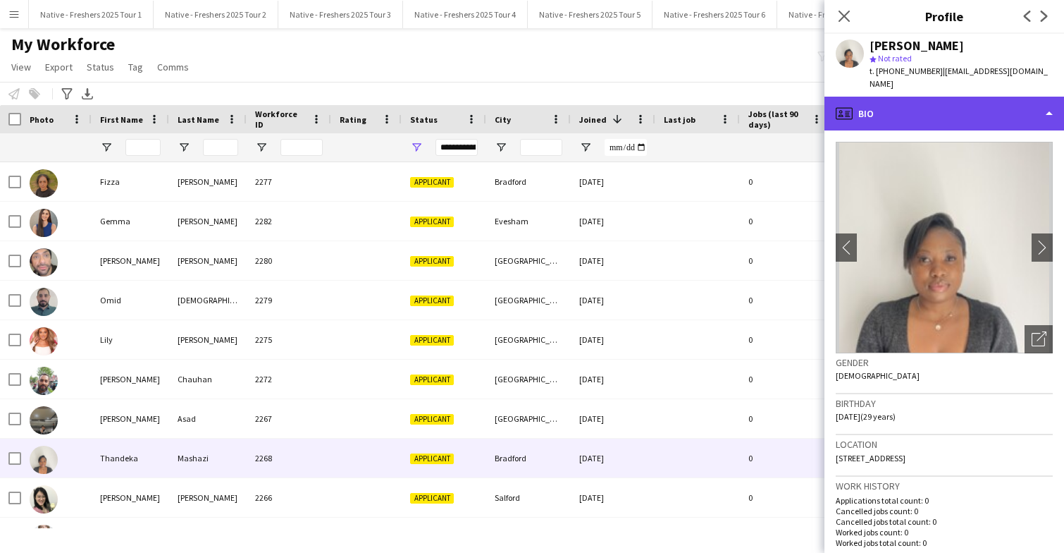
click at [997, 115] on div "profile Bio" at bounding box center [945, 114] width 240 height 34
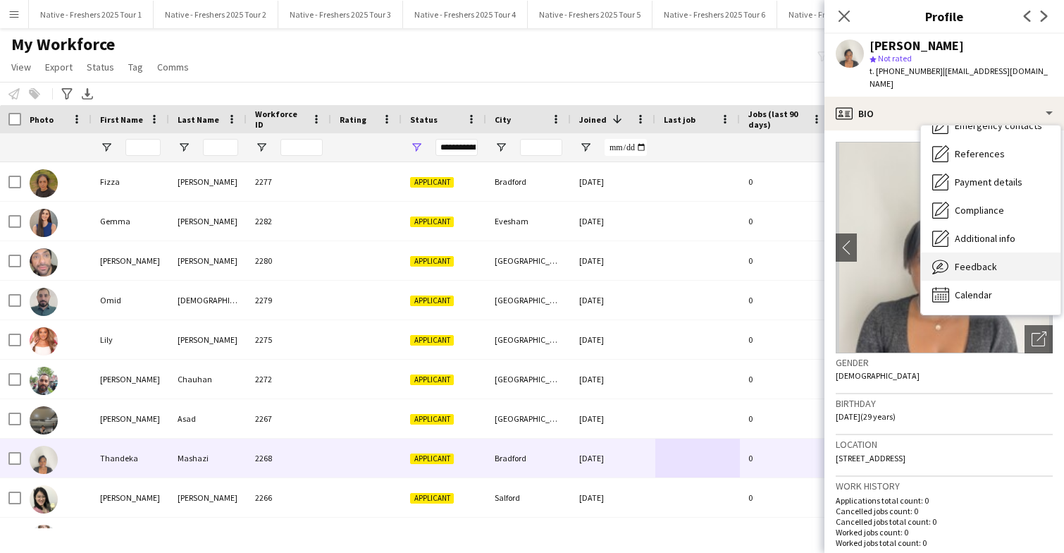
click at [982, 266] on span "Feedback" at bounding box center [976, 266] width 42 height 13
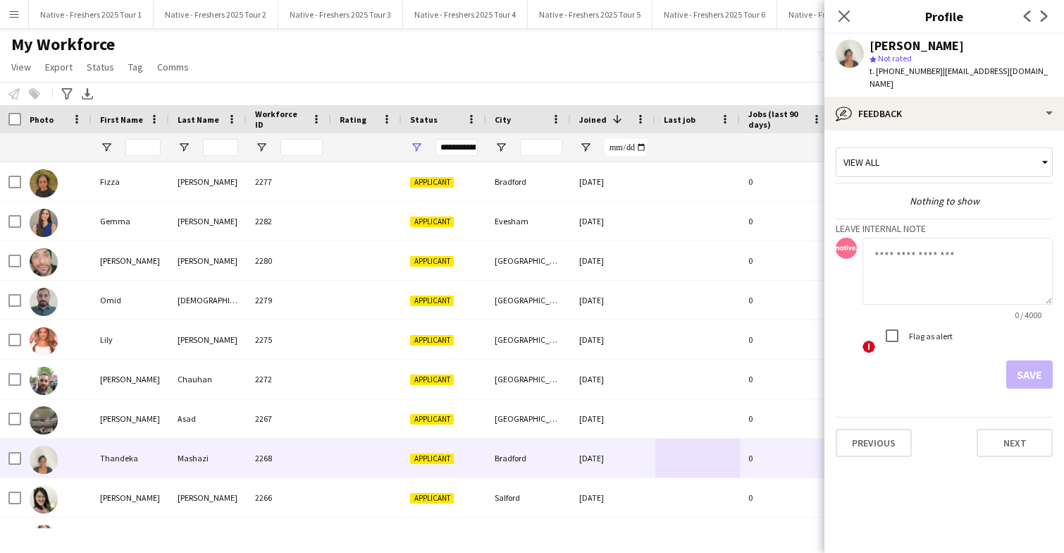
click at [935, 266] on textarea at bounding box center [958, 271] width 190 height 67
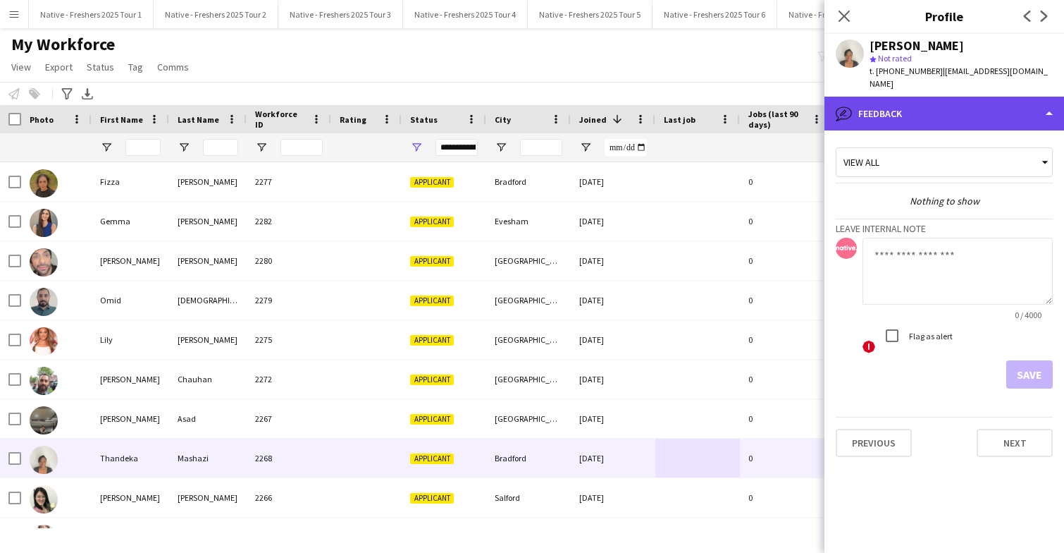
click at [973, 123] on div "bubble-pencil Feedback" at bounding box center [945, 114] width 240 height 34
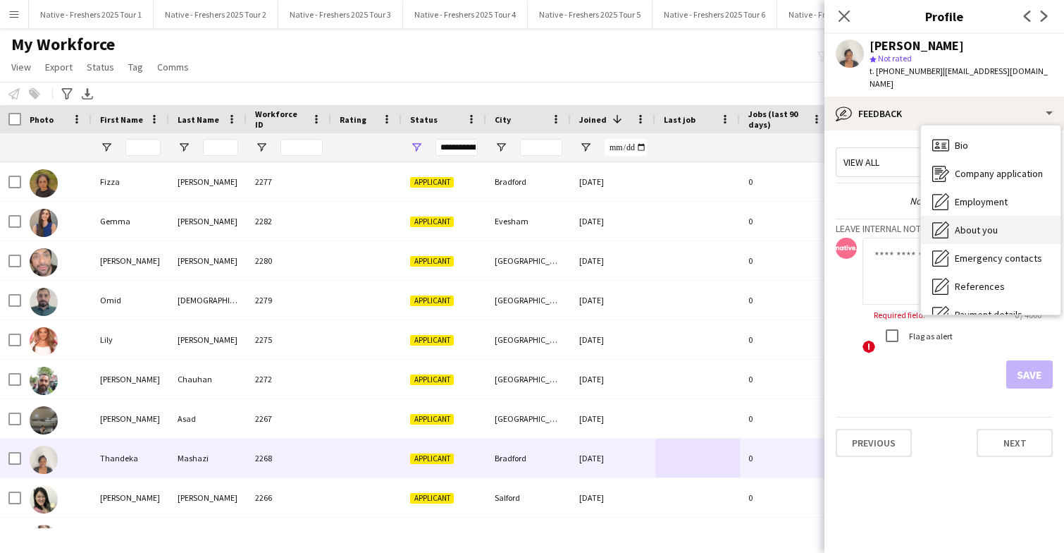
click at [1002, 226] on div "About you About you" at bounding box center [991, 230] width 140 height 28
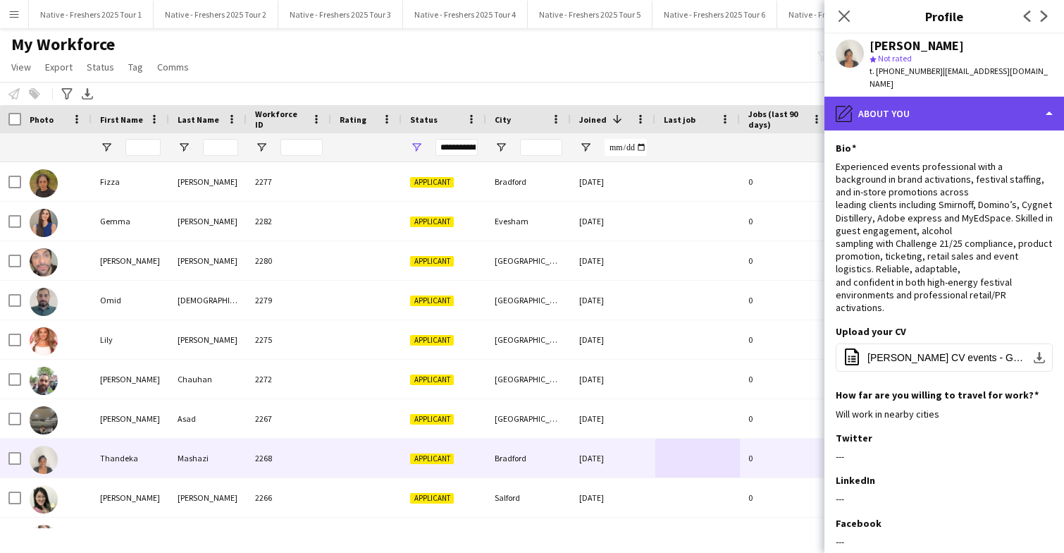
click at [999, 113] on div "pencil4 About you" at bounding box center [945, 114] width 240 height 34
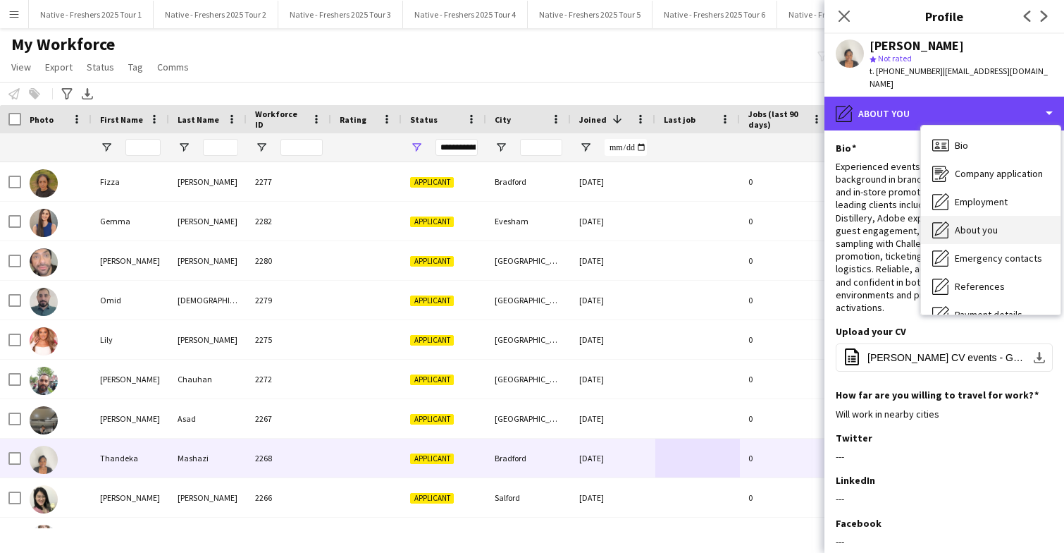
scroll to position [133, 0]
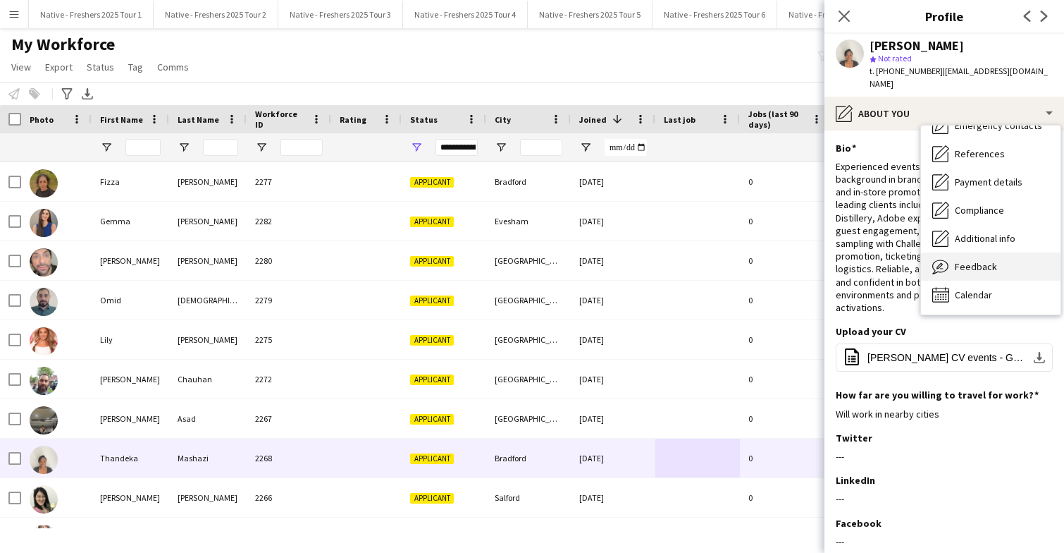
click at [996, 264] on div "Feedback Feedback" at bounding box center [991, 266] width 140 height 28
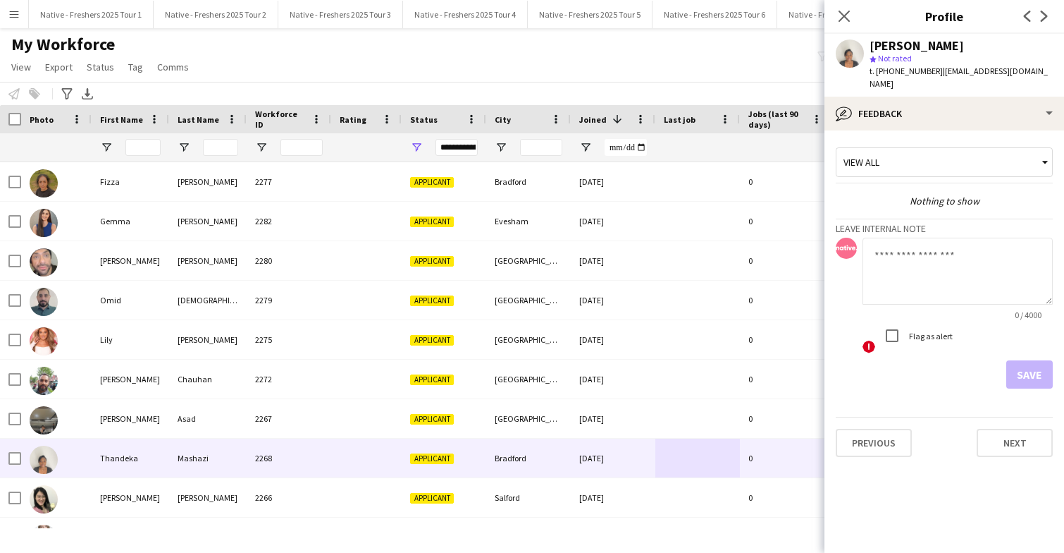
click at [950, 269] on textarea at bounding box center [958, 271] width 190 height 67
type textarea "**********"
click at [1020, 376] on button "Save" at bounding box center [1030, 374] width 47 height 28
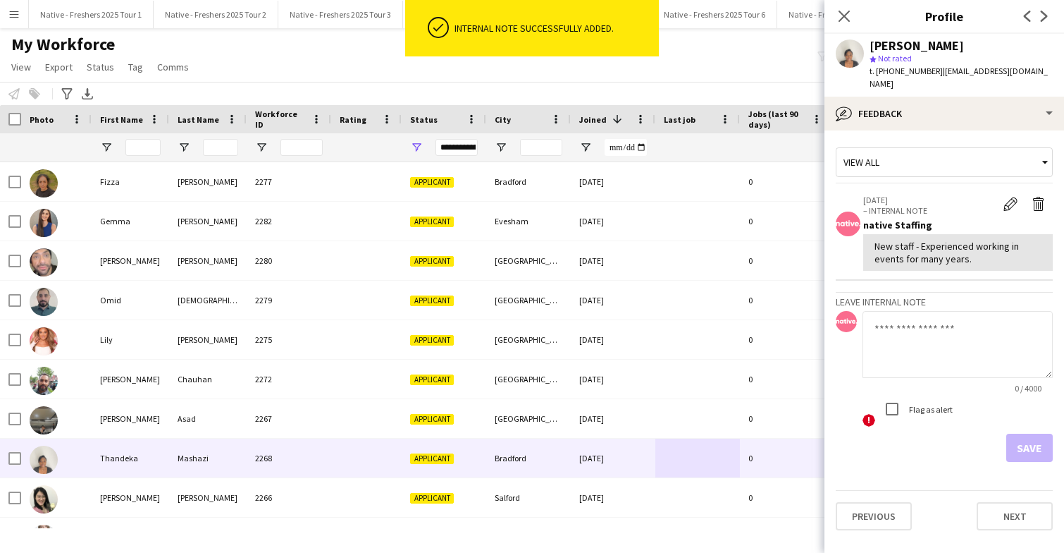
click at [972, 130] on app-crew-profile-feedback-tab "View all 26-09-2025 – INTERNAL NOTE Edit internal note Delete internal note nat…" at bounding box center [945, 341] width 240 height 422
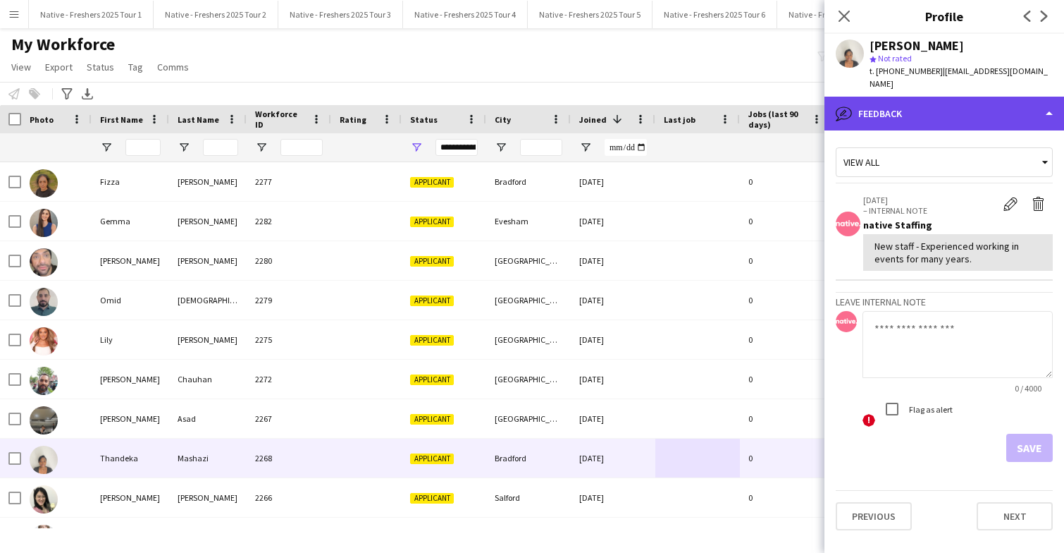
click at [966, 107] on div "bubble-pencil Feedback" at bounding box center [945, 114] width 240 height 34
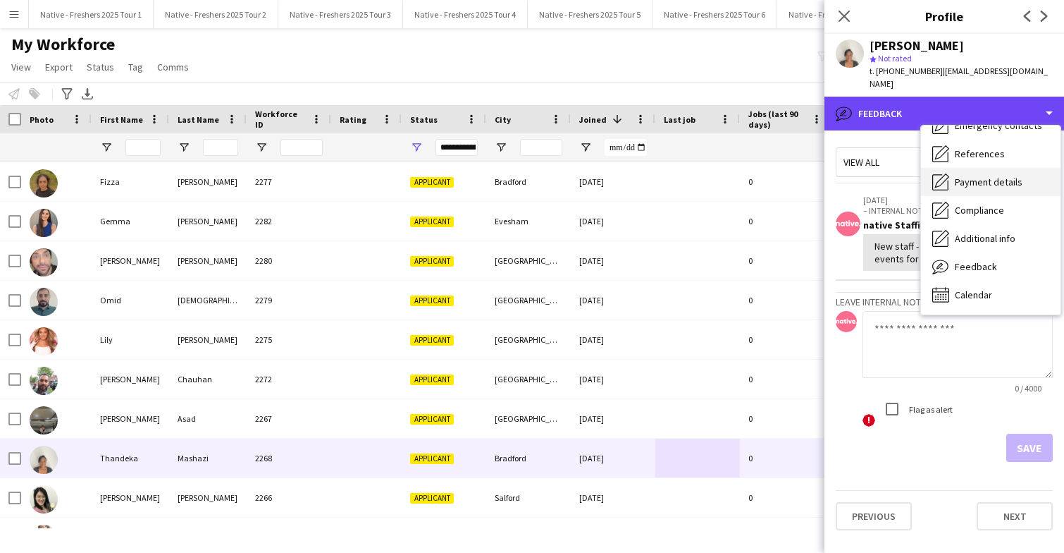
scroll to position [0, 0]
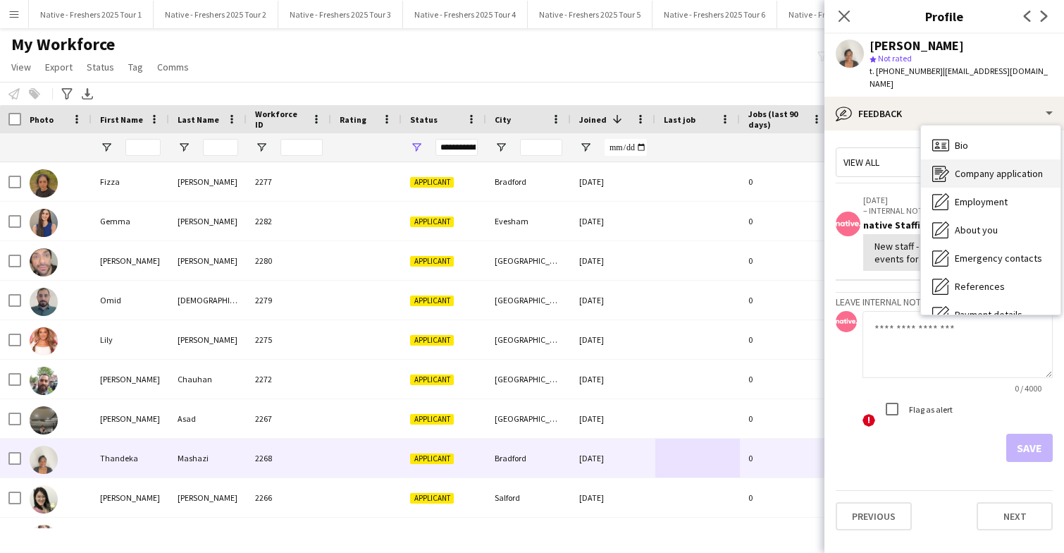
click at [988, 173] on span "Company application" at bounding box center [999, 173] width 88 height 13
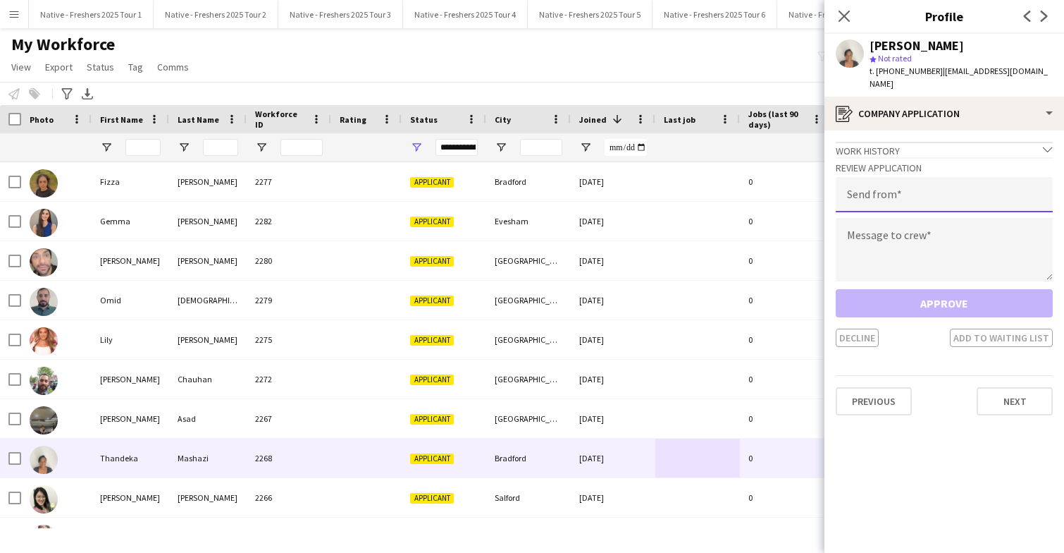
click at [928, 183] on input "email" at bounding box center [944, 194] width 217 height 35
type input "**********"
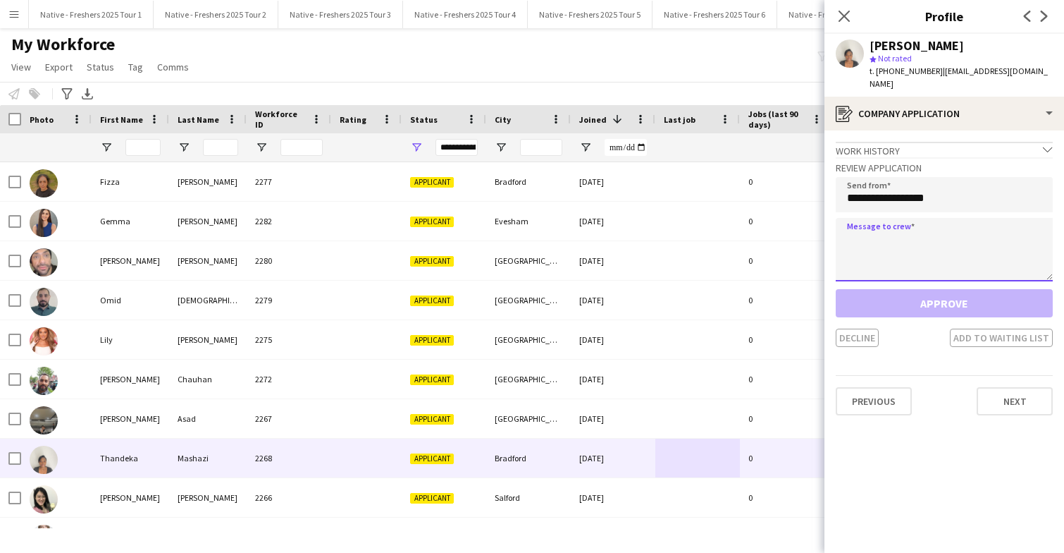
click at [914, 252] on textarea at bounding box center [944, 249] width 217 height 63
paste textarea "**********"
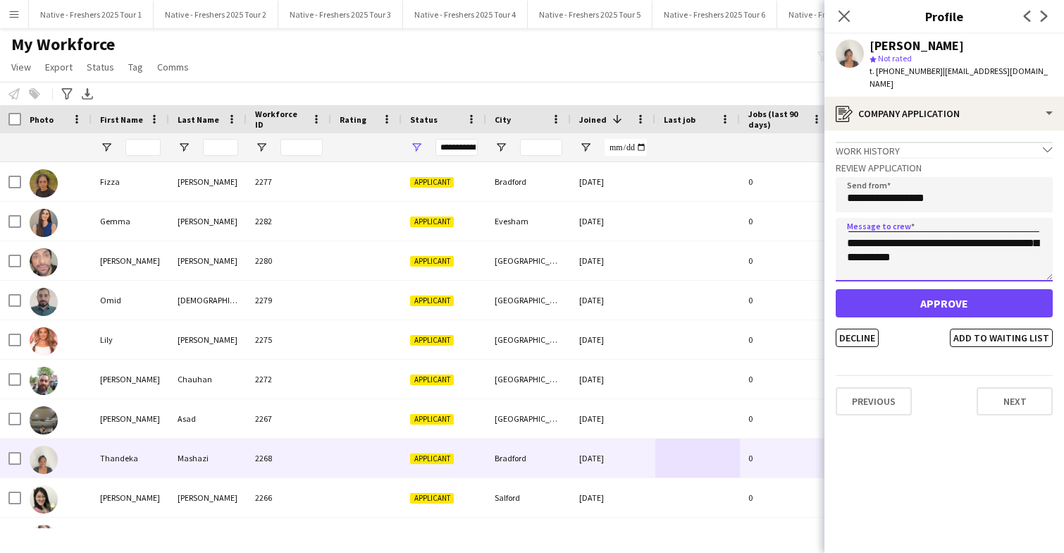
scroll to position [319, 0]
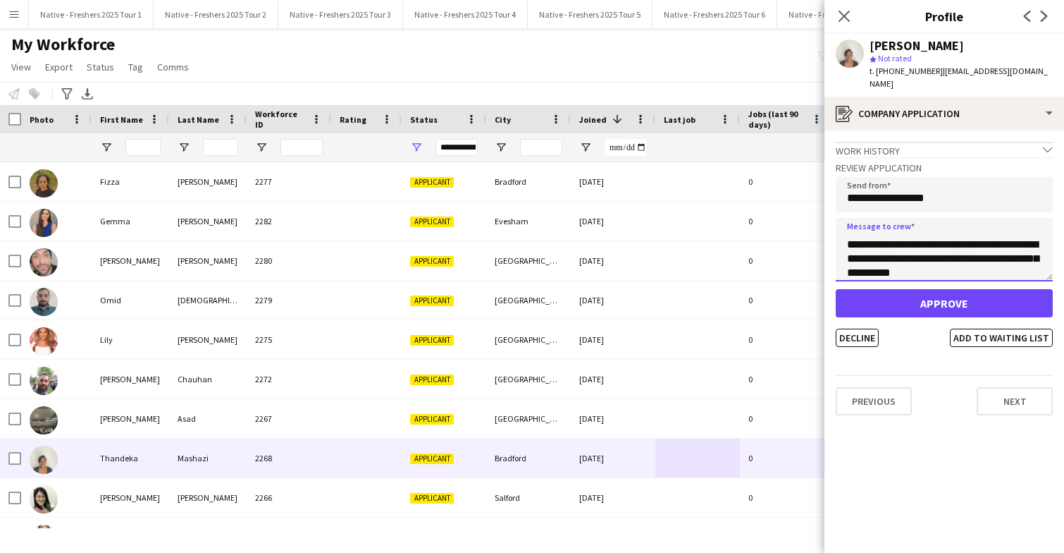
type textarea "**********"
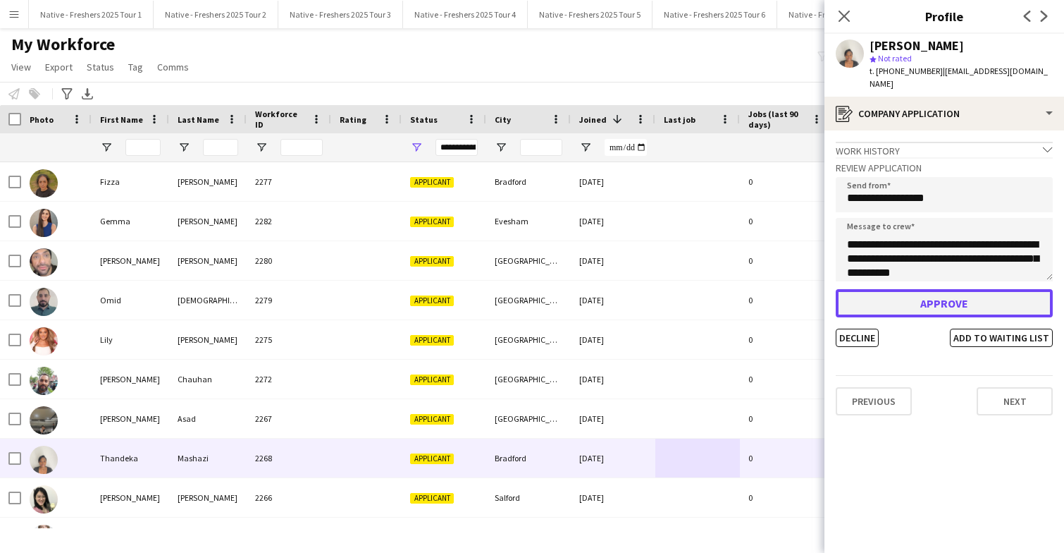
click at [921, 305] on button "Approve" at bounding box center [944, 303] width 217 height 28
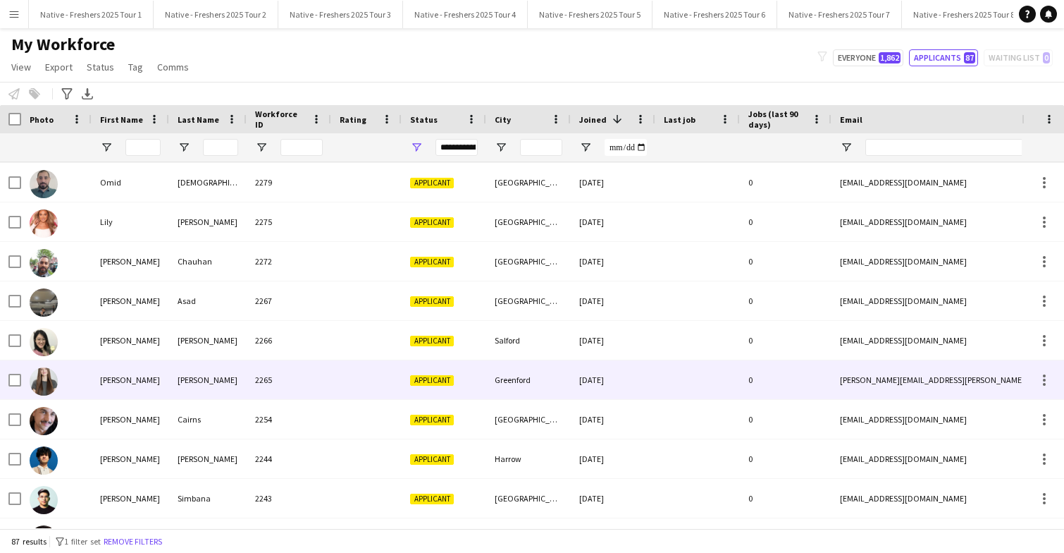
scroll to position [133, 0]
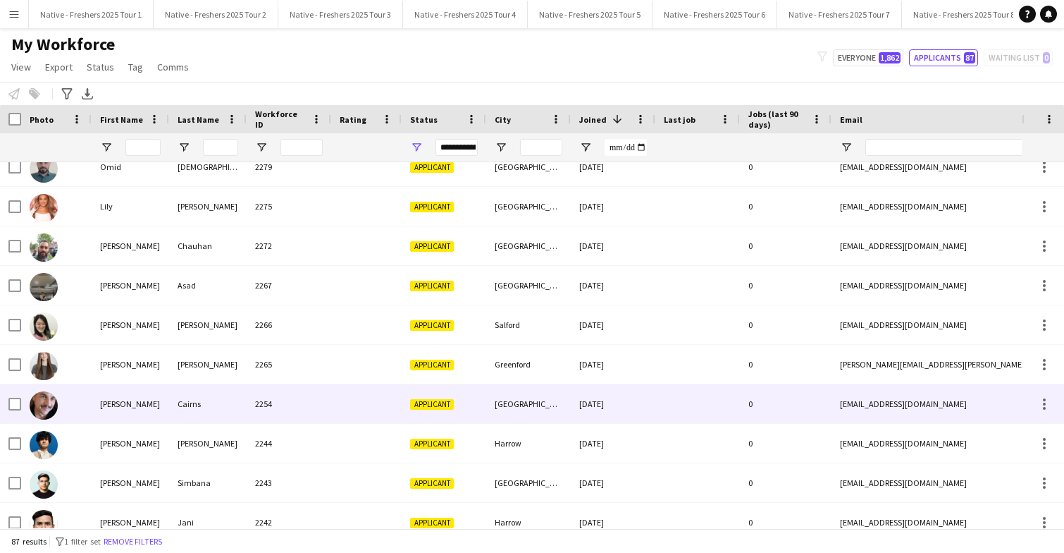
click at [302, 410] on div "2254" at bounding box center [289, 403] width 85 height 39
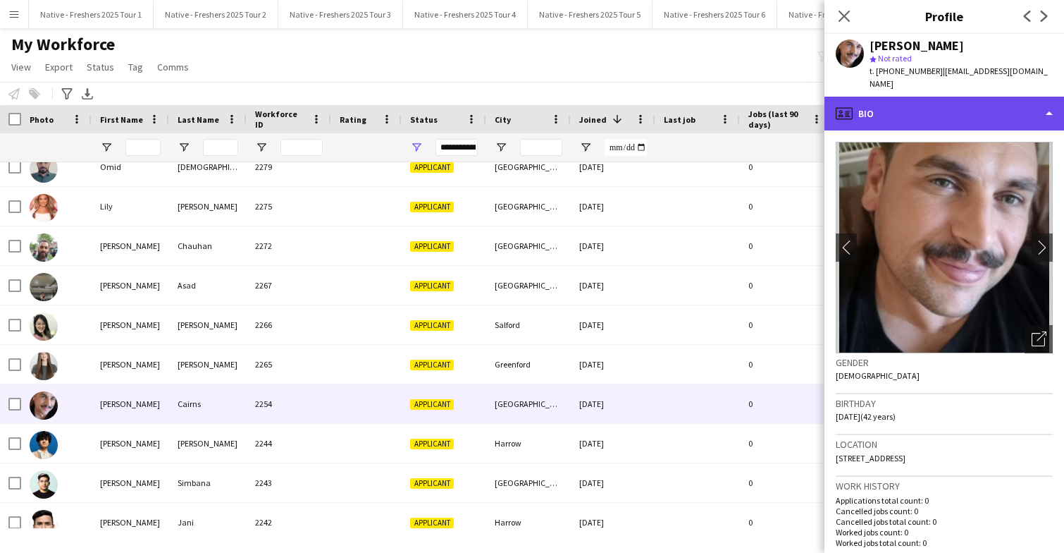
click at [981, 100] on div "profile Bio" at bounding box center [945, 114] width 240 height 34
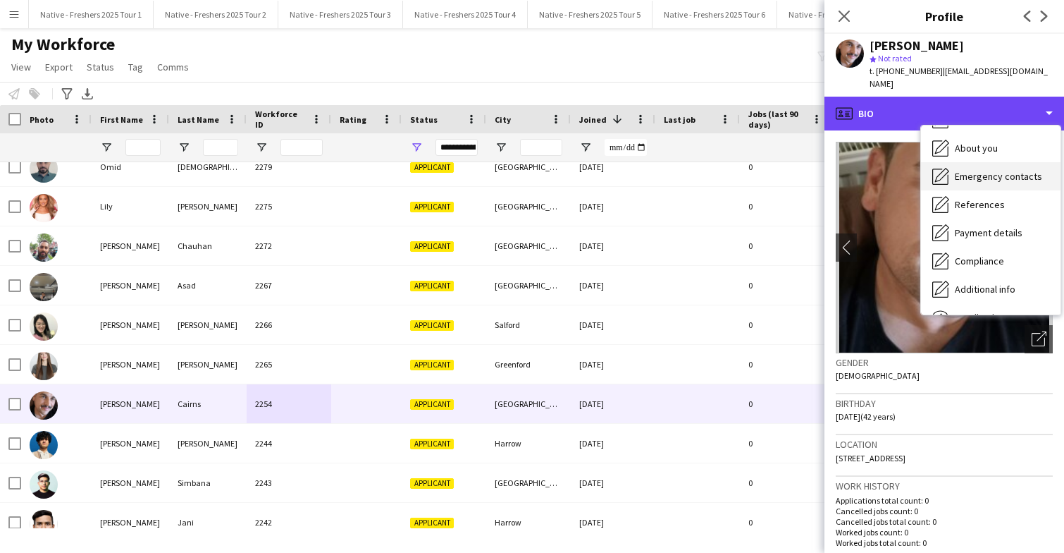
scroll to position [133, 0]
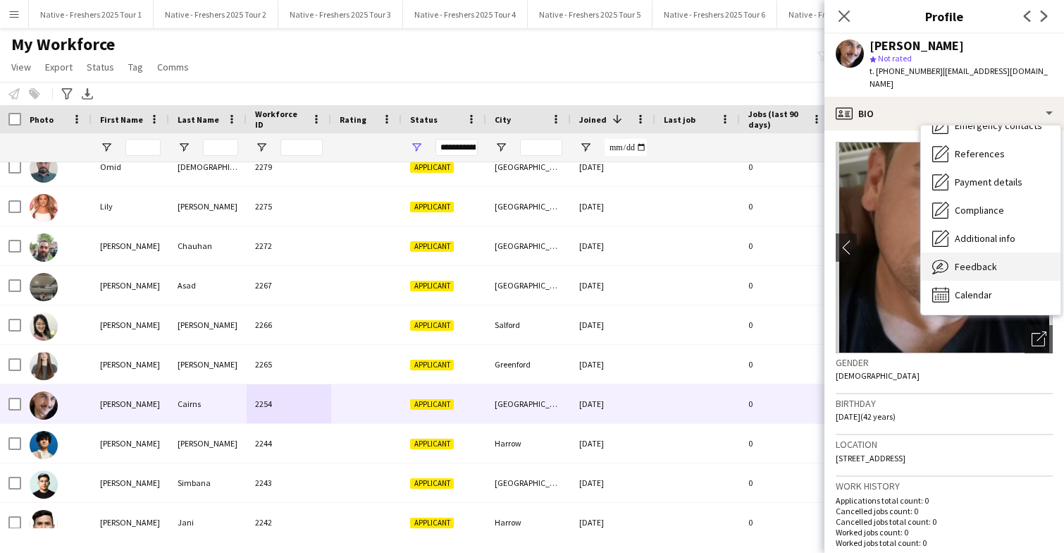
click at [997, 252] on div "Feedback Feedback" at bounding box center [991, 266] width 140 height 28
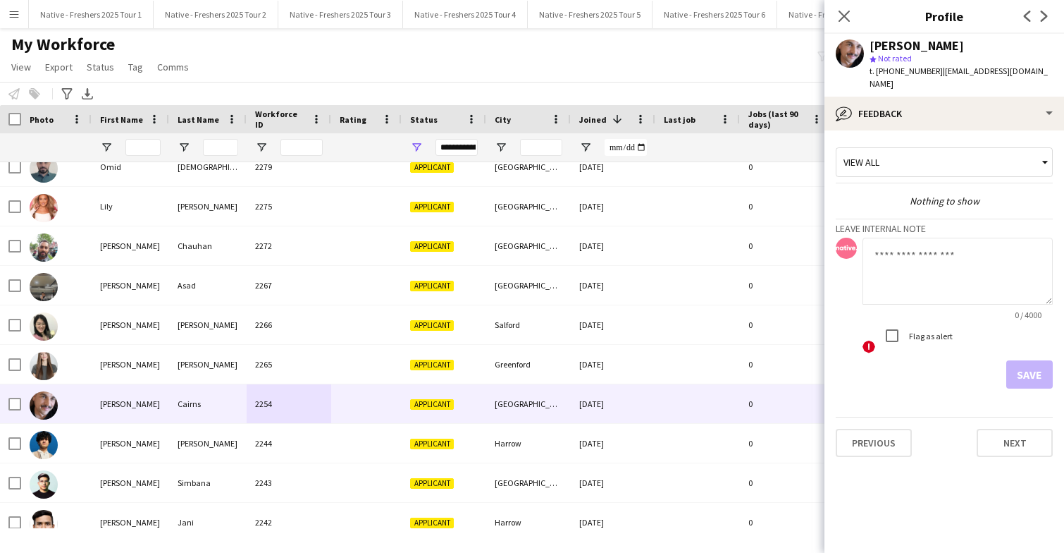
click at [953, 258] on textarea at bounding box center [958, 271] width 190 height 67
type textarea "**********"
click at [1032, 360] on button "Save" at bounding box center [1030, 374] width 47 height 28
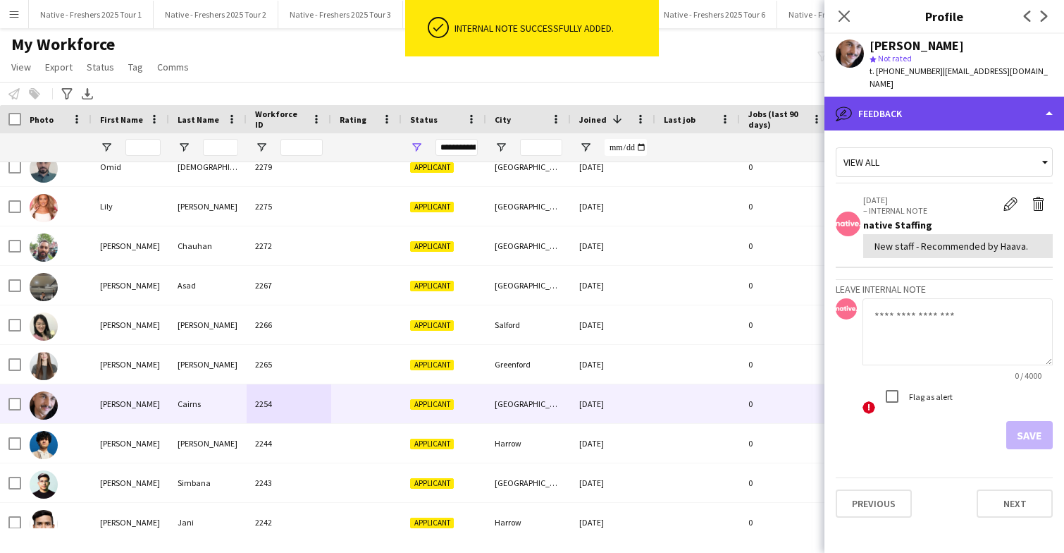
click at [966, 102] on div "bubble-pencil Feedback" at bounding box center [945, 114] width 240 height 34
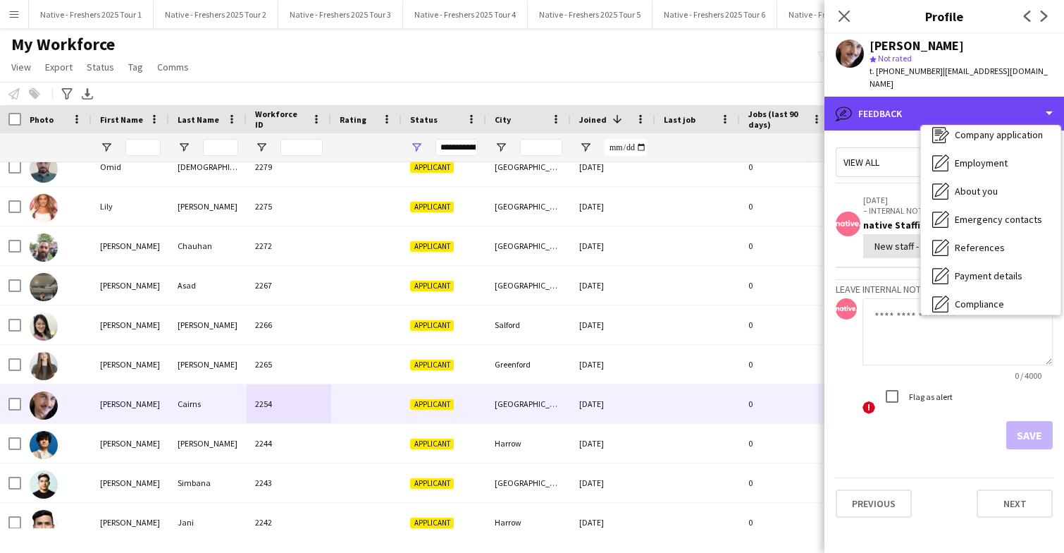
scroll to position [0, 0]
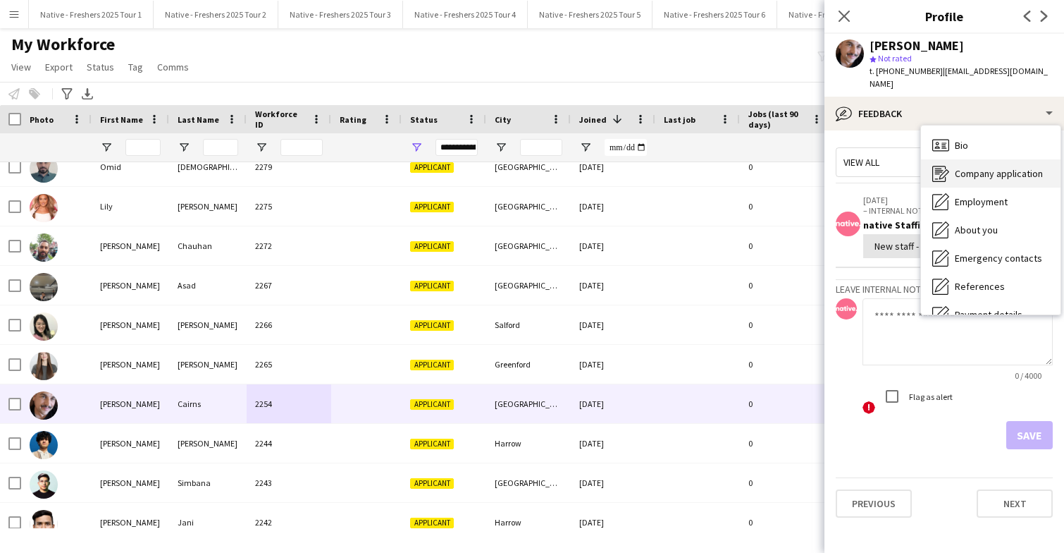
click at [1002, 167] on span "Company application" at bounding box center [999, 173] width 88 height 13
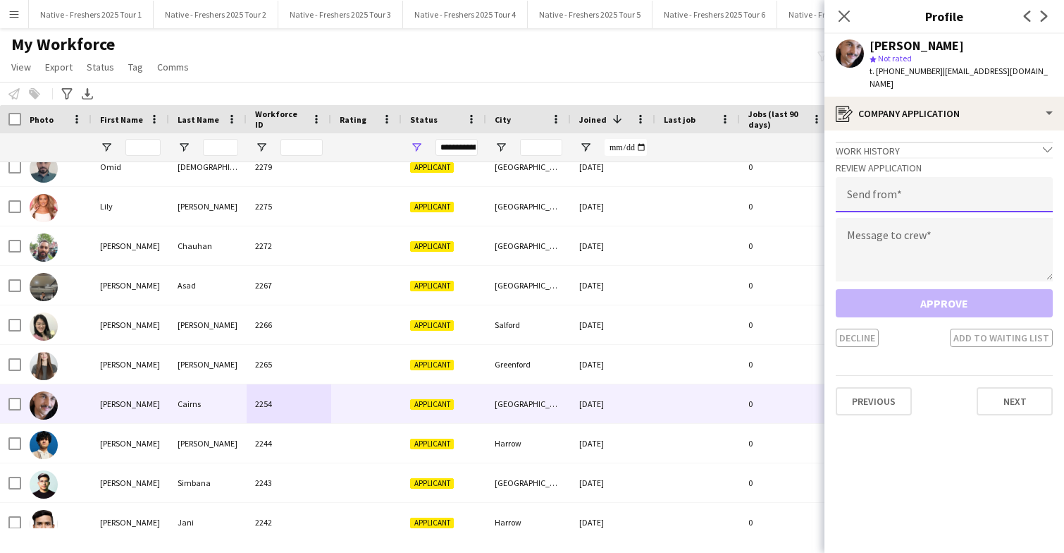
click at [945, 184] on input "email" at bounding box center [944, 194] width 217 height 35
type input "**********"
click at [935, 234] on textarea at bounding box center [944, 249] width 217 height 63
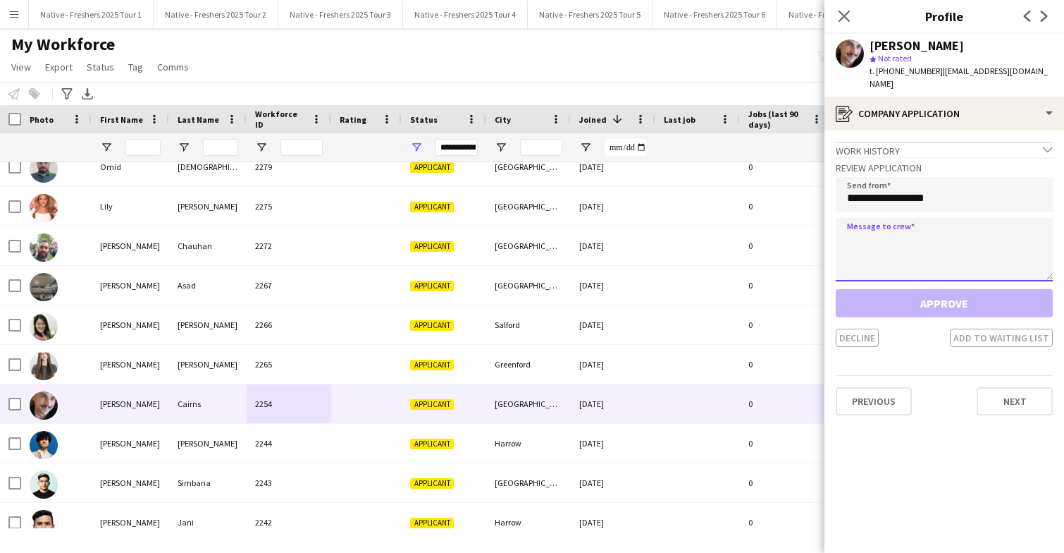
paste textarea "**********"
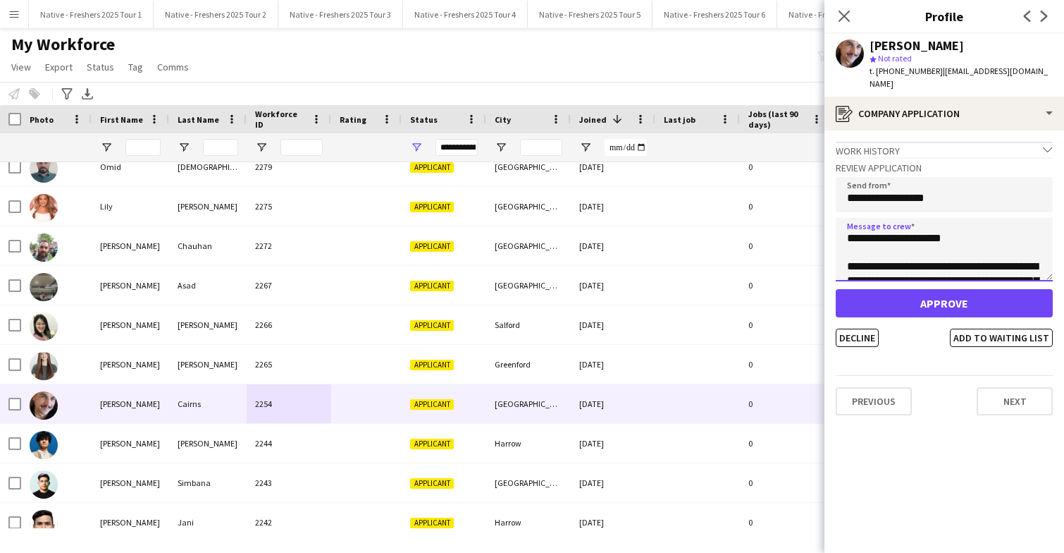
scroll to position [445, 0]
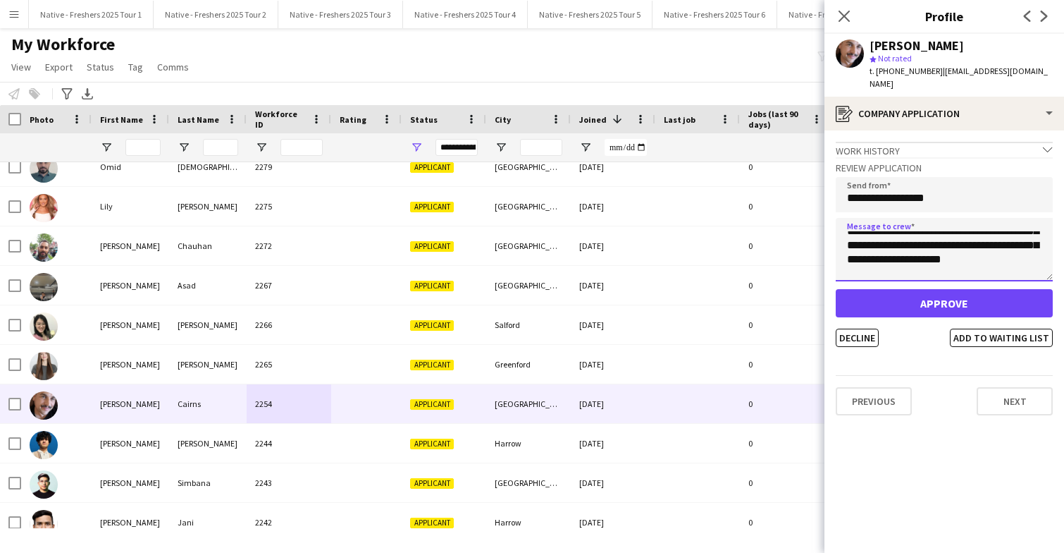
type textarea "**********"
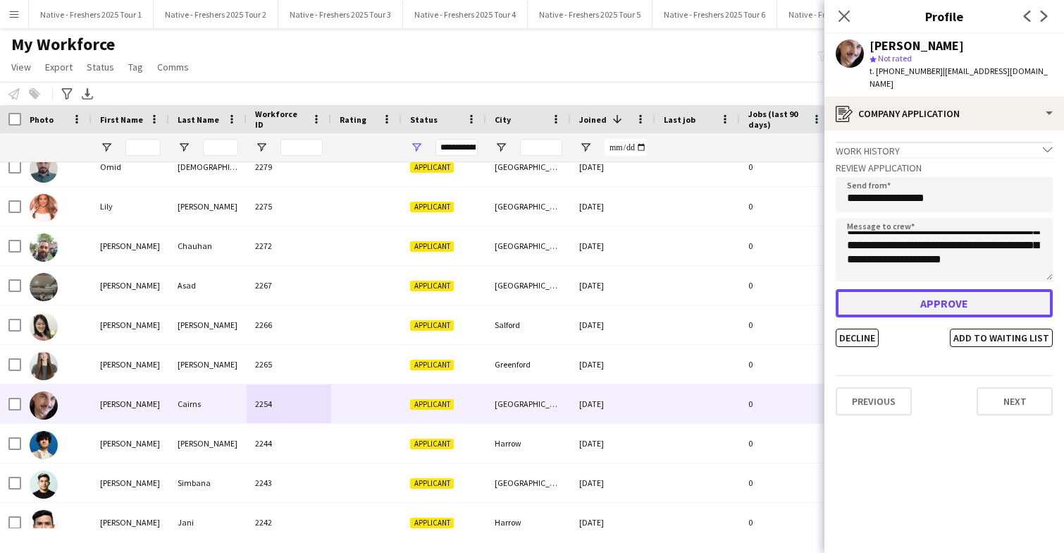
click at [944, 290] on button "Approve" at bounding box center [944, 303] width 217 height 28
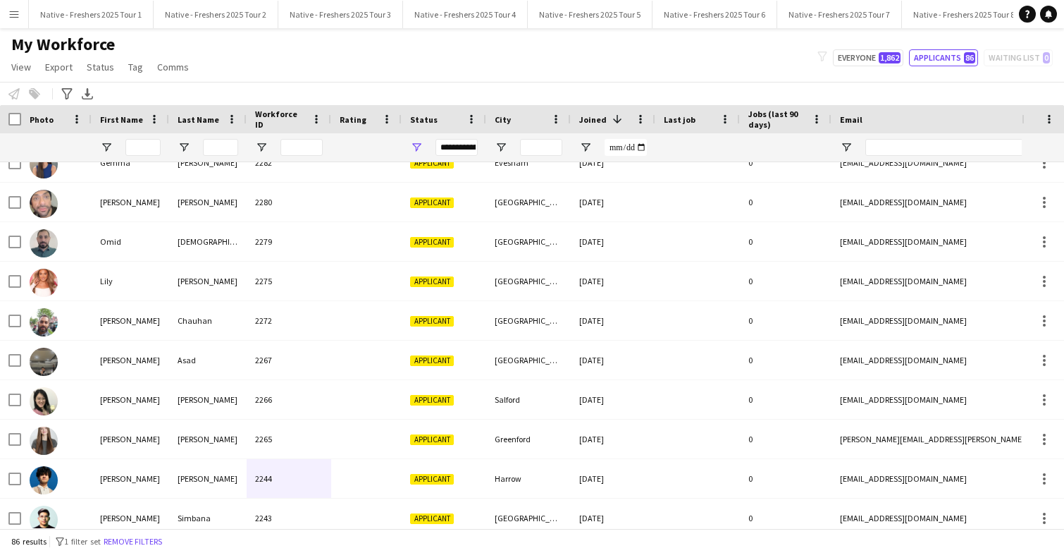
scroll to position [0, 0]
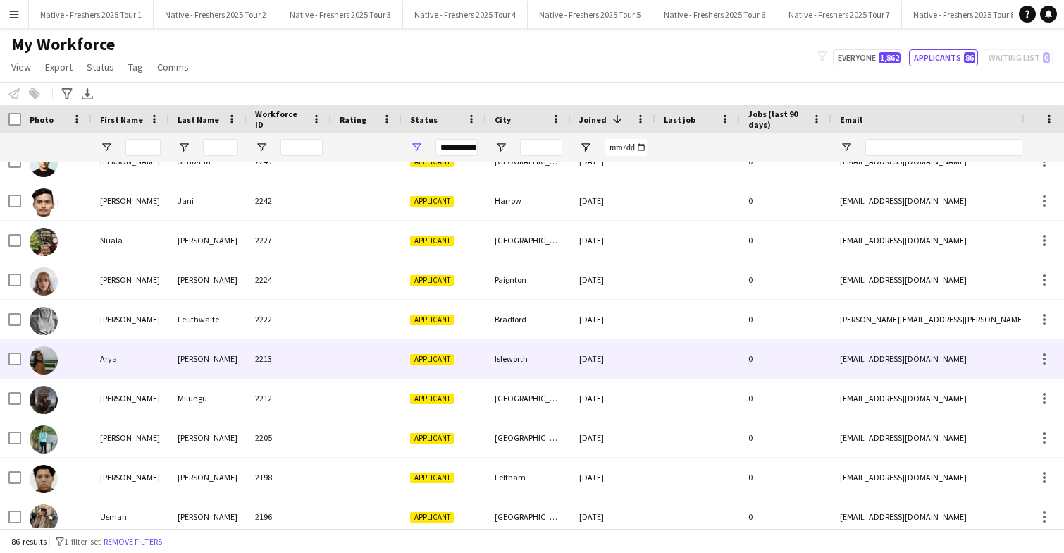
click at [350, 364] on div at bounding box center [366, 358] width 70 height 39
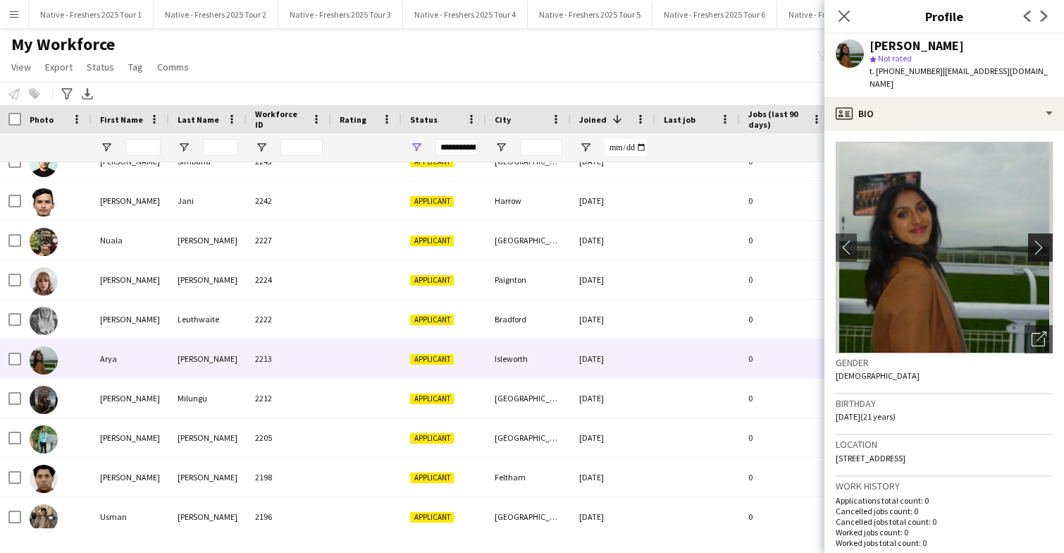
click at [1041, 243] on button "chevron-right" at bounding box center [1042, 247] width 28 height 28
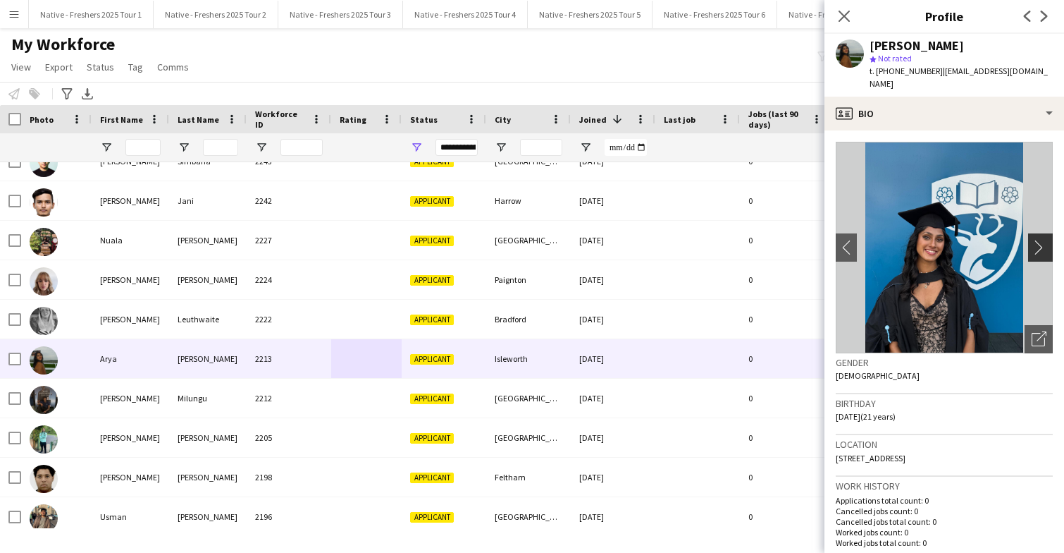
click at [1040, 240] on app-icon "chevron-right" at bounding box center [1043, 247] width 22 height 15
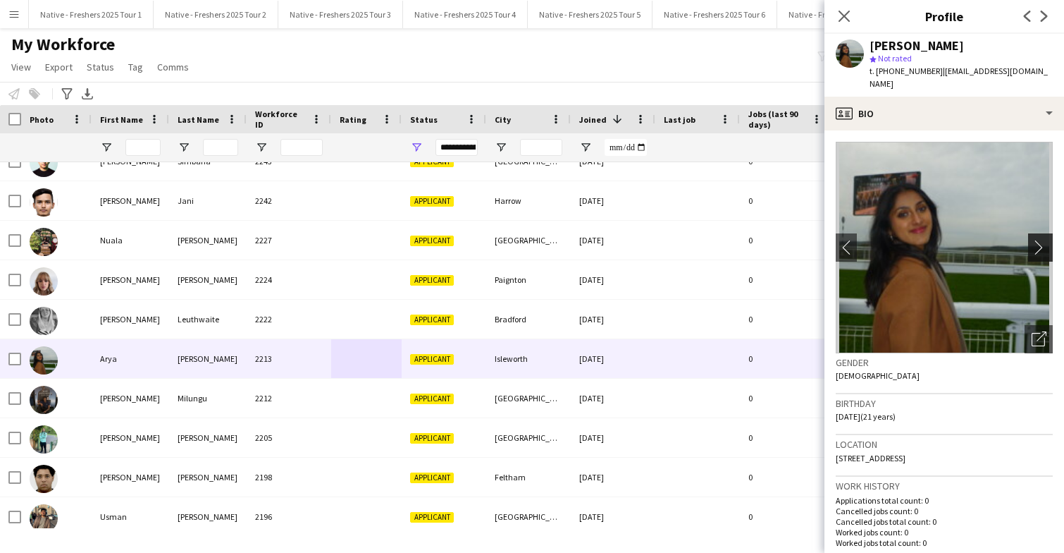
click at [1040, 240] on app-icon "chevron-right" at bounding box center [1043, 247] width 22 height 15
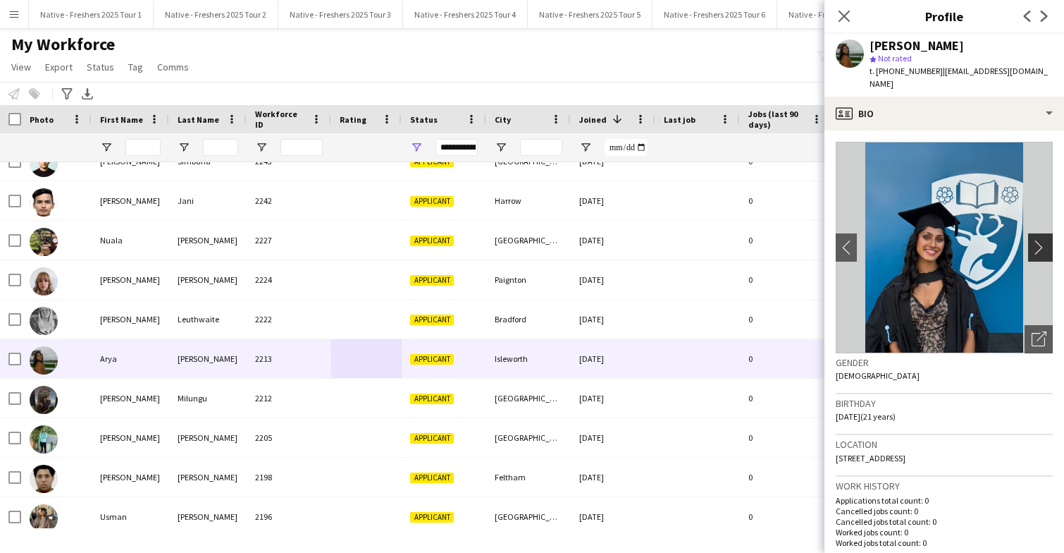
click at [1040, 240] on app-icon "chevron-right" at bounding box center [1043, 247] width 22 height 15
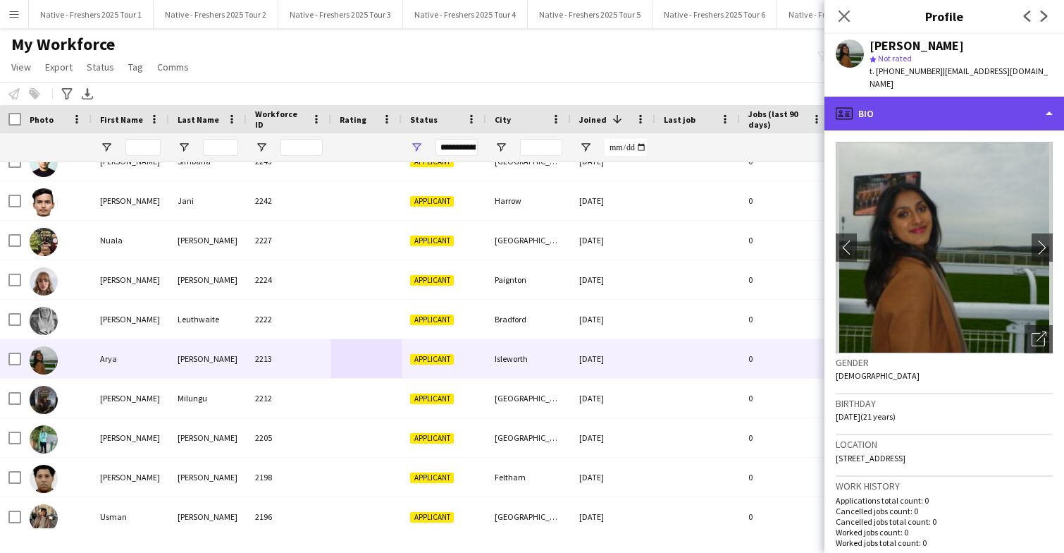
click at [967, 97] on div "profile Bio" at bounding box center [945, 114] width 240 height 34
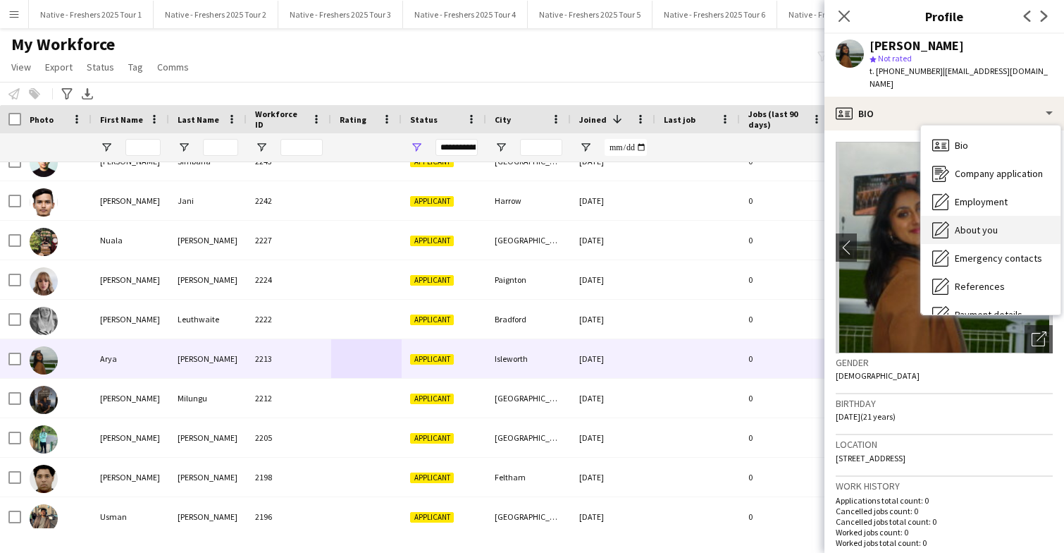
click at [983, 223] on span "About you" at bounding box center [976, 229] width 43 height 13
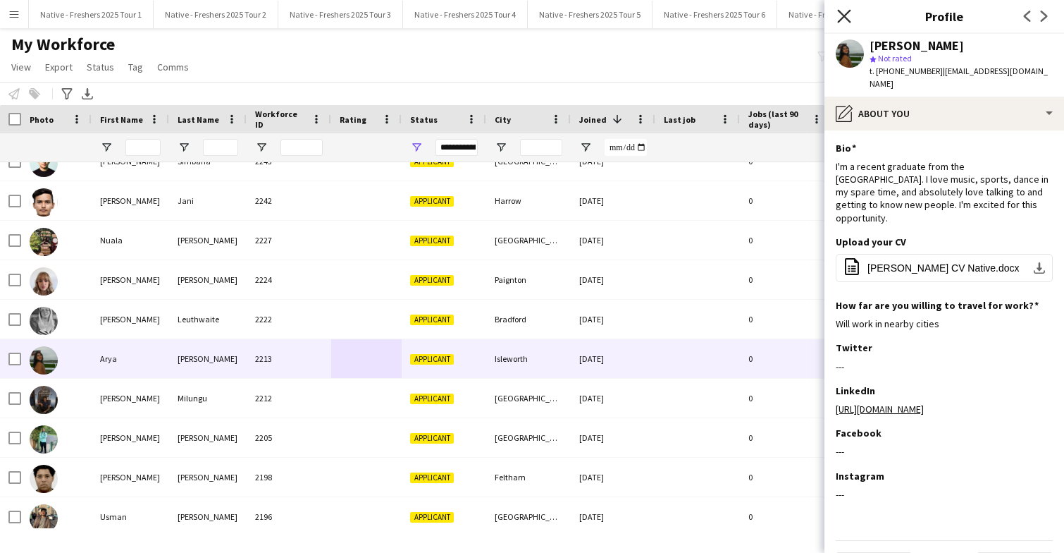
click at [842, 16] on icon at bounding box center [843, 15] width 13 height 13
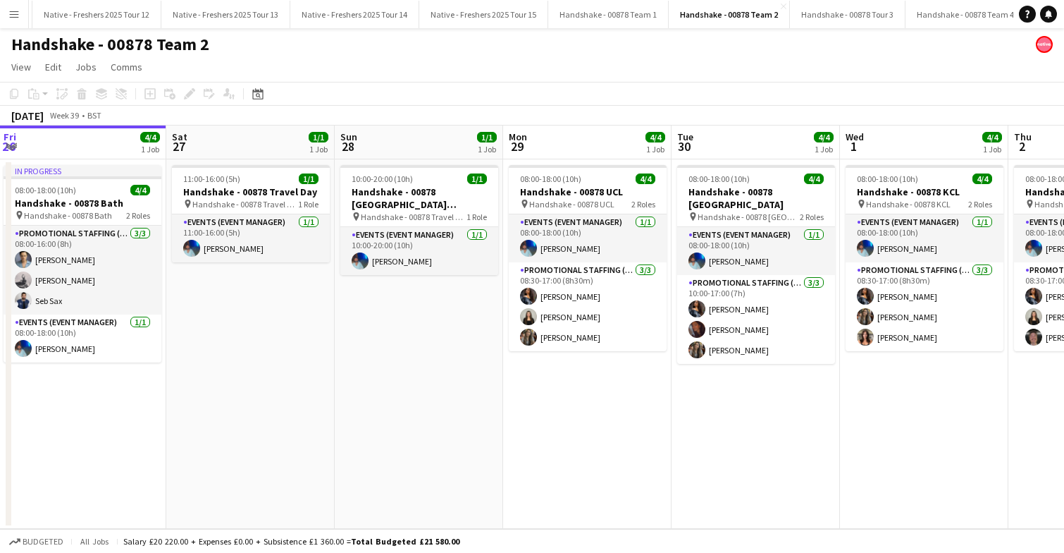
scroll to position [0, 343]
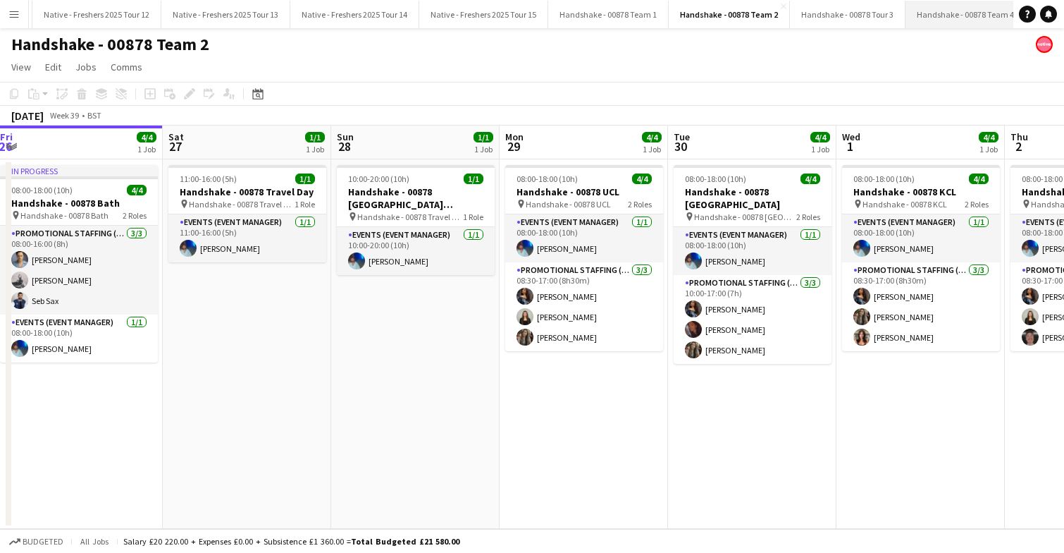
click at [936, 16] on button "Handshake - 00878 Team 4 Close" at bounding box center [966, 14] width 121 height 27
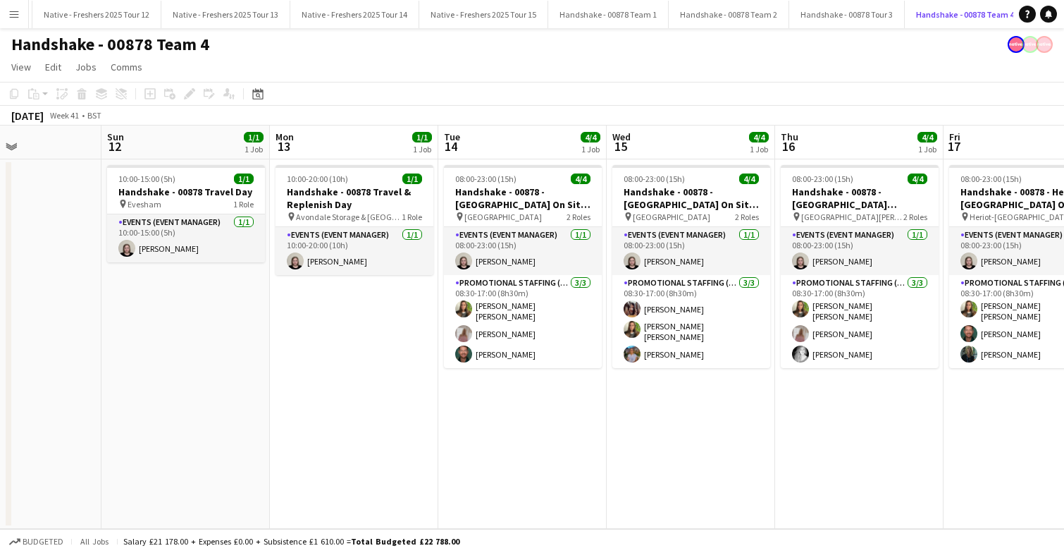
scroll to position [0, 398]
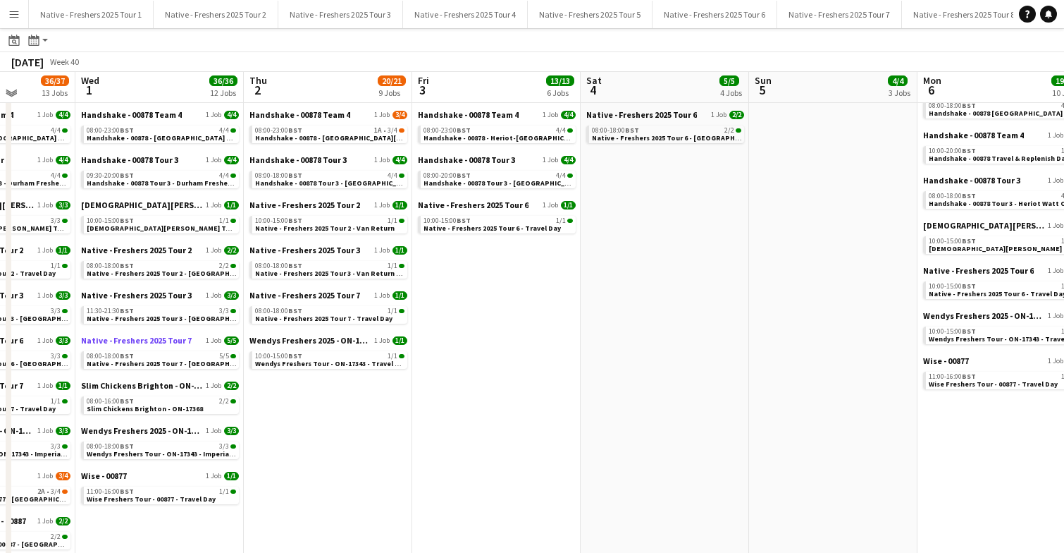
scroll to position [180, 0]
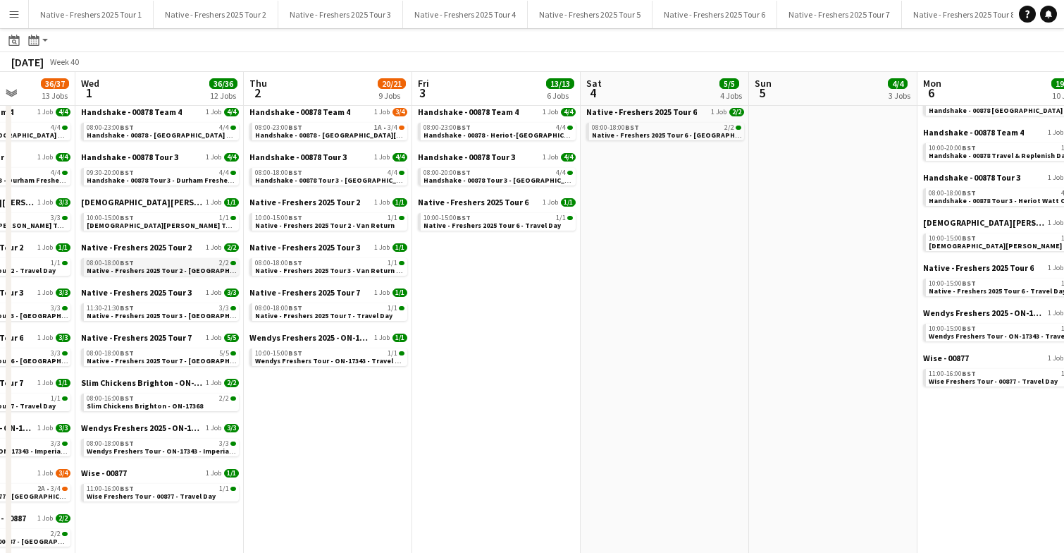
click at [184, 266] on span "Native - Freshers 2025 Tour 2 - [GEOGRAPHIC_DATA][PERSON_NAME]" at bounding box center [201, 270] width 229 height 9
click at [188, 358] on span "Native - Freshers 2025 Tour 7 - [GEOGRAPHIC_DATA] Day 1" at bounding box center [183, 360] width 192 height 9
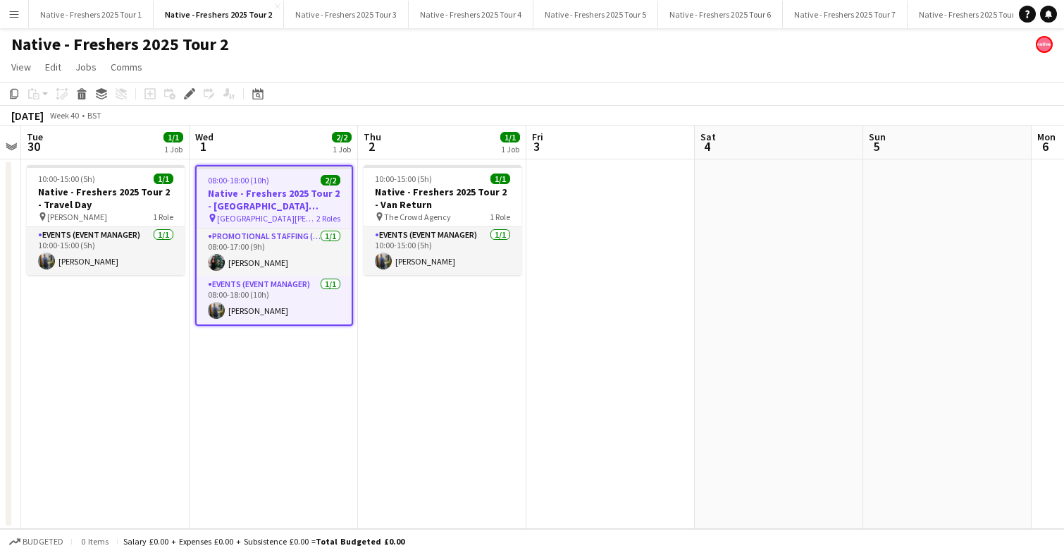
scroll to position [0, 665]
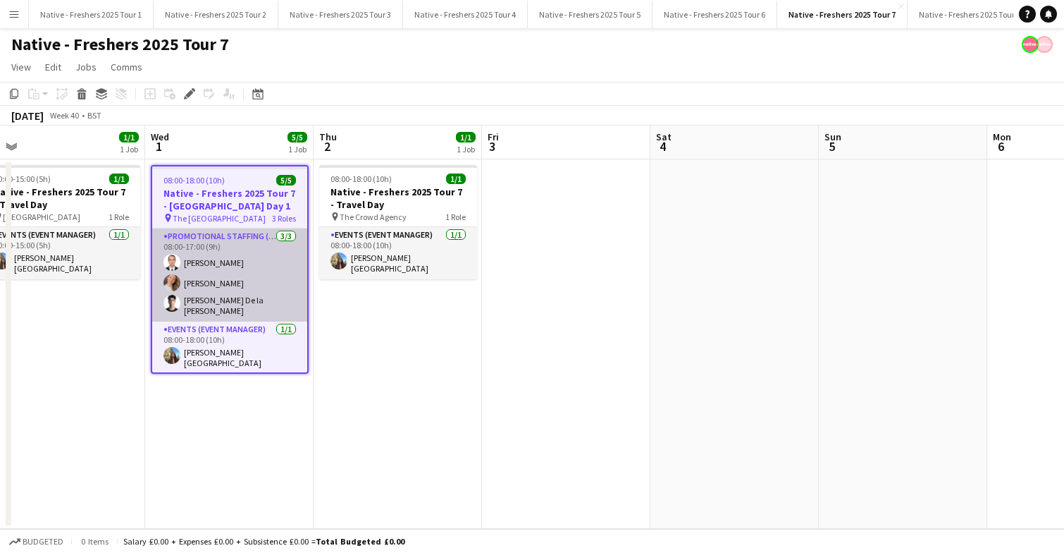
scroll to position [41, 0]
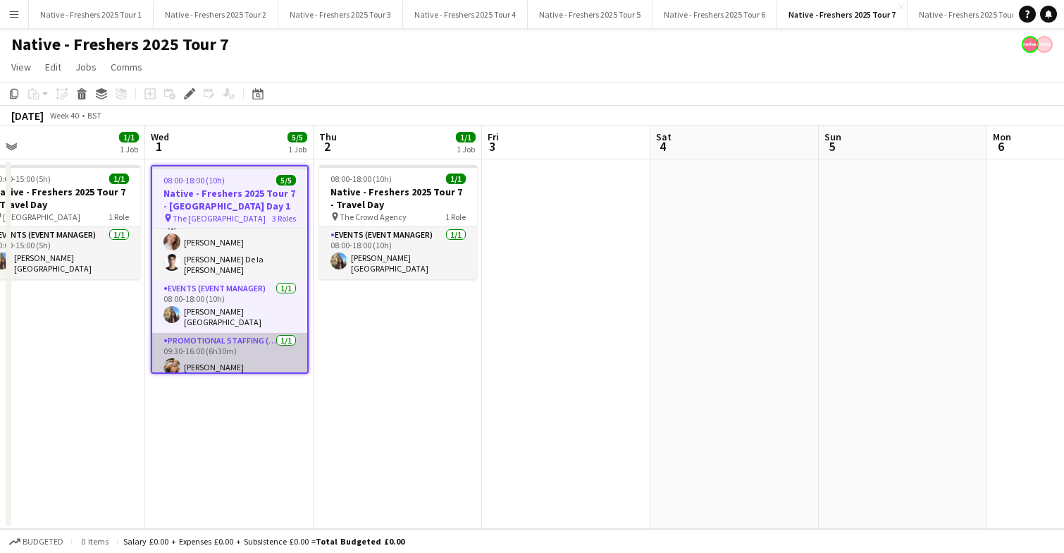
click at [254, 352] on app-card-role "Promotional Staffing (Brand Ambassadors) [DATE] 09:30-16:00 (6h30m) [PERSON_NAM…" at bounding box center [229, 357] width 155 height 48
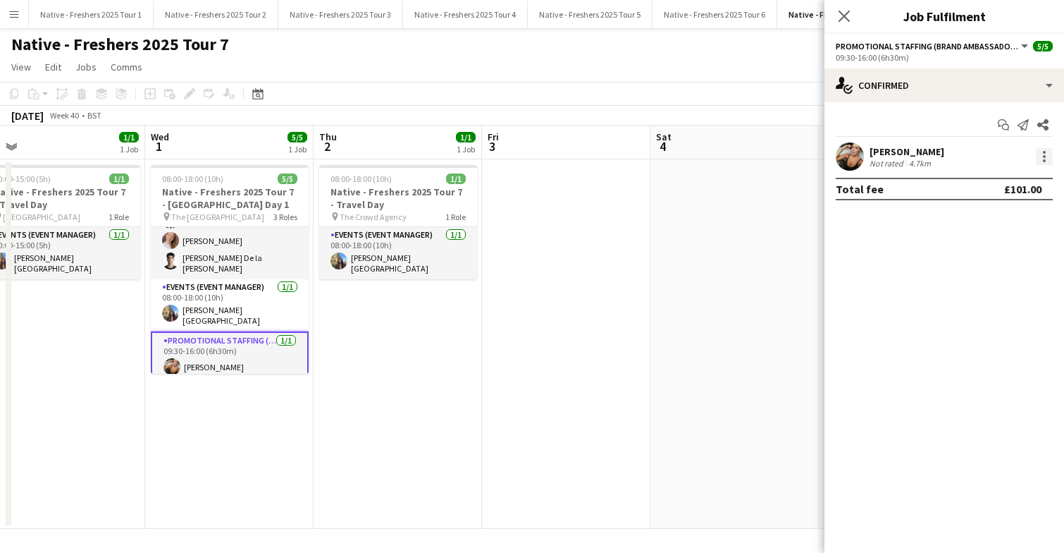
click at [1049, 152] on div at bounding box center [1044, 156] width 17 height 17
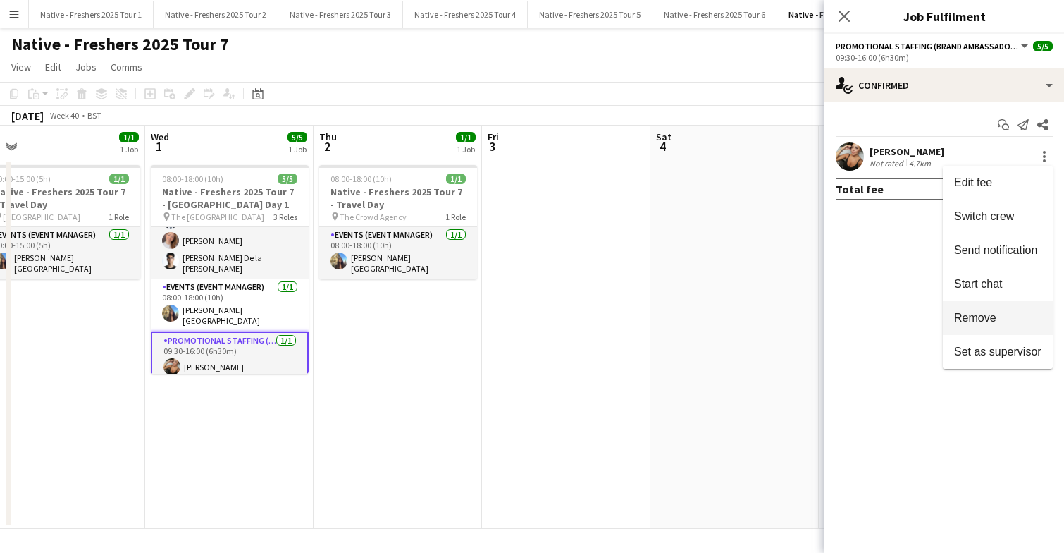
click at [996, 312] on span "Remove" at bounding box center [975, 318] width 42 height 12
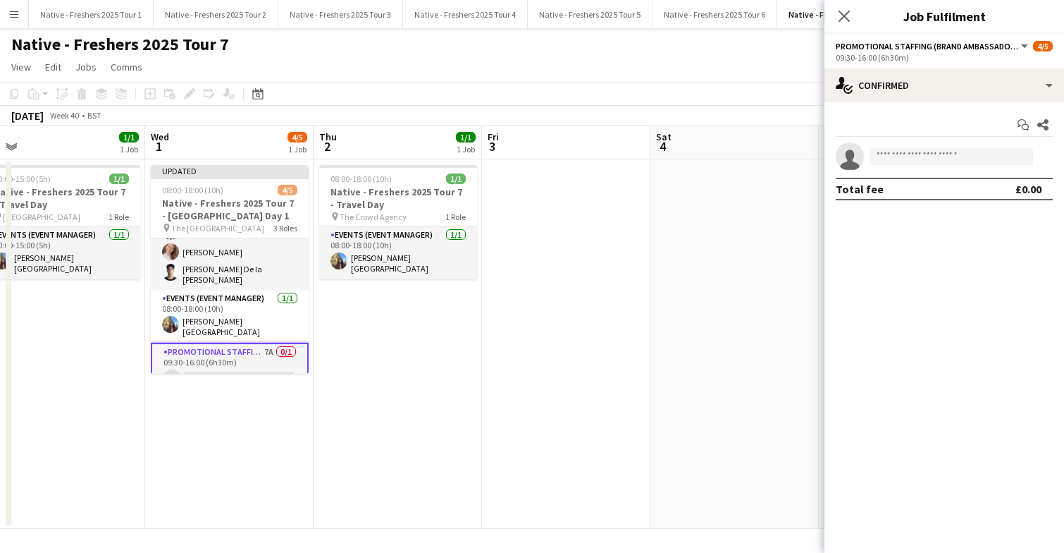
click at [739, 229] on app-date-cell at bounding box center [735, 343] width 168 height 369
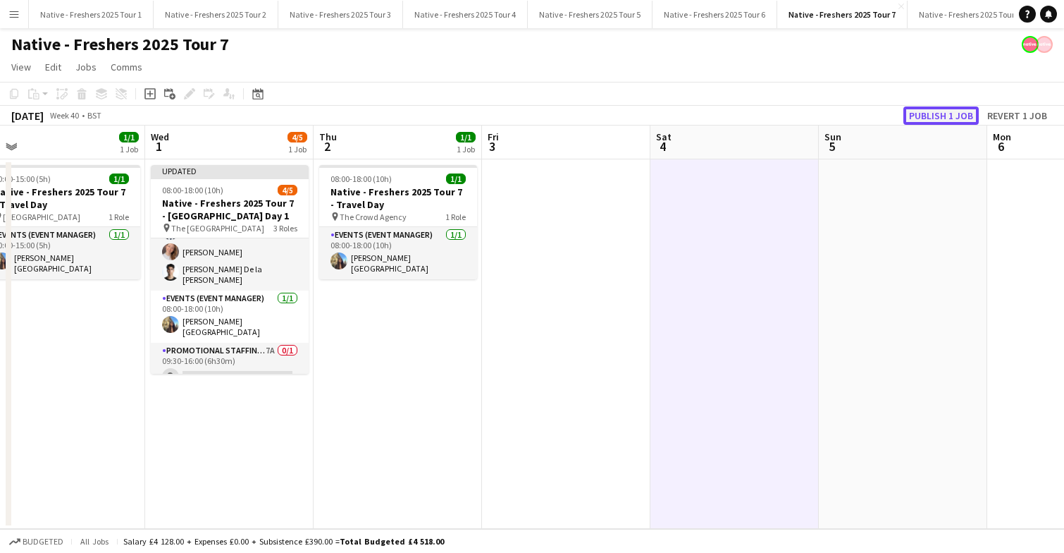
click at [934, 114] on button "Publish 1 job" at bounding box center [941, 115] width 75 height 18
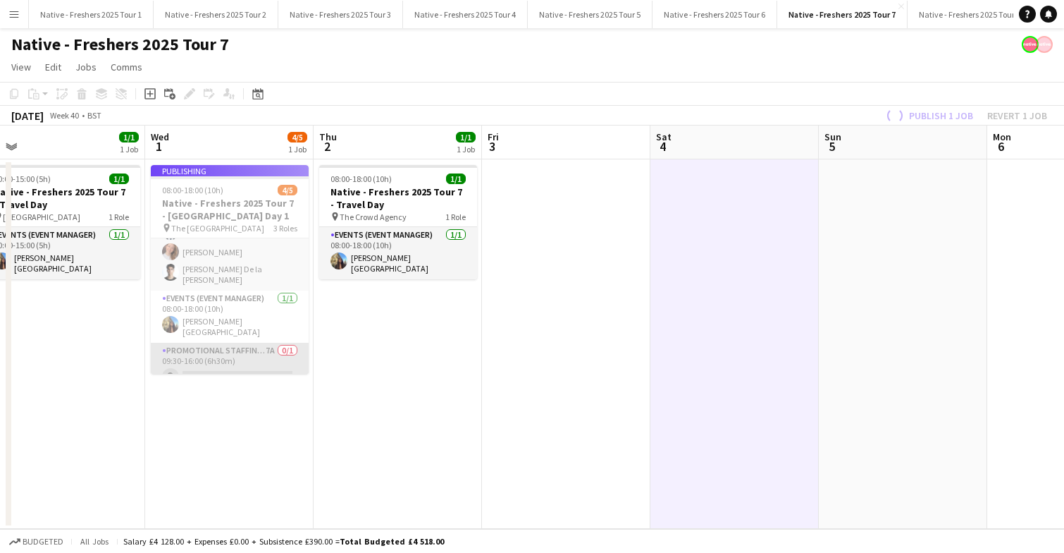
scroll to position [38, 0]
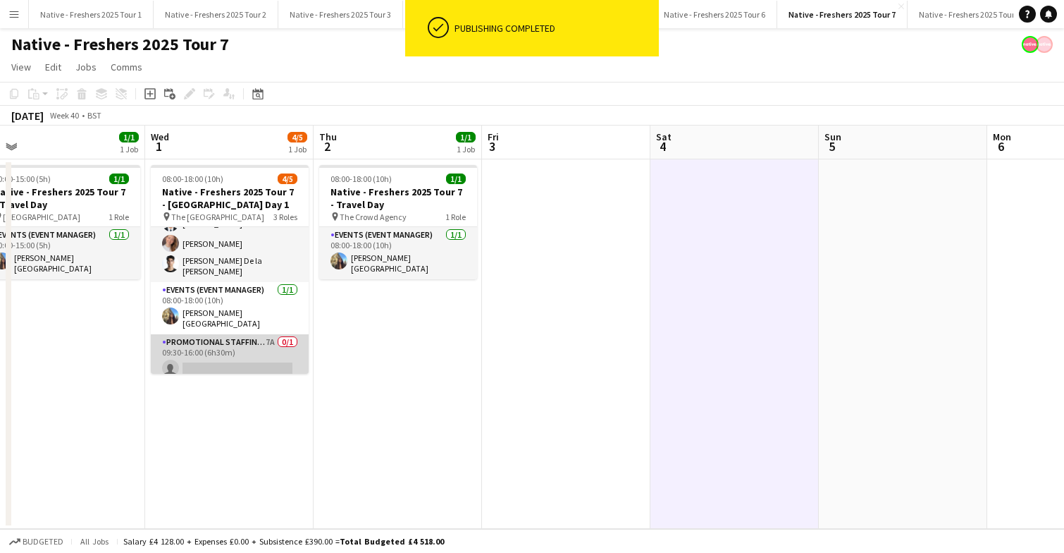
click at [228, 357] on app-card-role "Promotional Staffing (Brand Ambassadors) 7A 0/1 09:30-16:00 (6h30m) single-neut…" at bounding box center [230, 358] width 158 height 48
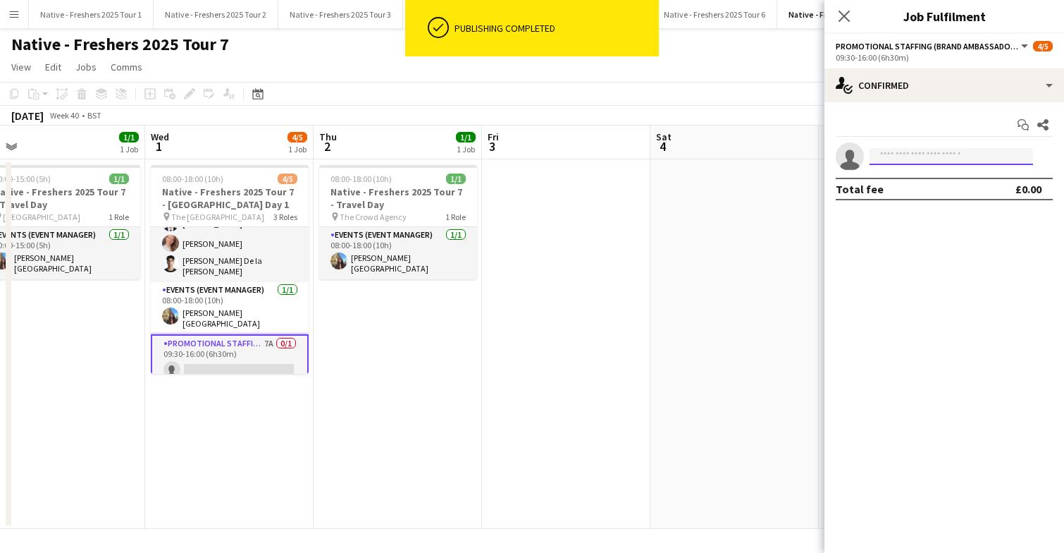
click at [930, 155] on input at bounding box center [952, 156] width 164 height 17
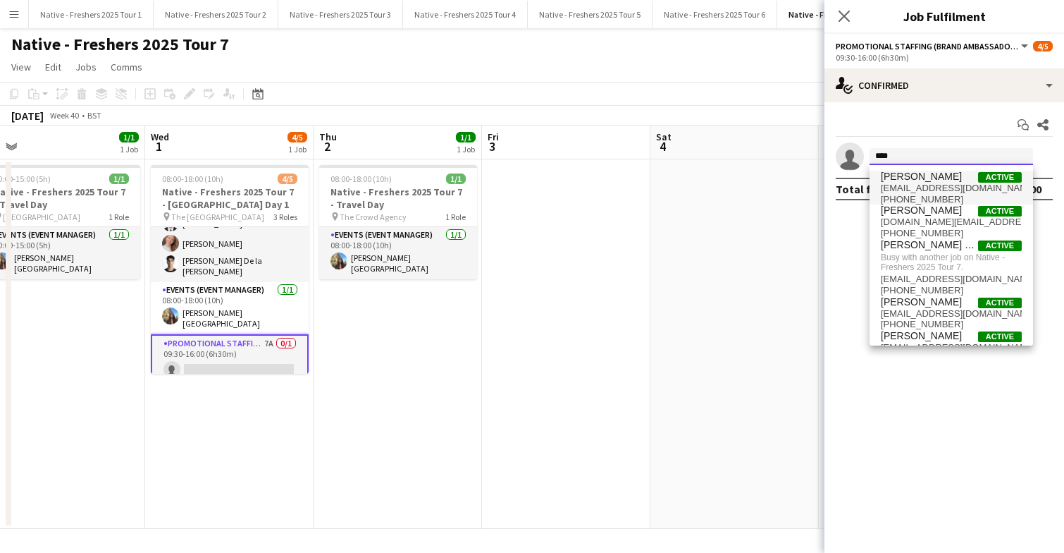
type input "****"
click at [927, 178] on span "[PERSON_NAME]" at bounding box center [921, 177] width 81 height 12
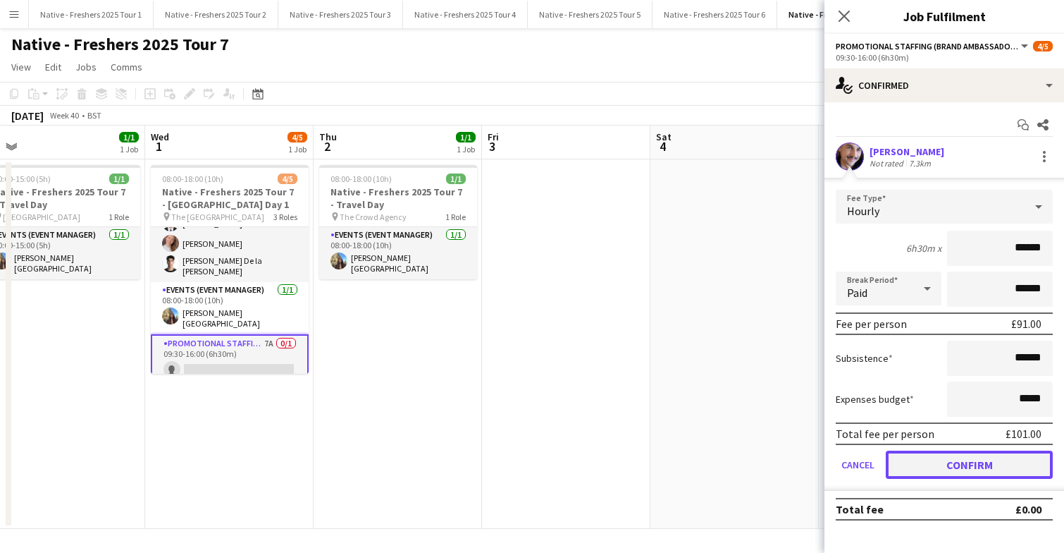
click at [940, 469] on button "Confirm" at bounding box center [969, 464] width 167 height 28
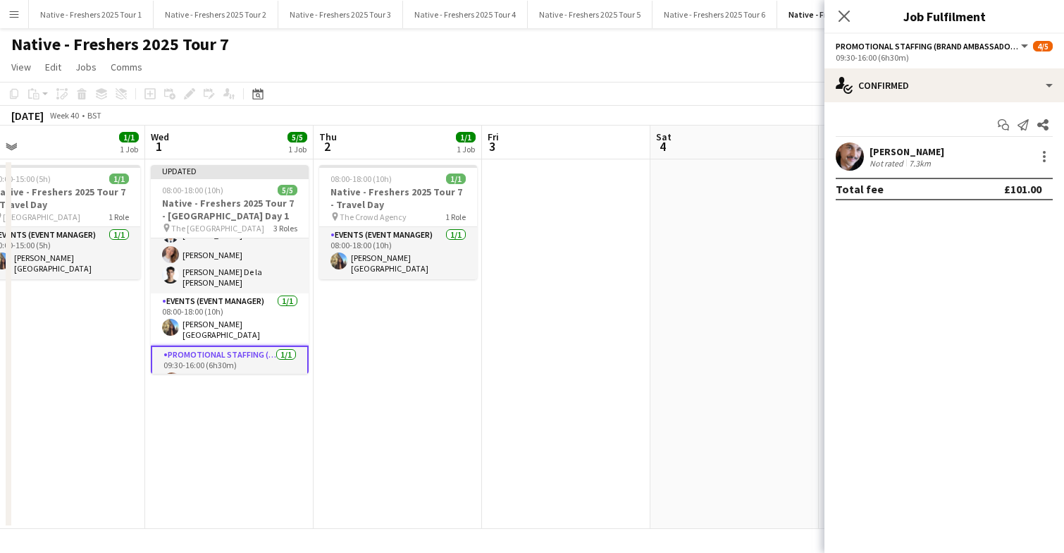
click at [710, 364] on app-date-cell at bounding box center [735, 343] width 168 height 369
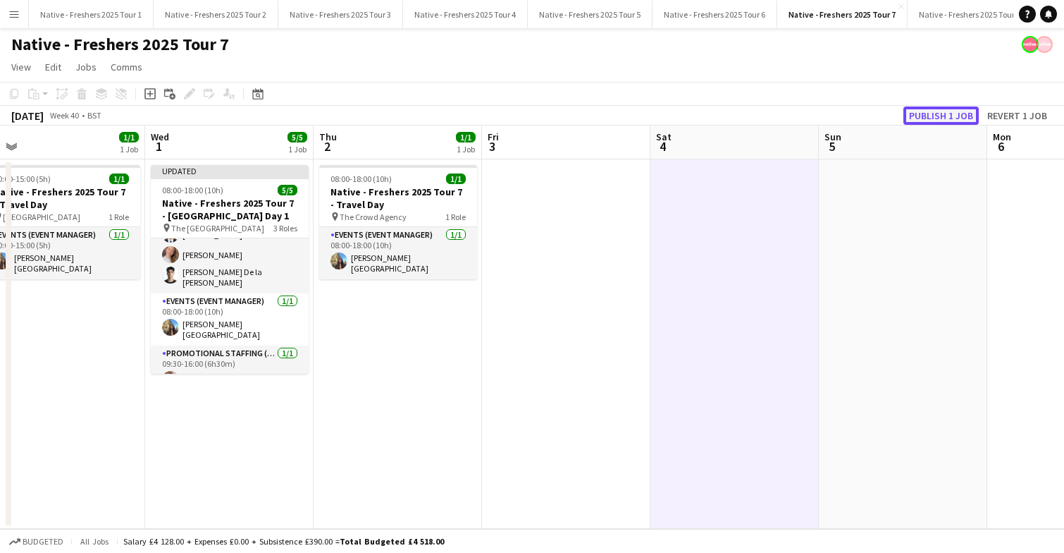
click at [961, 119] on button "Publish 1 job" at bounding box center [941, 115] width 75 height 18
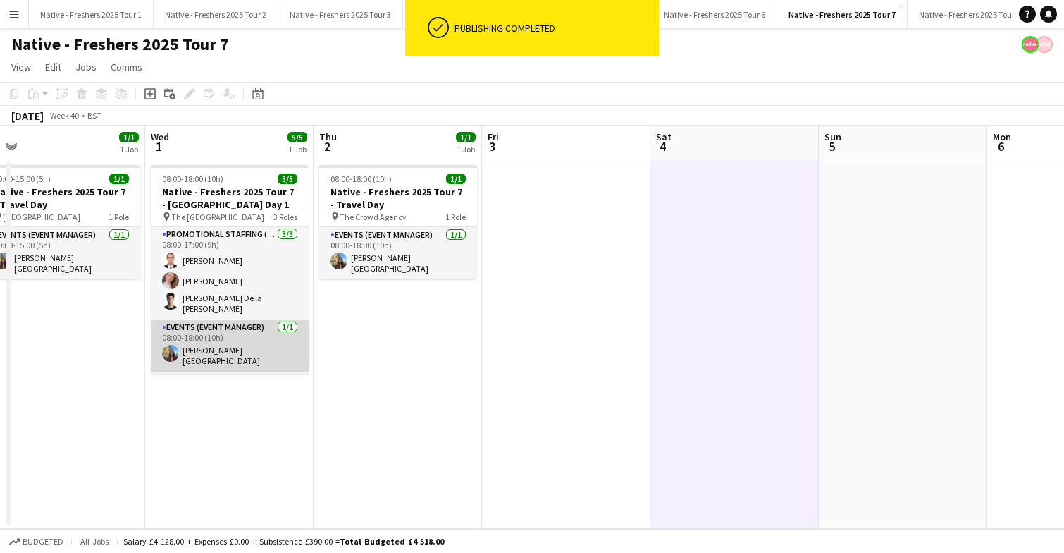
scroll to position [0, 0]
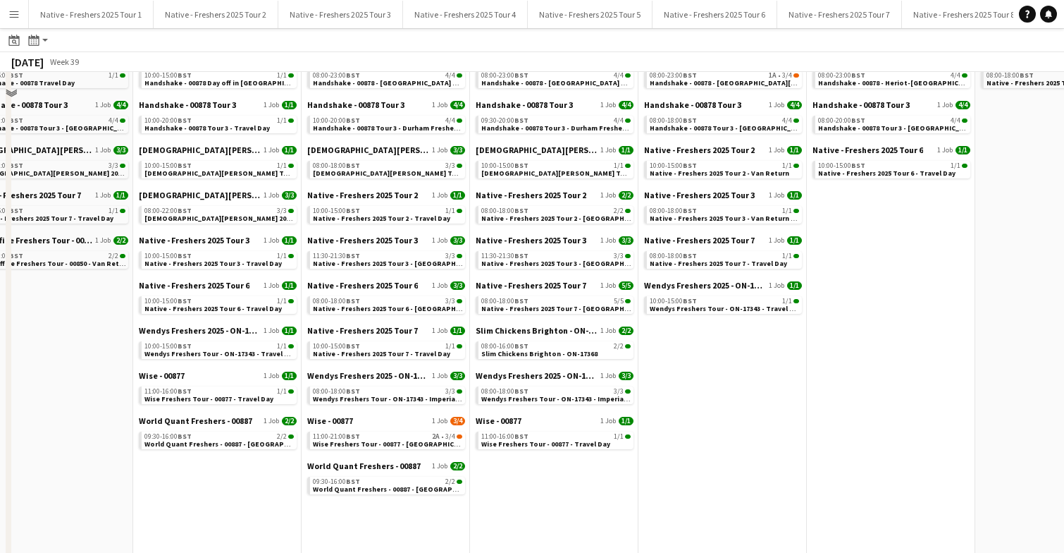
scroll to position [255, 0]
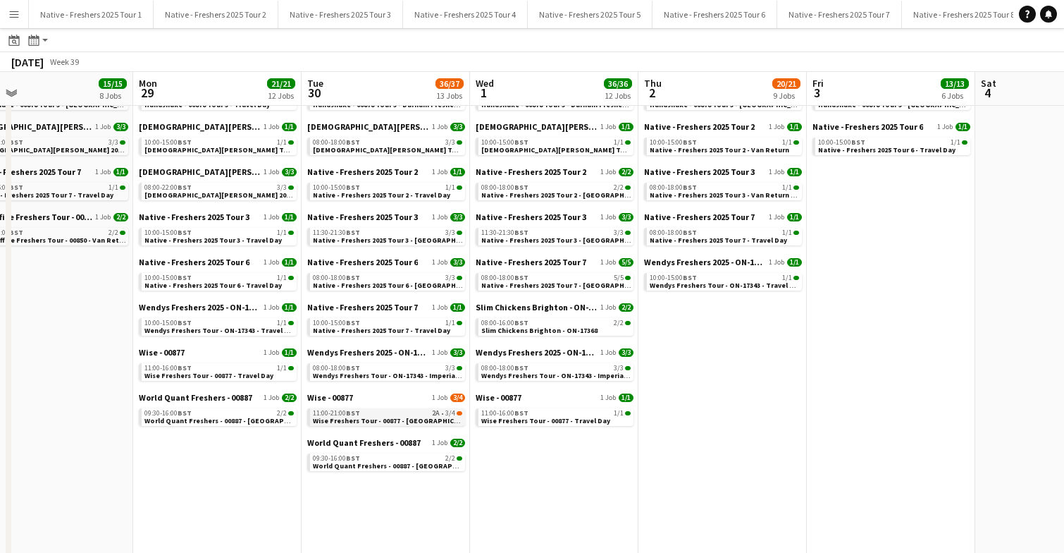
click at [397, 417] on span "Wise Freshers Tour - 00877 - [GEOGRAPHIC_DATA]" at bounding box center [395, 420] width 164 height 9
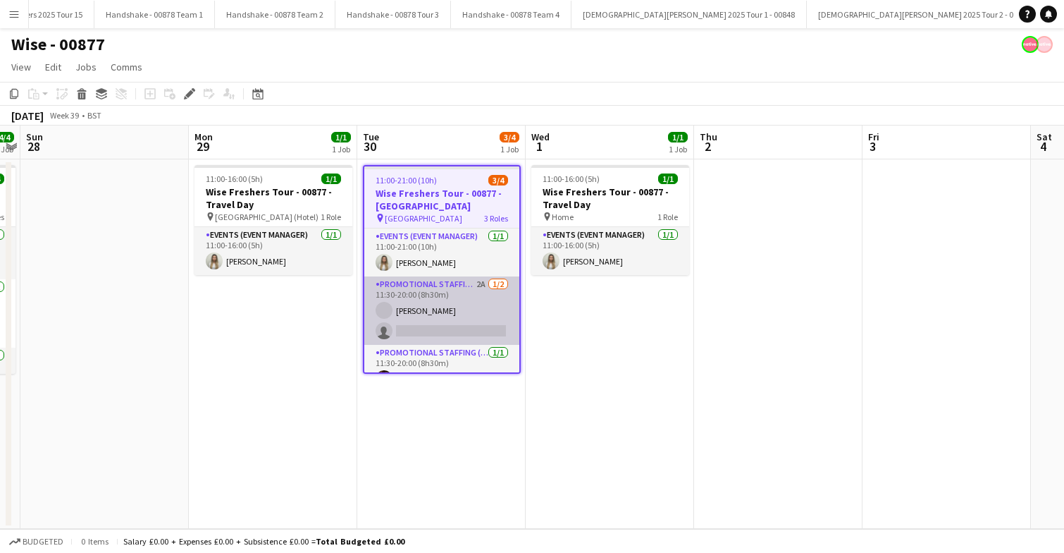
scroll to position [0, 1844]
click at [456, 312] on app-card-role "Promotional Staffing (Brand Ambassadors) 2A [DATE] 11:30-20:00 (8h30m) [PERSON_…" at bounding box center [441, 310] width 155 height 68
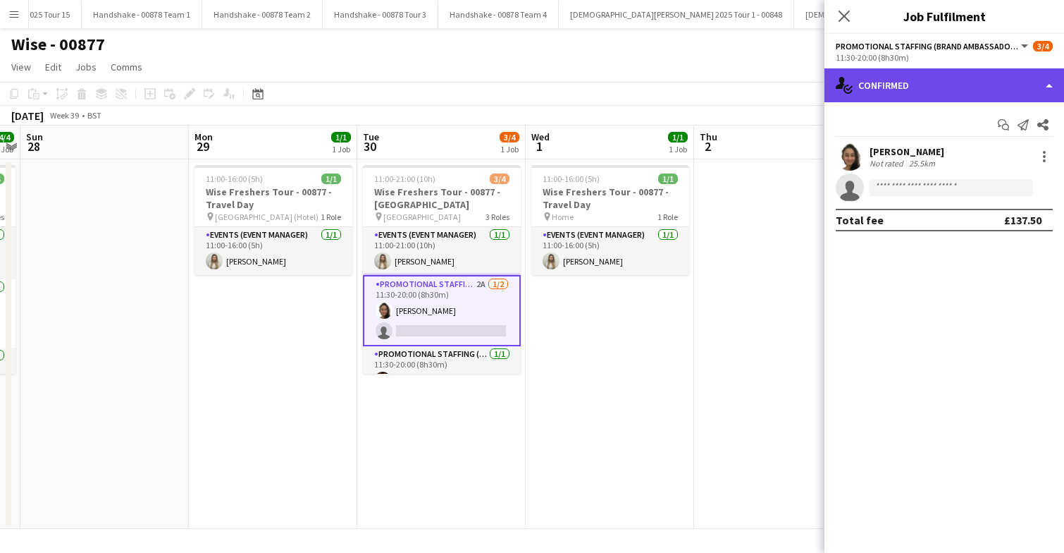
click at [966, 92] on div "single-neutral-actions-check-2 Confirmed" at bounding box center [945, 85] width 240 height 34
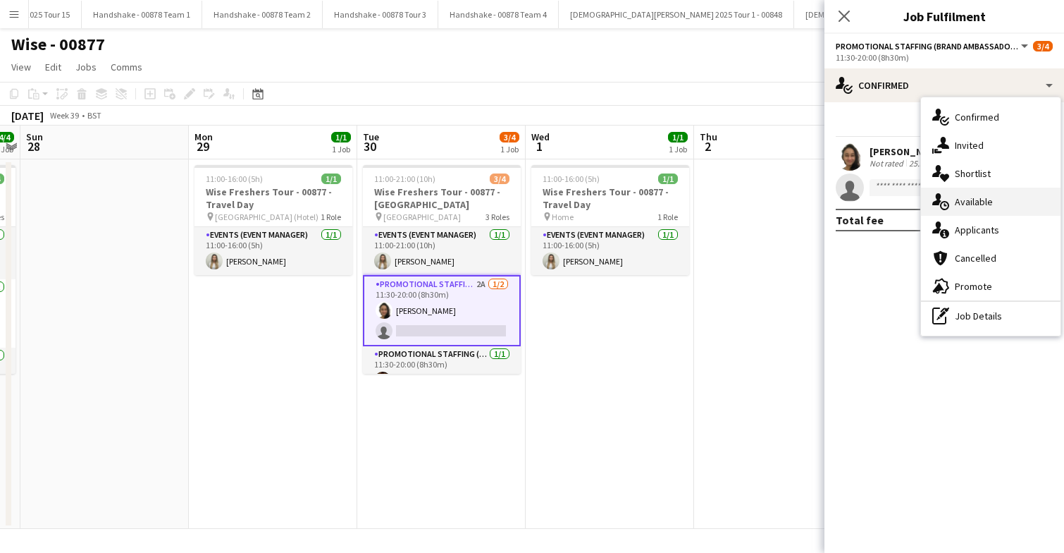
click at [971, 208] on div "single-neutral-actions-upload Available" at bounding box center [991, 202] width 140 height 28
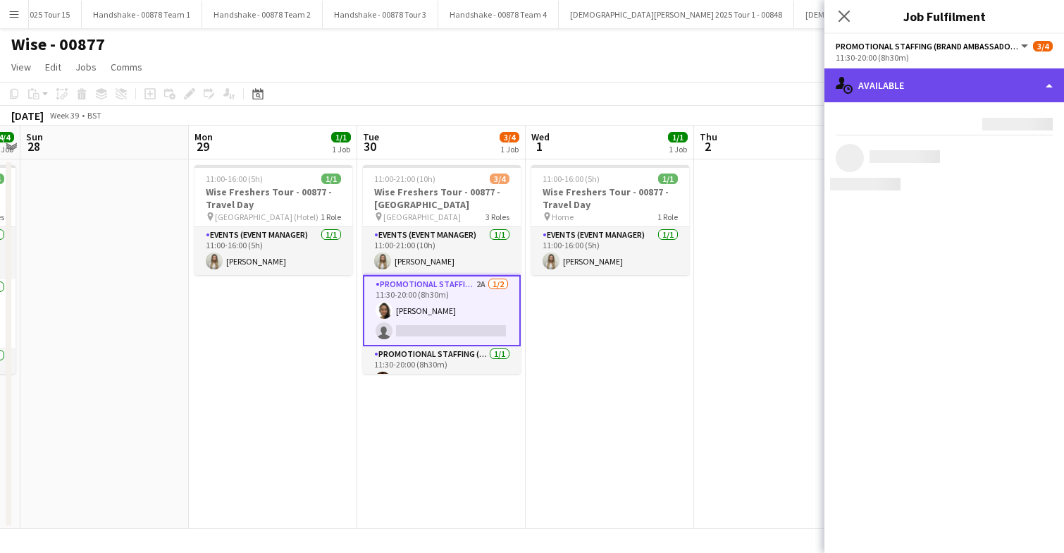
click at [939, 84] on div "single-neutral-actions-upload Available" at bounding box center [945, 85] width 240 height 34
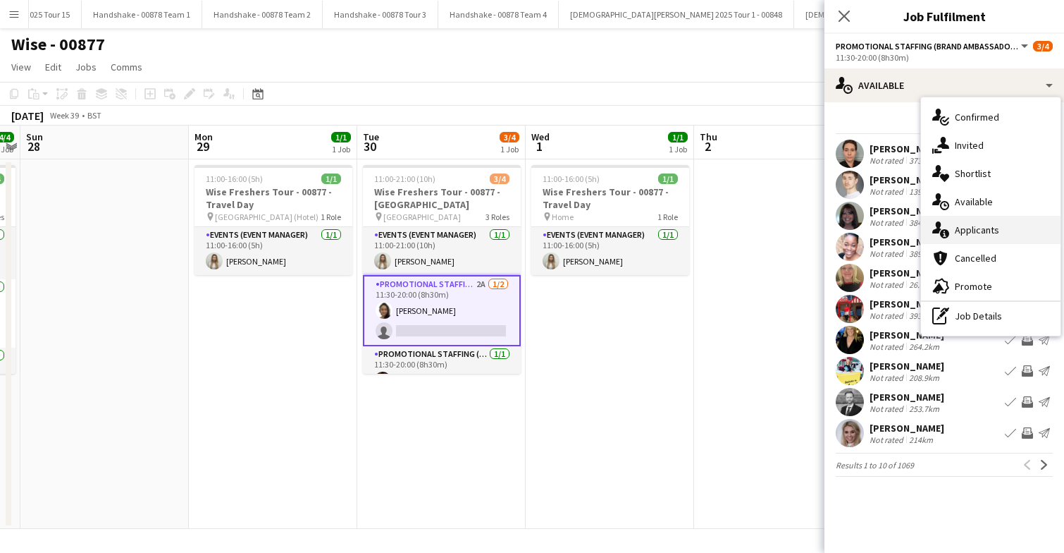
click at [977, 232] on span "Applicants" at bounding box center [977, 229] width 44 height 13
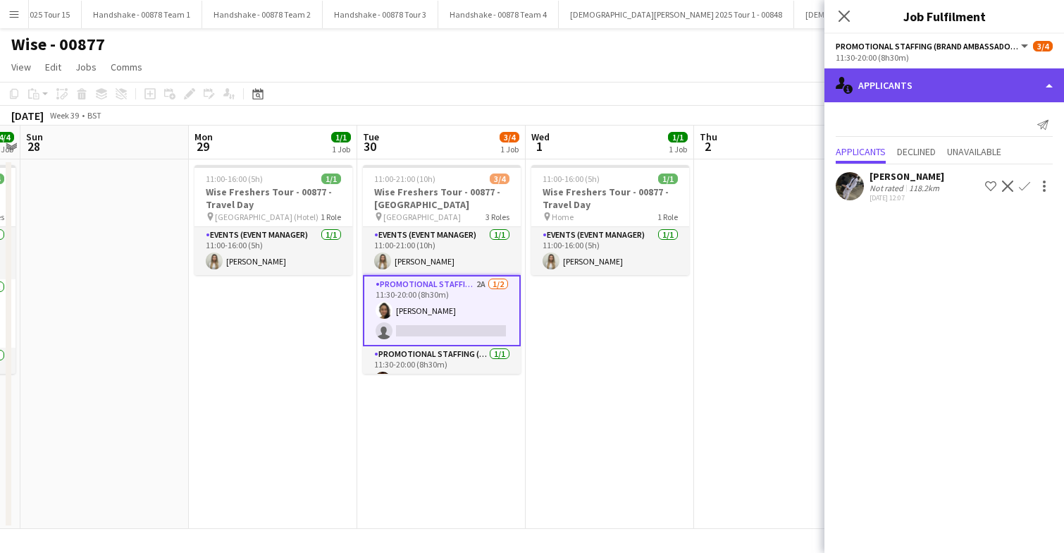
click at [947, 89] on div "single-neutral-actions-information Applicants" at bounding box center [945, 85] width 240 height 34
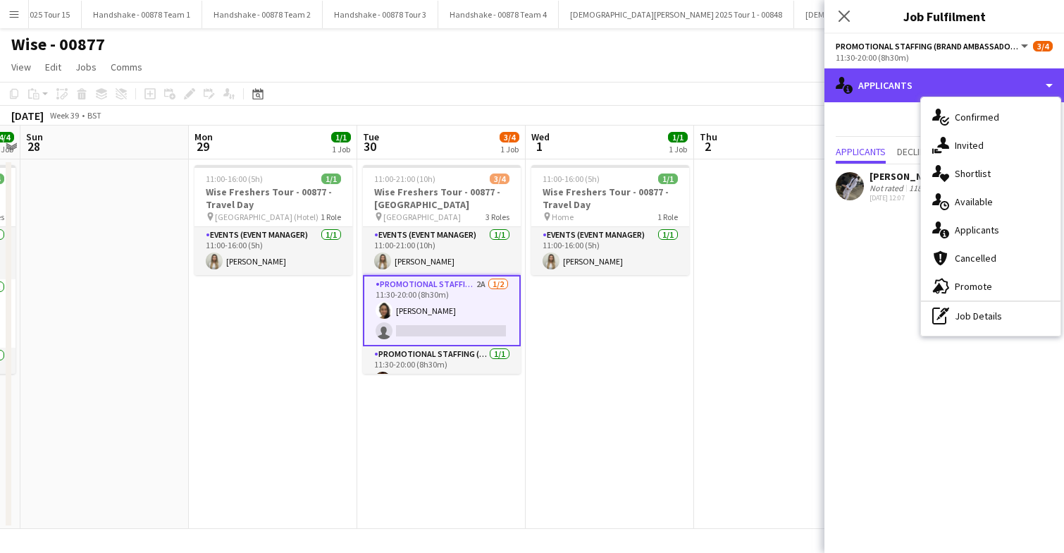
scroll to position [20, 0]
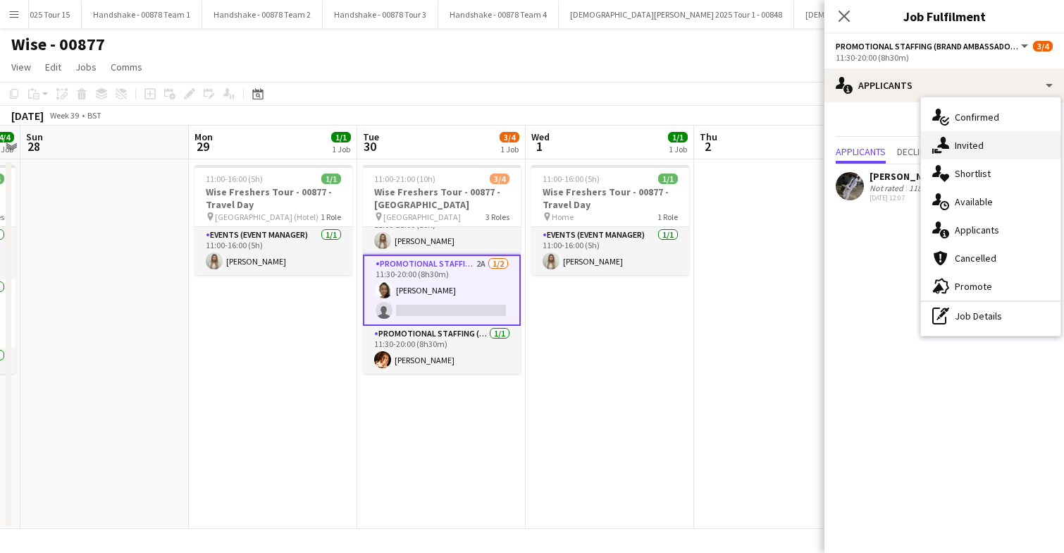
click at [1014, 150] on div "single-neutral-actions-share-1 Invited" at bounding box center [991, 145] width 140 height 28
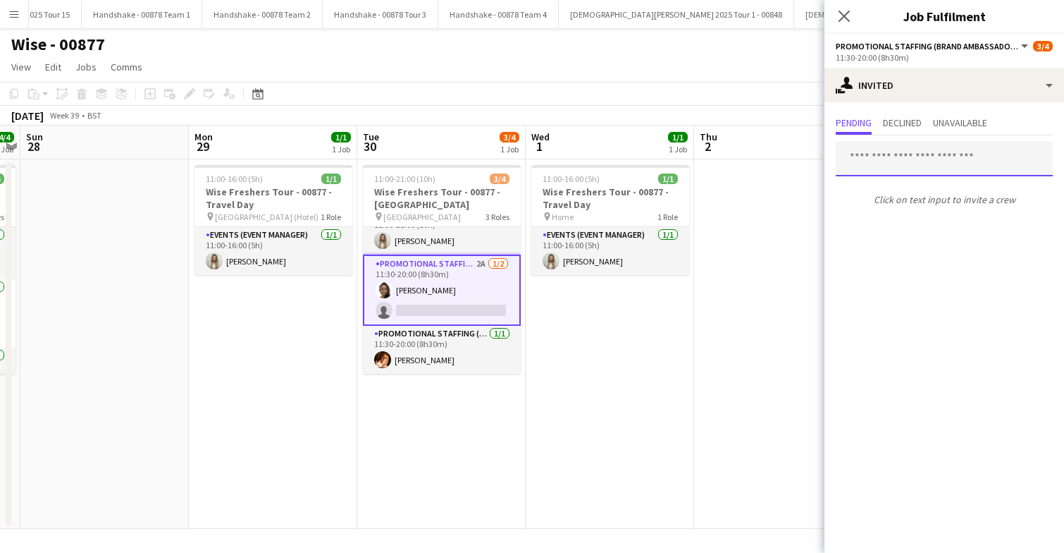
click at [911, 159] on input "text" at bounding box center [944, 158] width 217 height 35
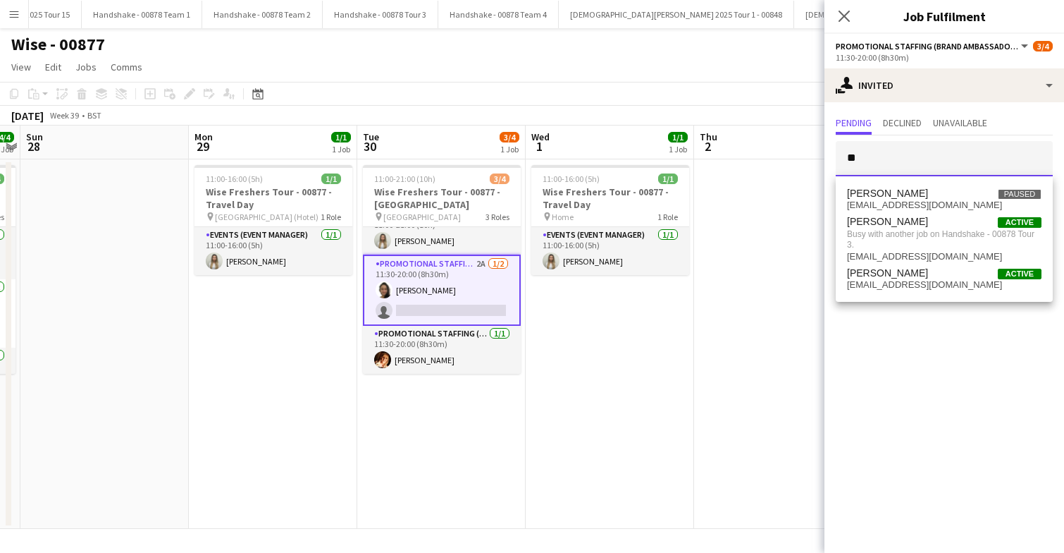
type input "*"
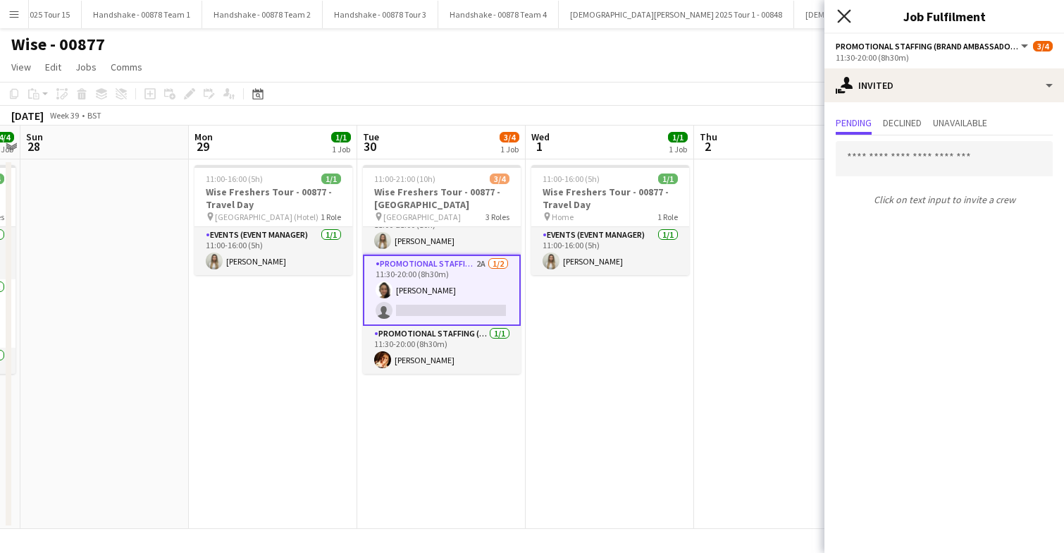
click at [845, 13] on icon at bounding box center [843, 15] width 13 height 13
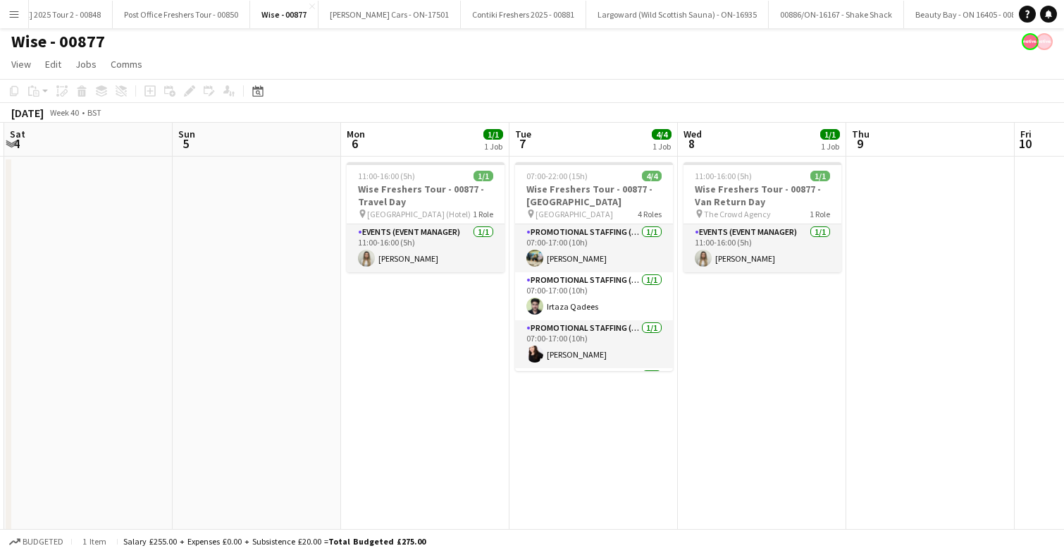
scroll to position [0, 2760]
click at [906, 16] on button "Beauty Bay - ON 16405 - 00880 Close" at bounding box center [972, 14] width 132 height 27
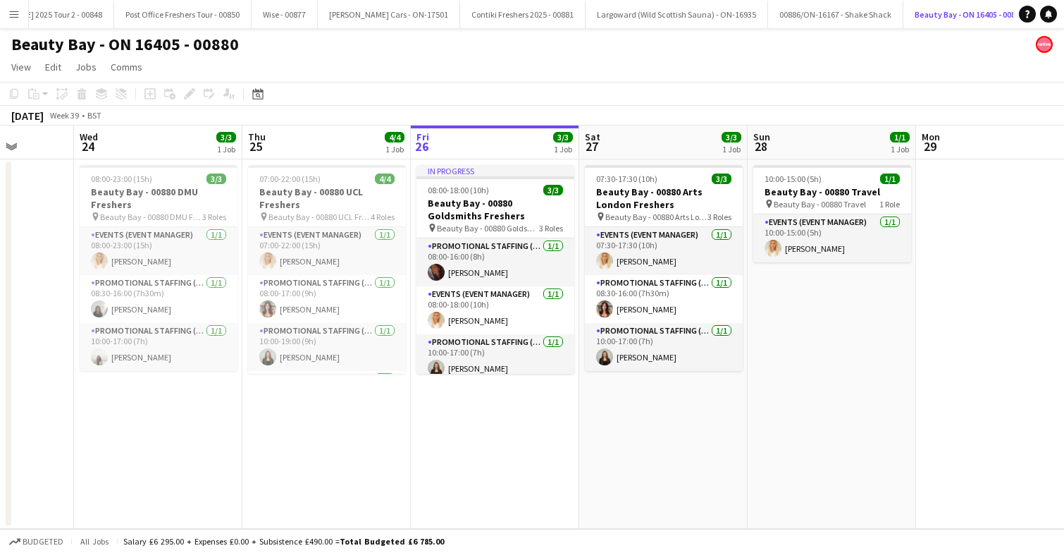
scroll to position [0, 422]
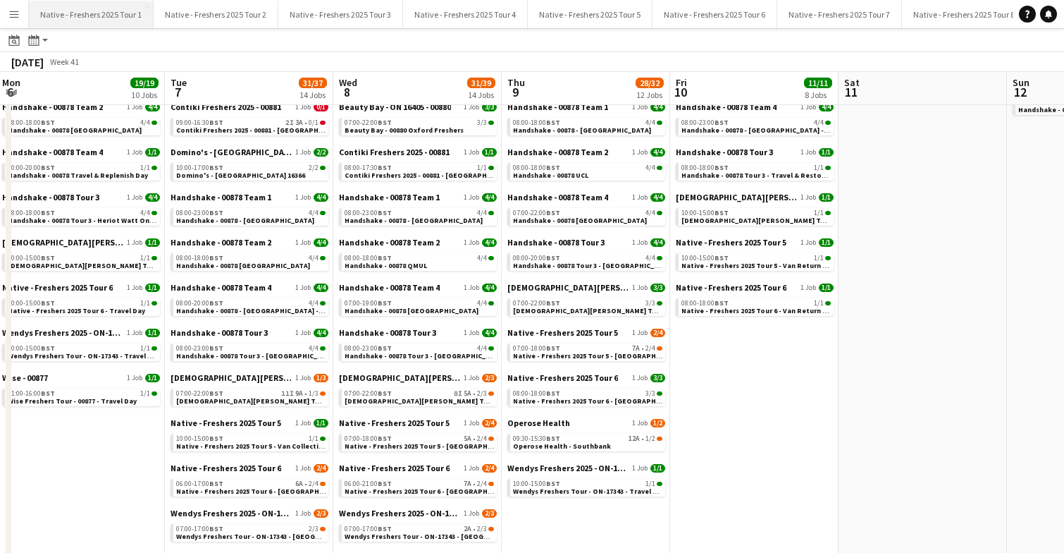
scroll to position [174, 0]
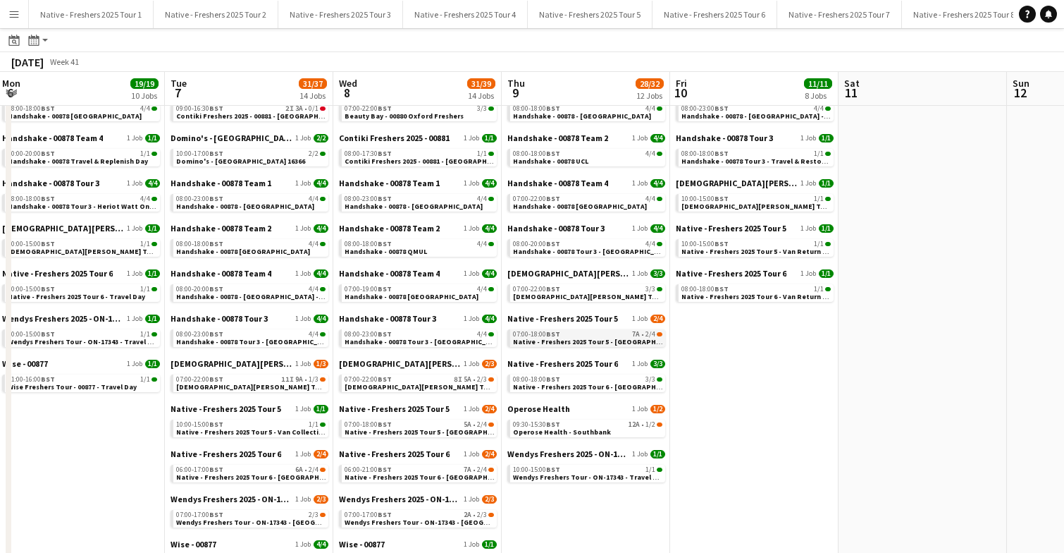
click at [610, 335] on div "07:00-18:00 BST 7A • 2/4" at bounding box center [587, 334] width 149 height 7
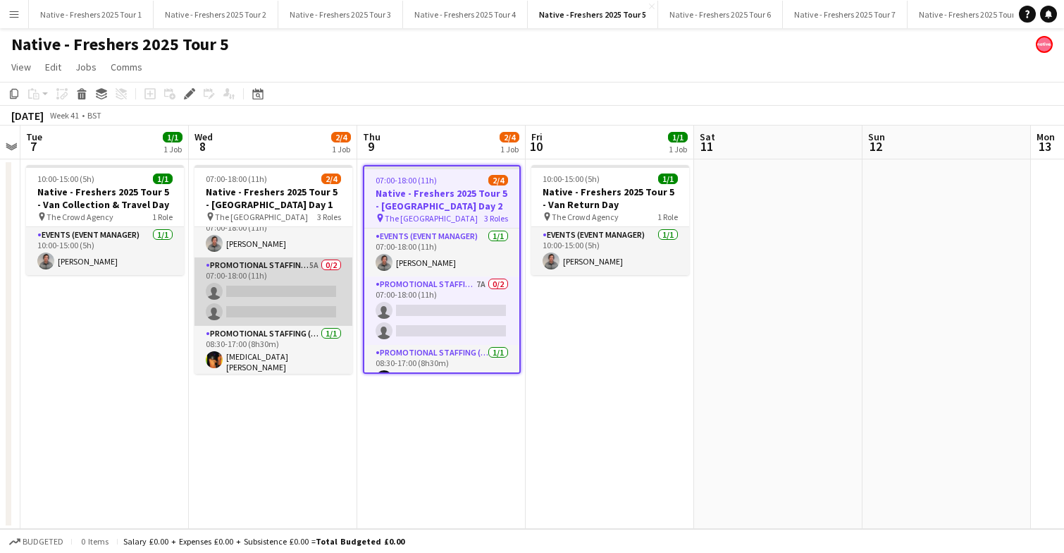
scroll to position [17, 0]
click at [297, 297] on app-card-role "Promotional Staffing (Brand Ambassadors) 5A 0/2 07:00-18:00 (11h) single-neutra…" at bounding box center [274, 292] width 158 height 68
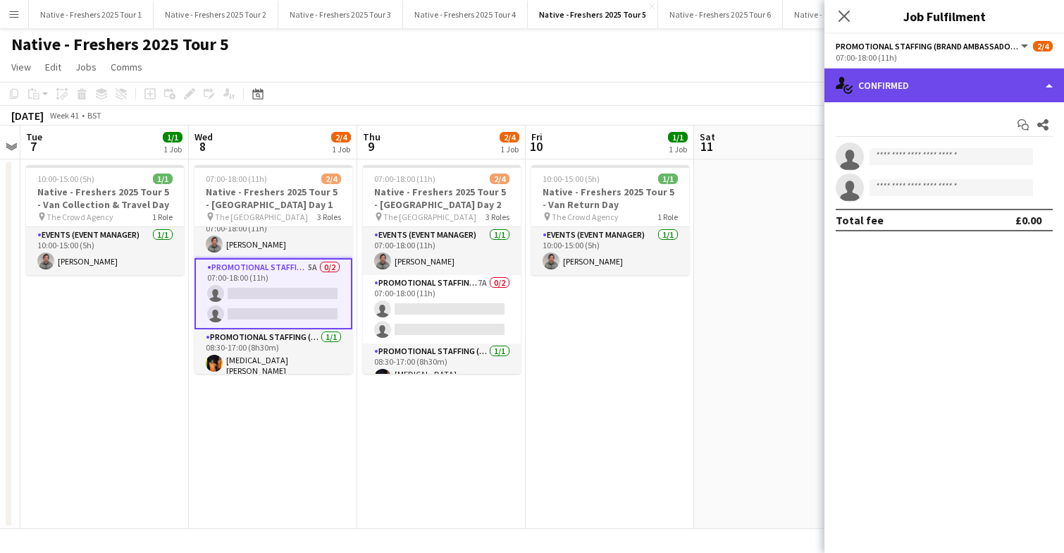
click at [950, 91] on div "single-neutral-actions-check-2 Confirmed" at bounding box center [945, 85] width 240 height 34
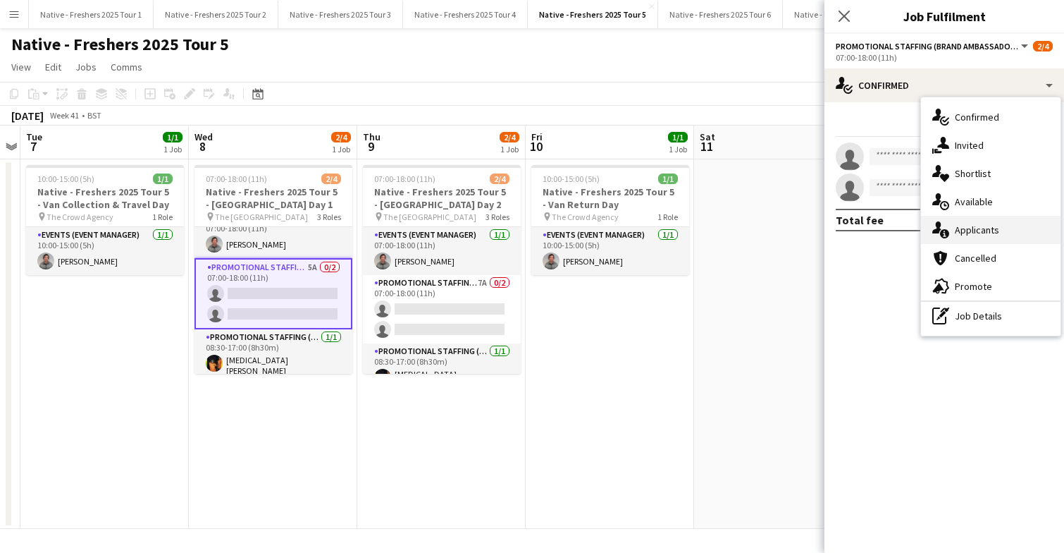
click at [985, 233] on span "Applicants" at bounding box center [977, 229] width 44 height 13
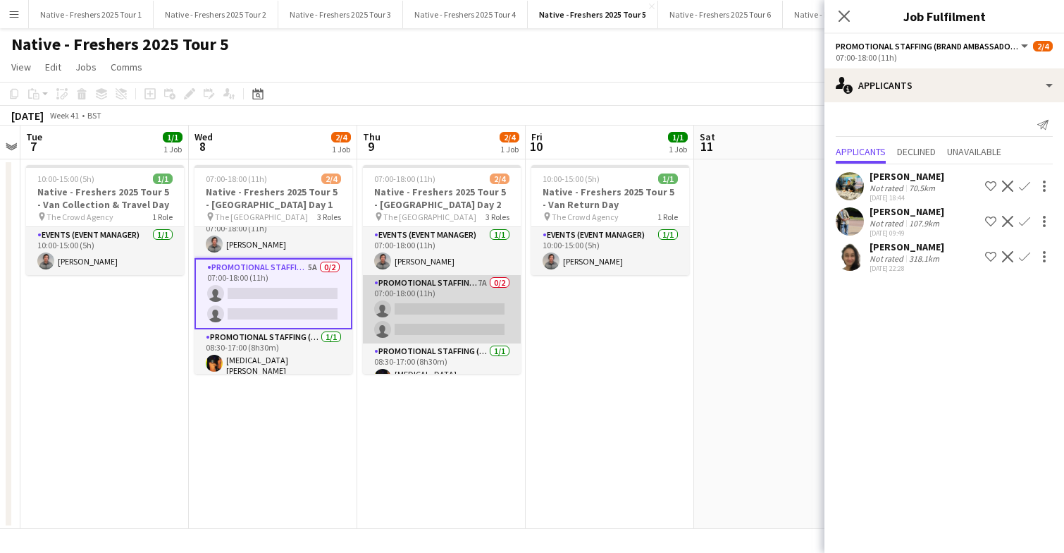
click at [451, 310] on app-card-role "Promotional Staffing (Brand Ambassadors) 7A 0/2 07:00-18:00 (11h) single-neutra…" at bounding box center [442, 309] width 158 height 68
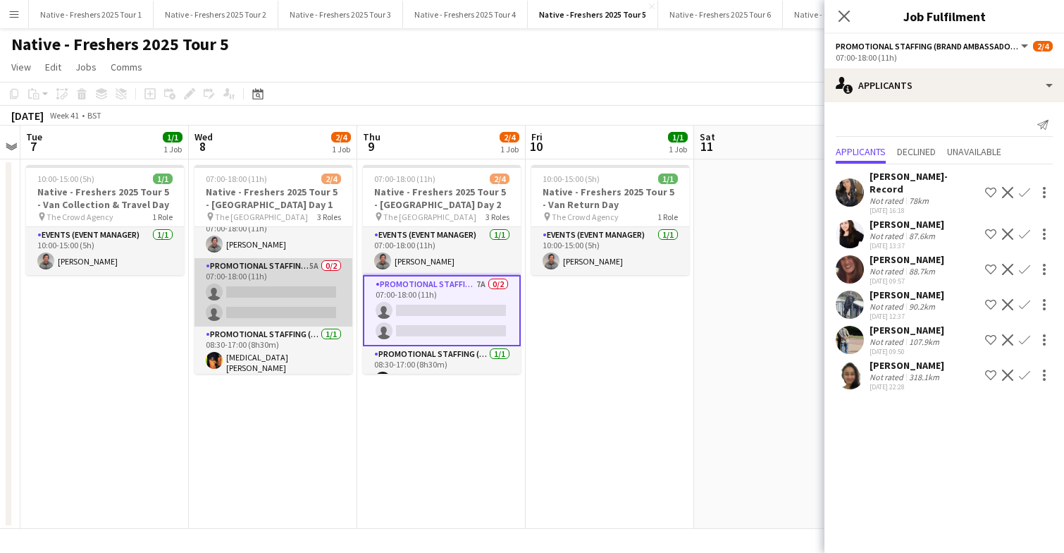
click at [279, 288] on app-card-role "Promotional Staffing (Brand Ambassadors) 5A 0/2 07:00-18:00 (11h) single-neutra…" at bounding box center [274, 292] width 158 height 68
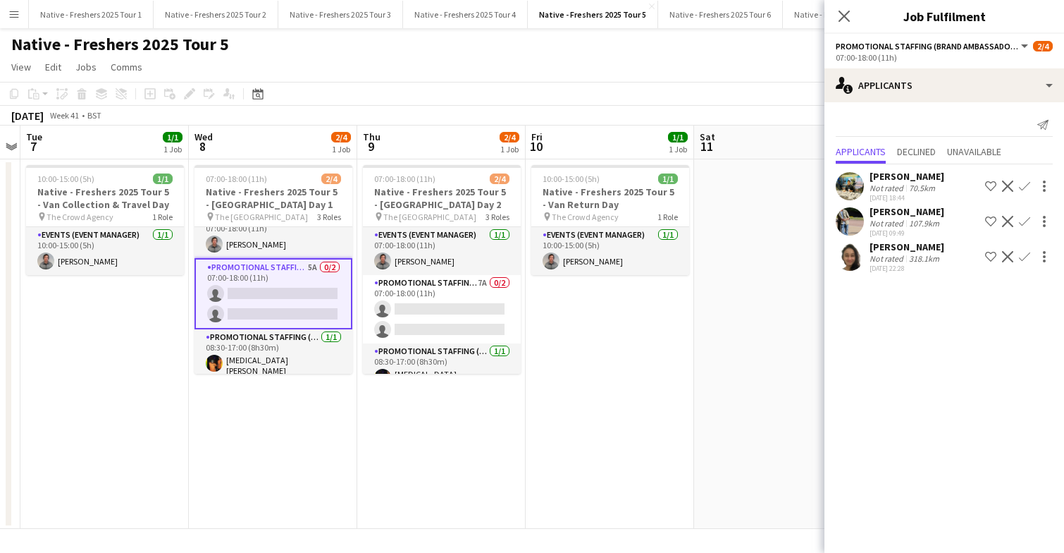
click at [1026, 186] on app-icon "Confirm" at bounding box center [1024, 185] width 11 height 11
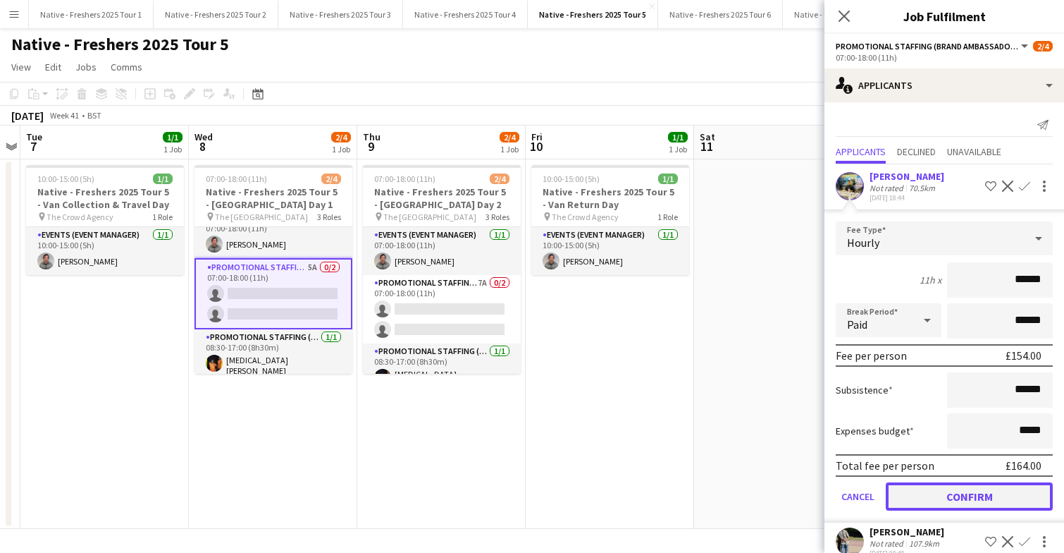
click at [962, 496] on button "Confirm" at bounding box center [969, 496] width 167 height 28
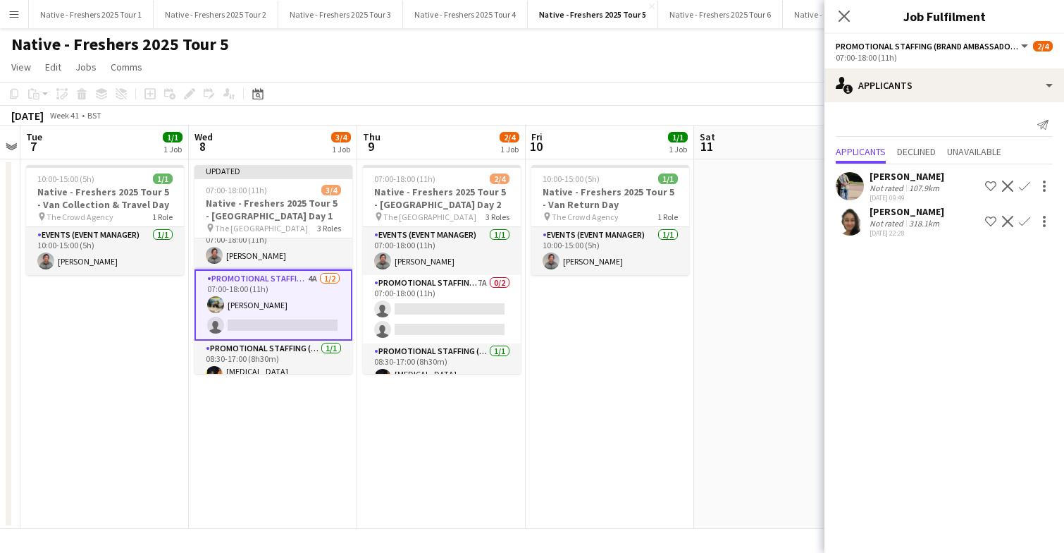
click at [631, 321] on app-date-cell "10:00-15:00 (5h) 1/1 Native - Freshers 2025 Tour 5 - Van Return Day pin The Cro…" at bounding box center [610, 343] width 168 height 369
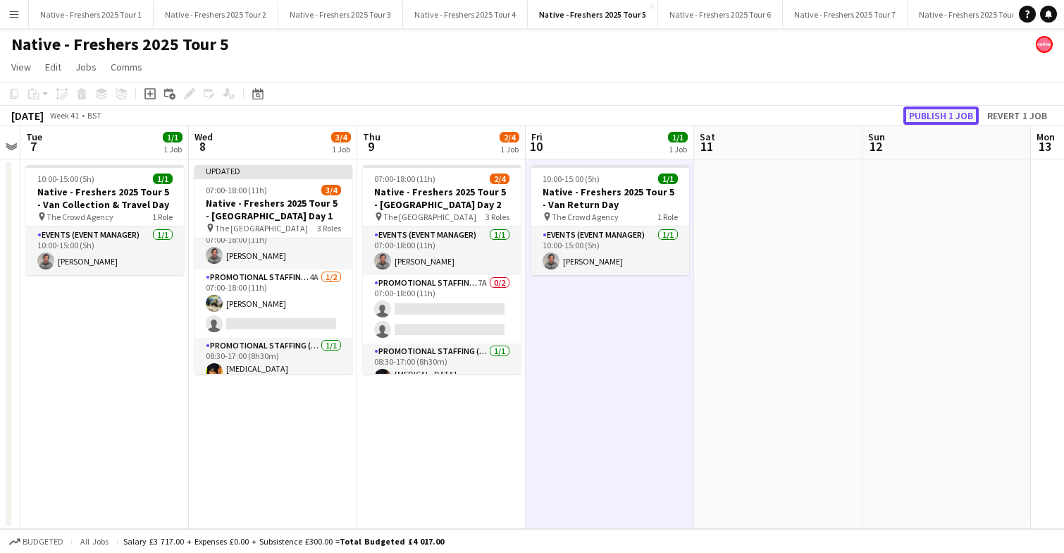
click at [937, 112] on button "Publish 1 job" at bounding box center [941, 115] width 75 height 18
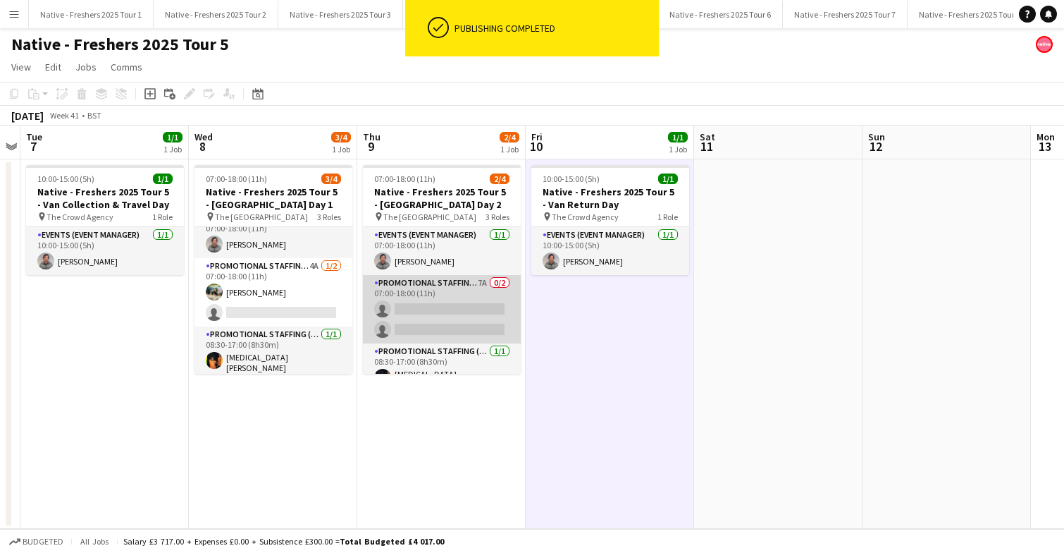
click at [477, 295] on app-card-role "Promotional Staffing (Brand Ambassadors) 7A 0/2 07:00-18:00 (11h) single-neutra…" at bounding box center [442, 309] width 158 height 68
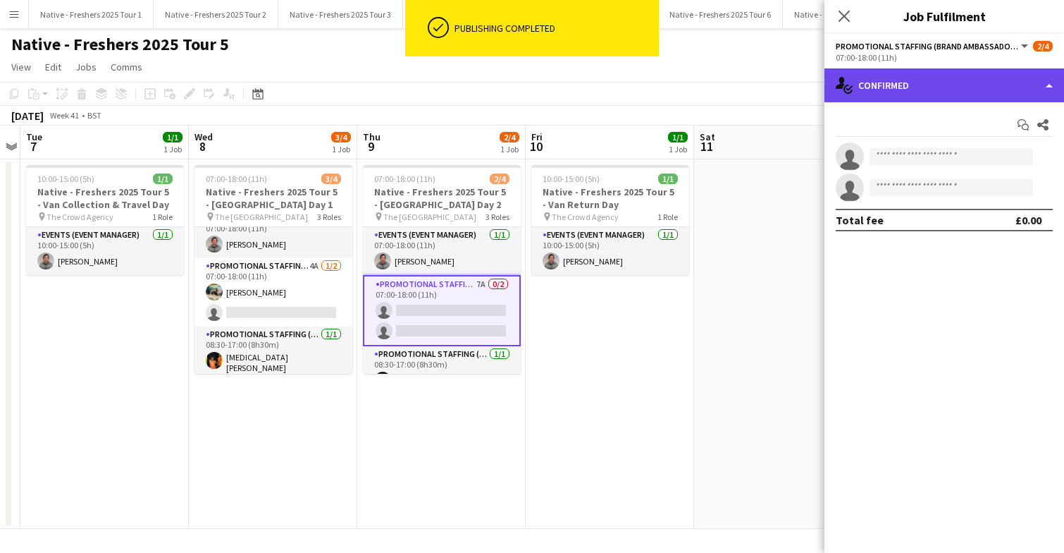
click at [930, 87] on div "single-neutral-actions-check-2 Confirmed" at bounding box center [945, 85] width 240 height 34
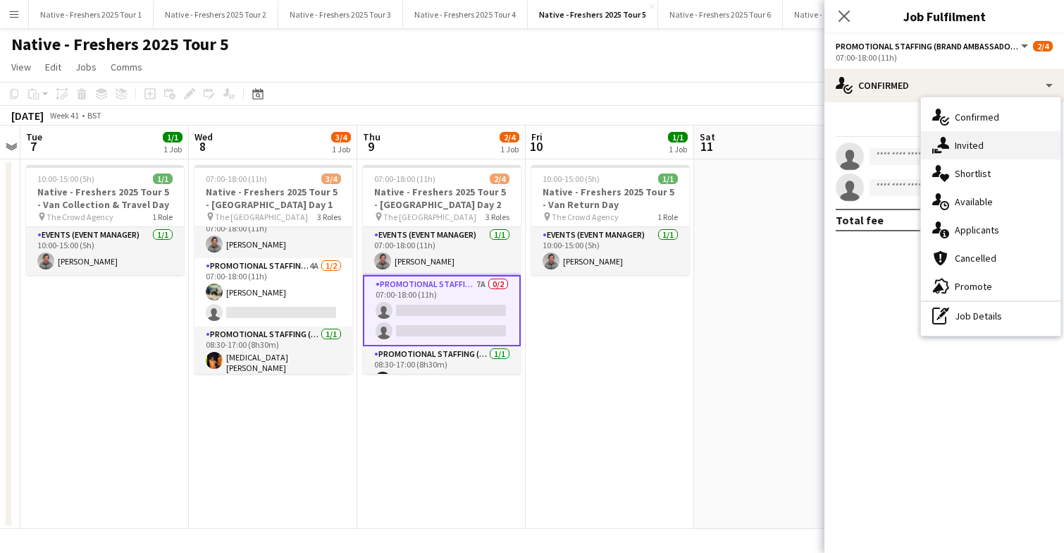
click at [964, 148] on span "Invited" at bounding box center [969, 145] width 29 height 13
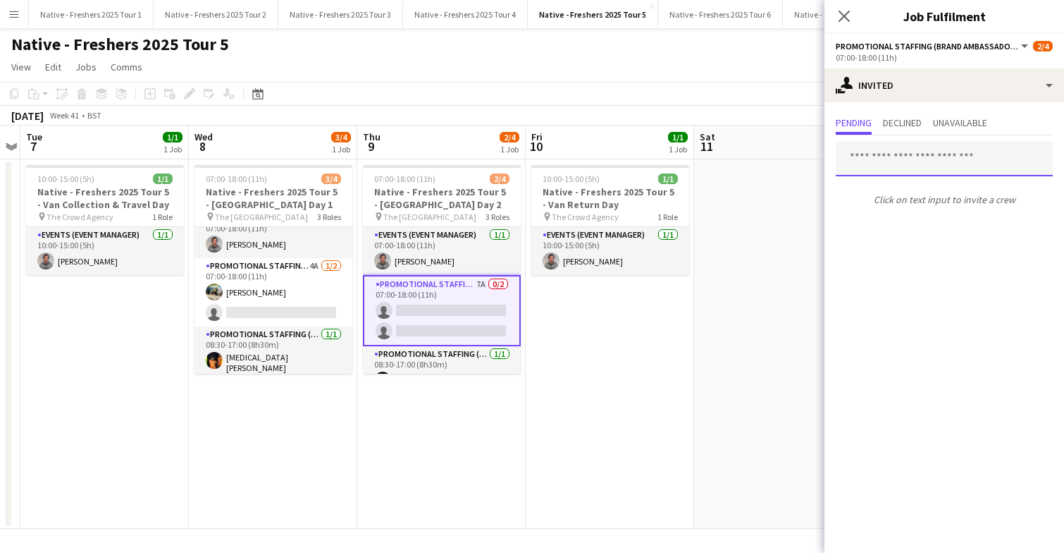
click at [895, 166] on input "text" at bounding box center [944, 158] width 217 height 35
type input "*"
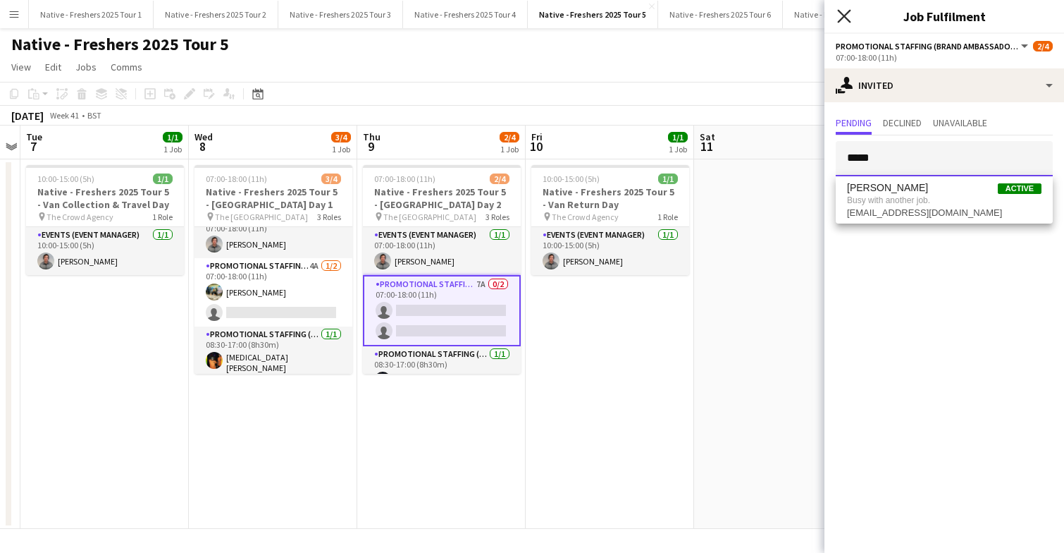
type input "*****"
click at [847, 15] on icon "Close pop-in" at bounding box center [843, 15] width 13 height 13
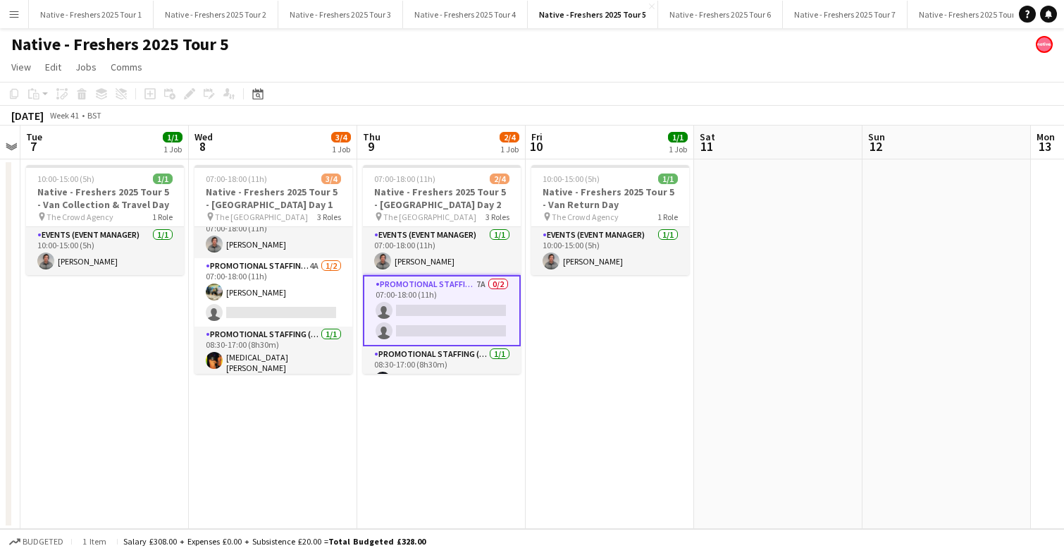
click at [766, 251] on app-date-cell at bounding box center [778, 343] width 168 height 369
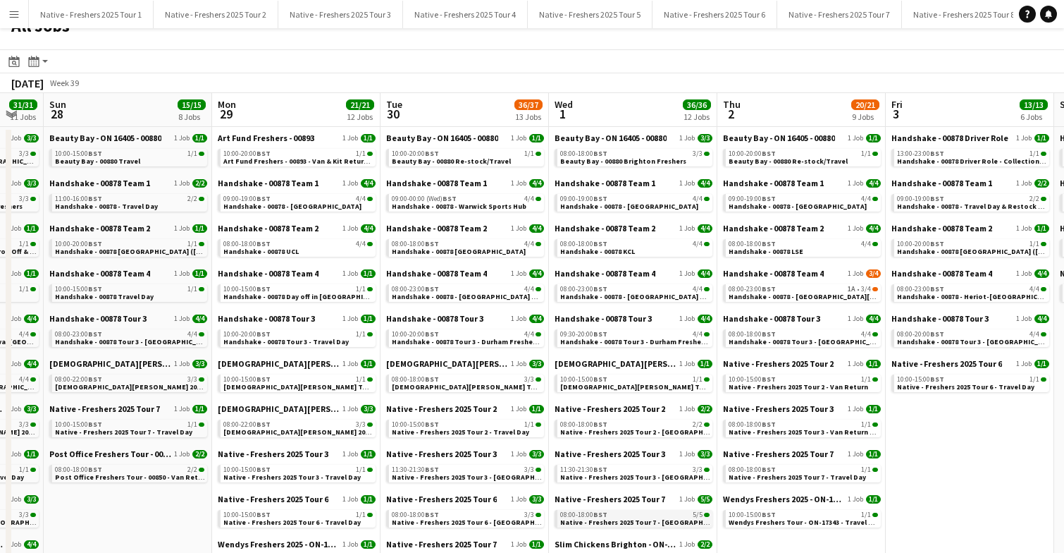
scroll to position [18, 0]
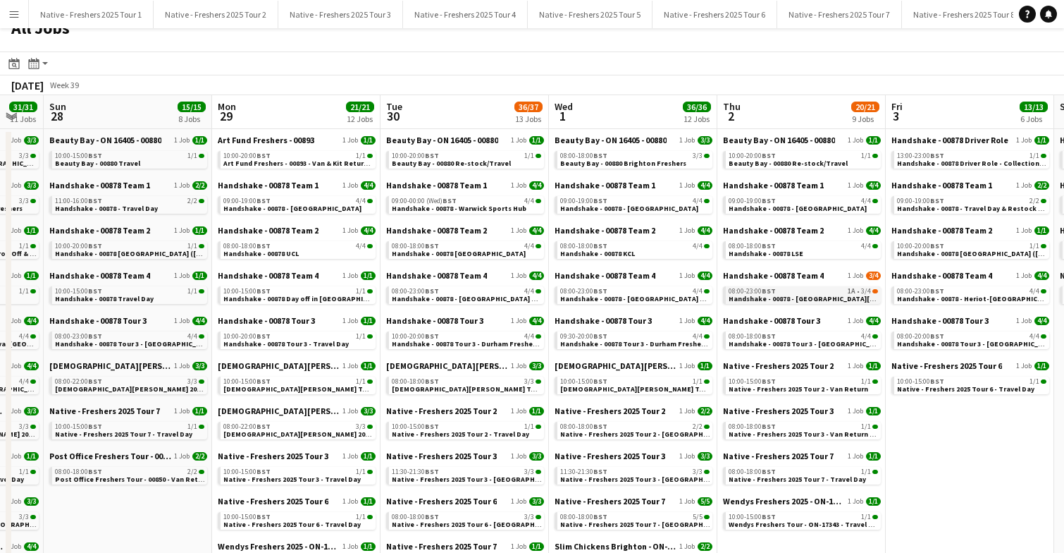
click at [806, 295] on span "Handshake - 00878 - [GEOGRAPHIC_DATA][PERSON_NAME] On Site Day" at bounding box center [846, 298] width 235 height 9
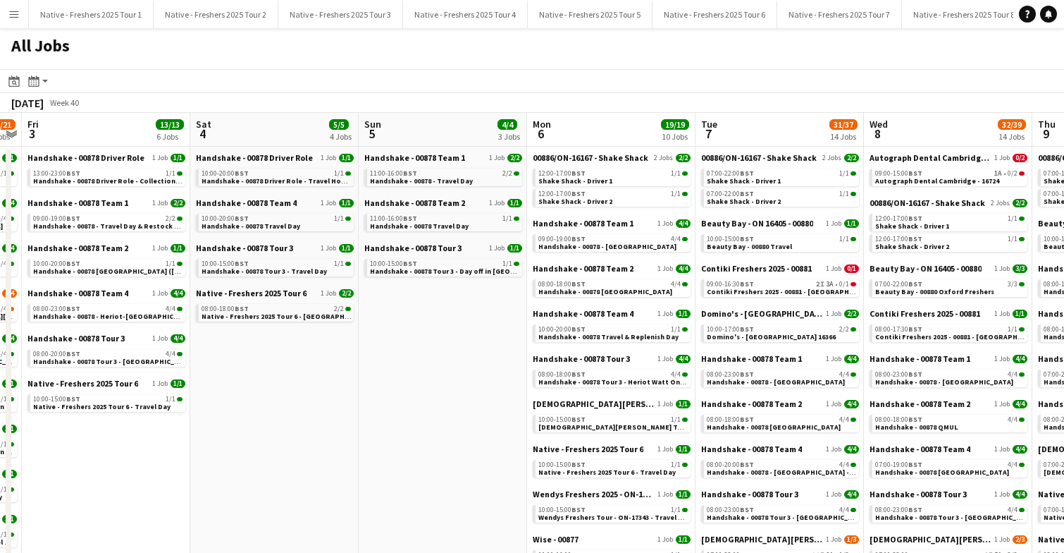
scroll to position [0, 314]
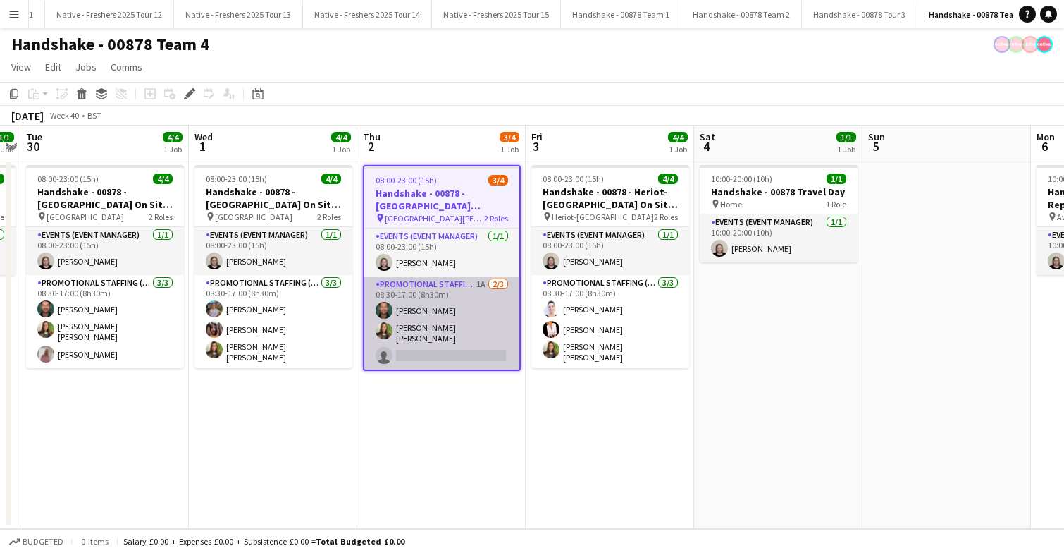
scroll to position [0, 1367]
click at [462, 348] on app-card-role "Promotional Staffing (Brand Ambassadors) 1A [DATE] 08:30-17:00 (8h30m) [PERSON_…" at bounding box center [441, 322] width 155 height 93
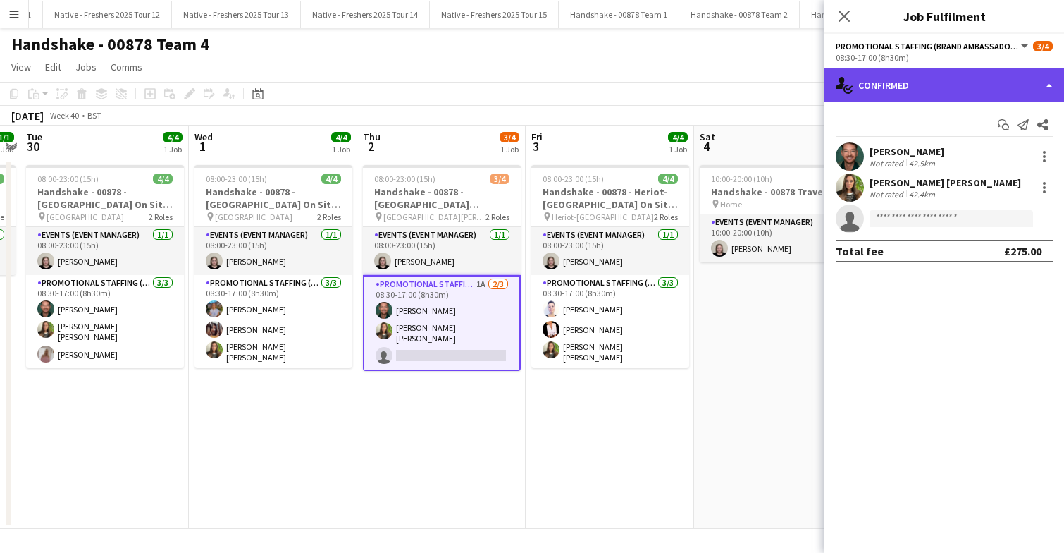
click at [1000, 92] on div "single-neutral-actions-check-2 Confirmed" at bounding box center [945, 85] width 240 height 34
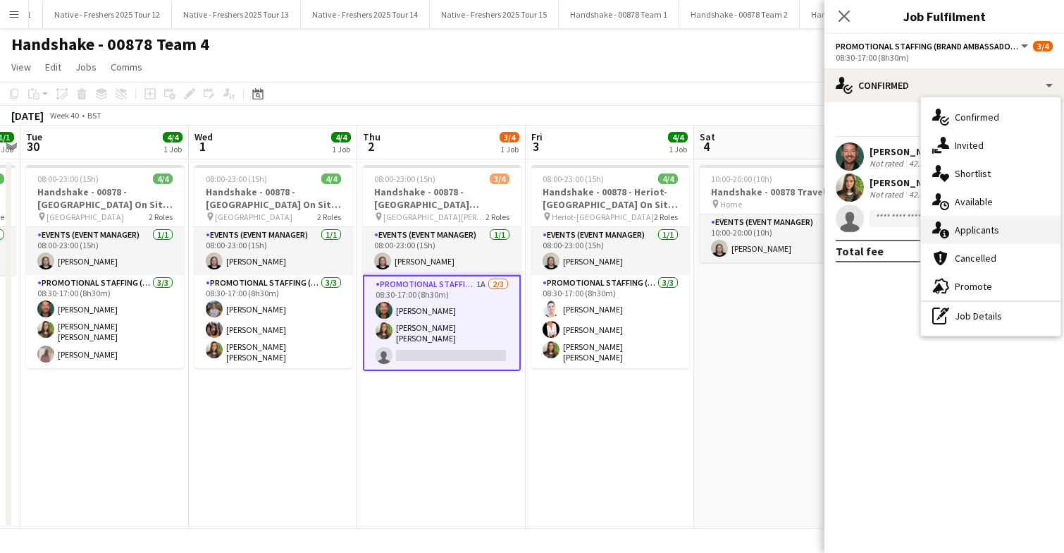
click at [991, 235] on span "Applicants" at bounding box center [977, 229] width 44 height 13
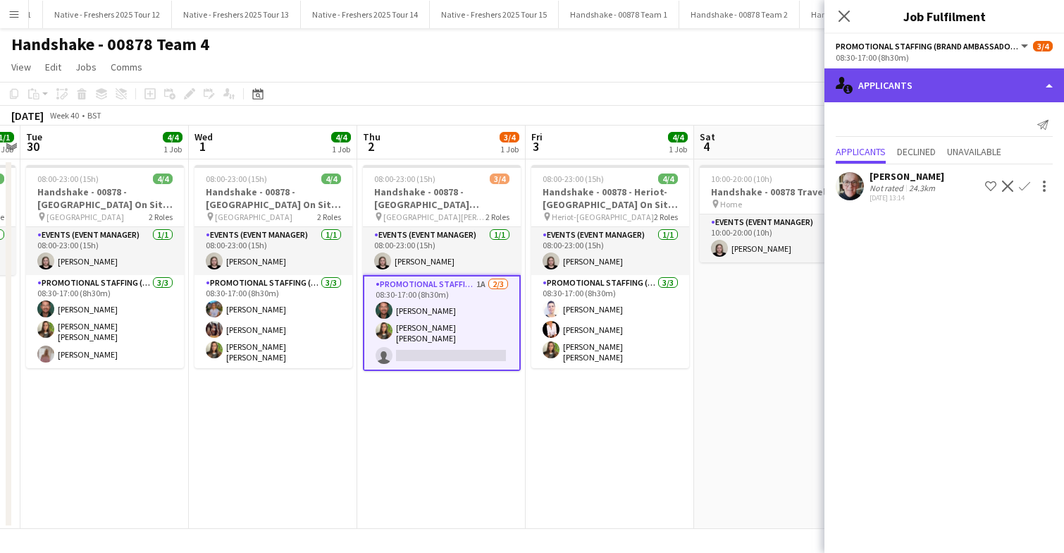
click at [983, 82] on div "single-neutral-actions-information Applicants" at bounding box center [945, 85] width 240 height 34
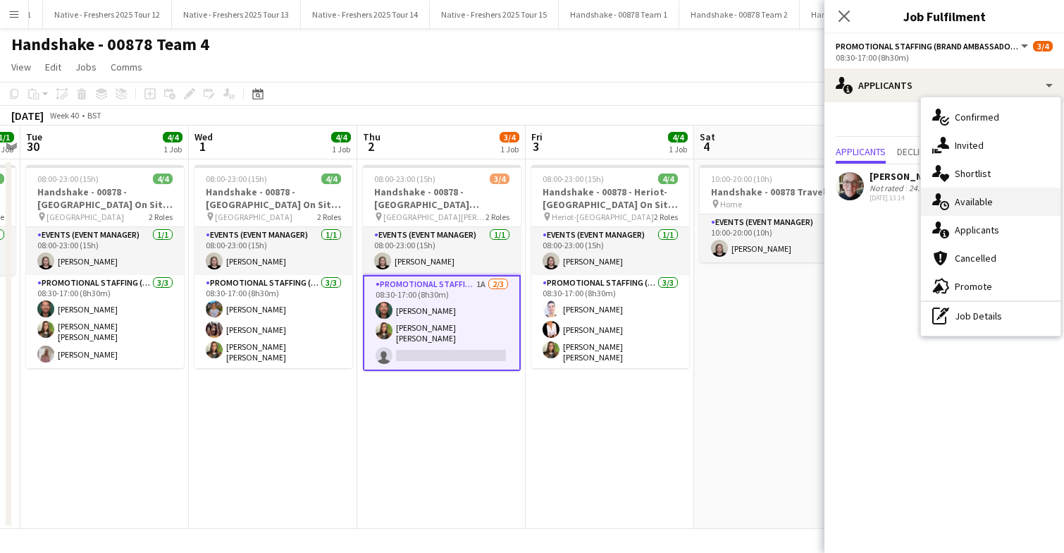
click at [983, 204] on span "Available" at bounding box center [974, 201] width 38 height 13
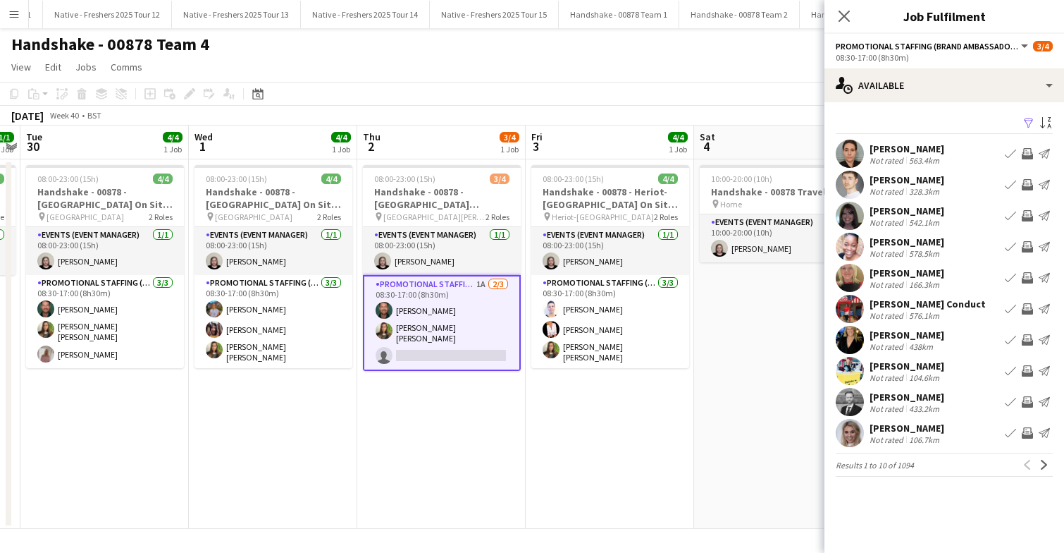
click at [1028, 124] on app-icon "Filter" at bounding box center [1029, 123] width 11 height 13
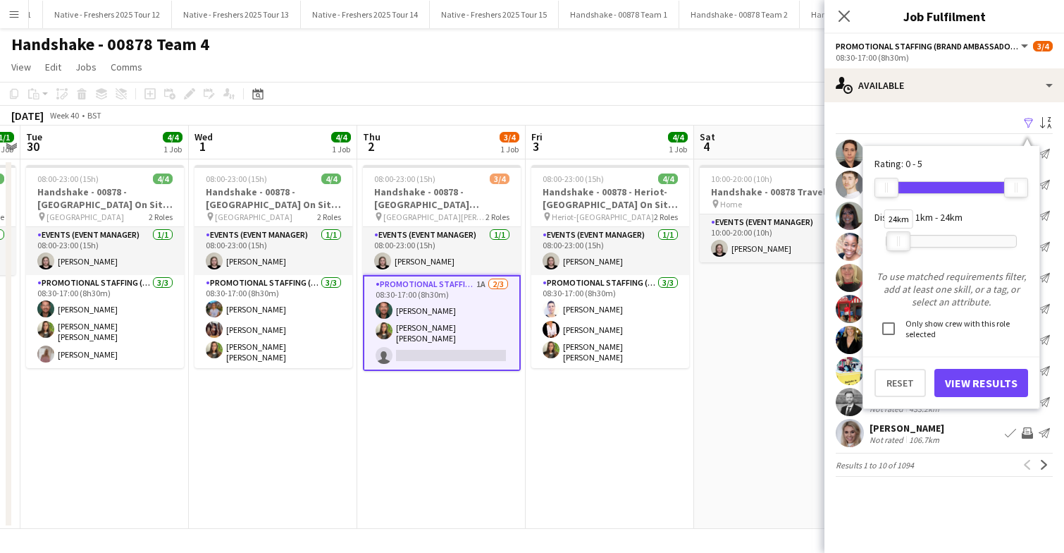
drag, startPoint x: 1014, startPoint y: 240, endPoint x: 895, endPoint y: 240, distance: 118.4
click at [895, 240] on div at bounding box center [898, 241] width 23 height 18
click at [963, 388] on button "View Results" at bounding box center [982, 383] width 94 height 28
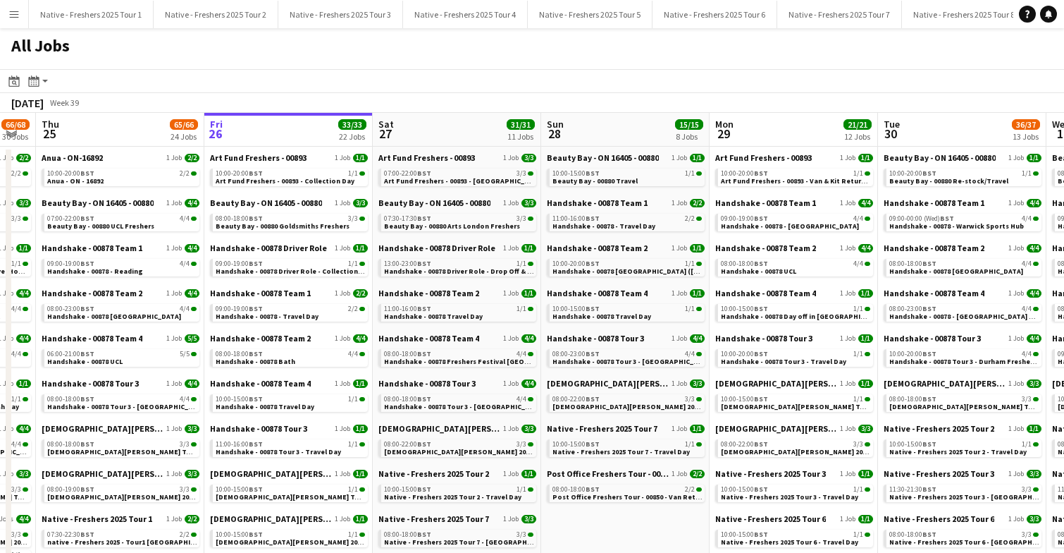
scroll to position [0, 483]
